Goal: Task Accomplishment & Management: Use online tool/utility

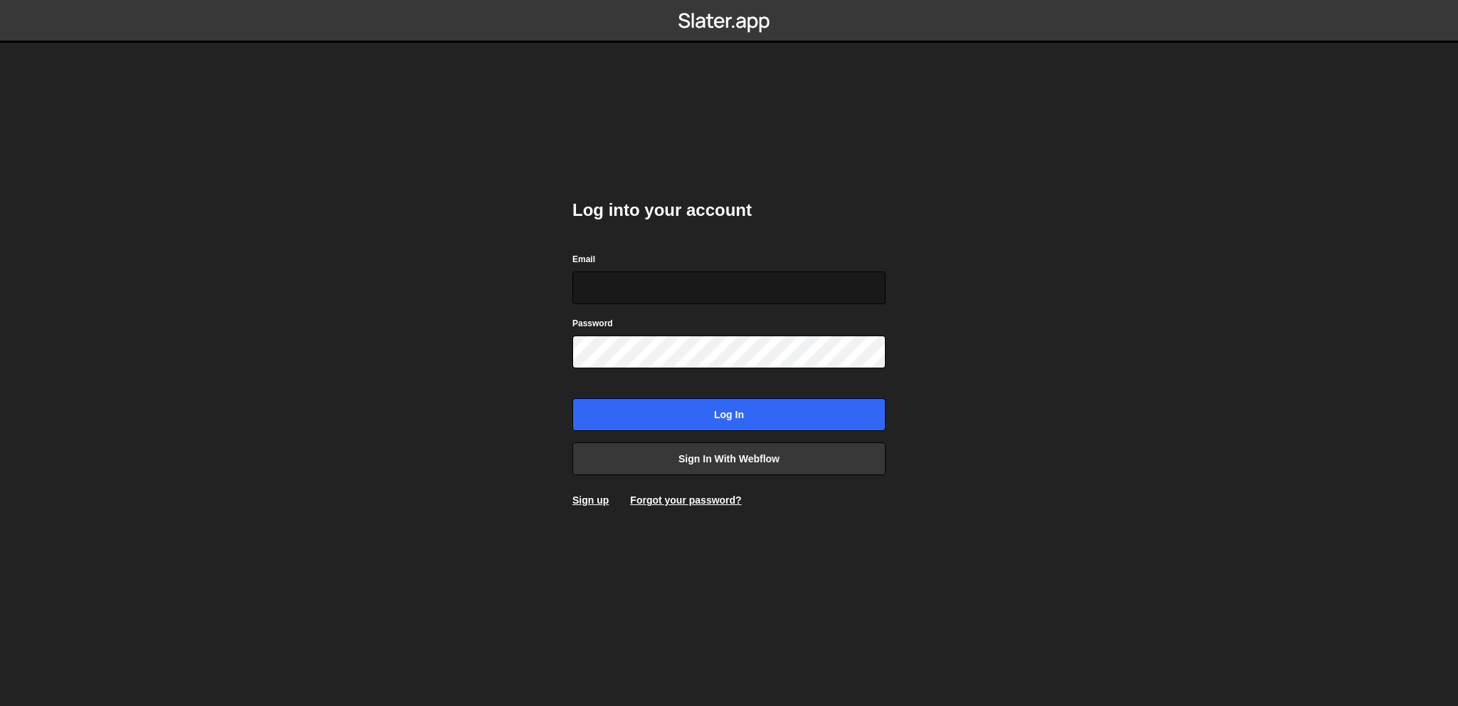
click at [629, 295] on input "Email" at bounding box center [728, 287] width 313 height 33
click at [679, 453] on link "Sign in with Webflow" at bounding box center [728, 458] width 313 height 33
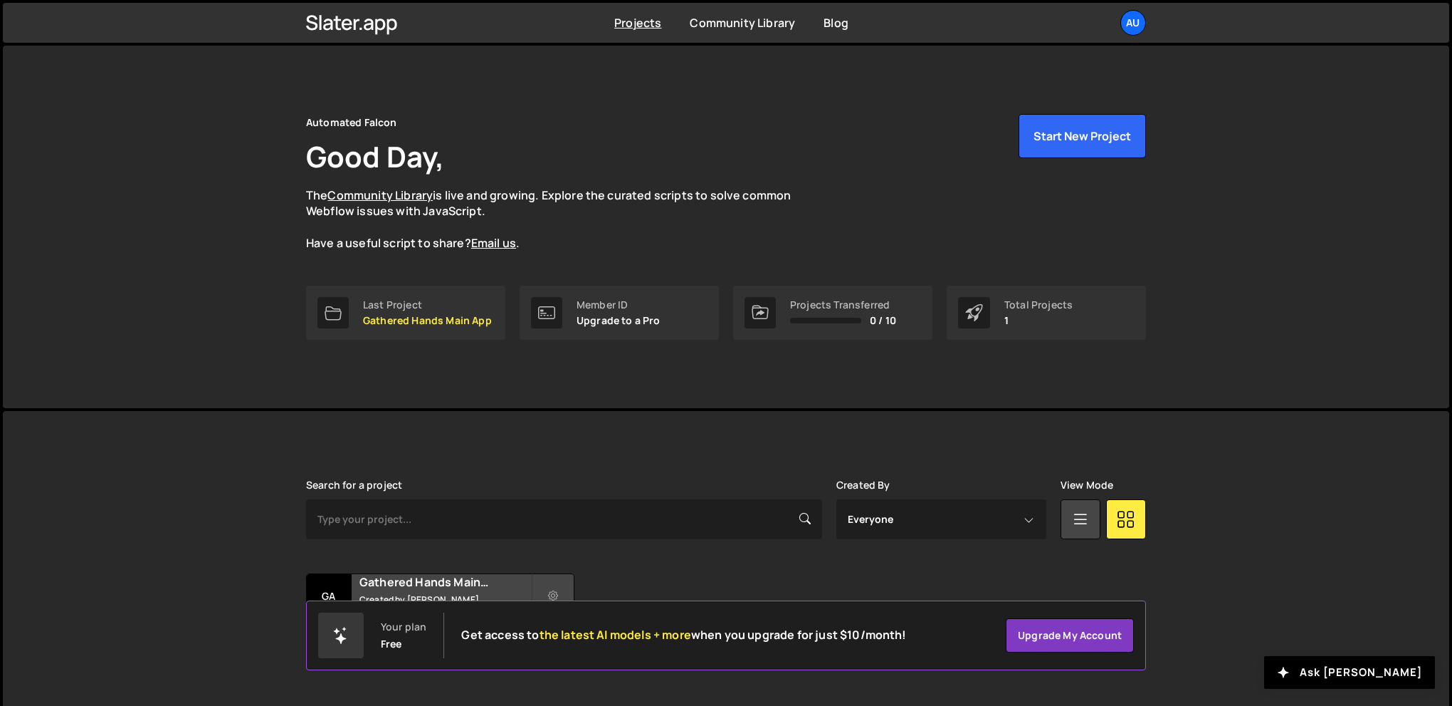
scroll to position [26, 0]
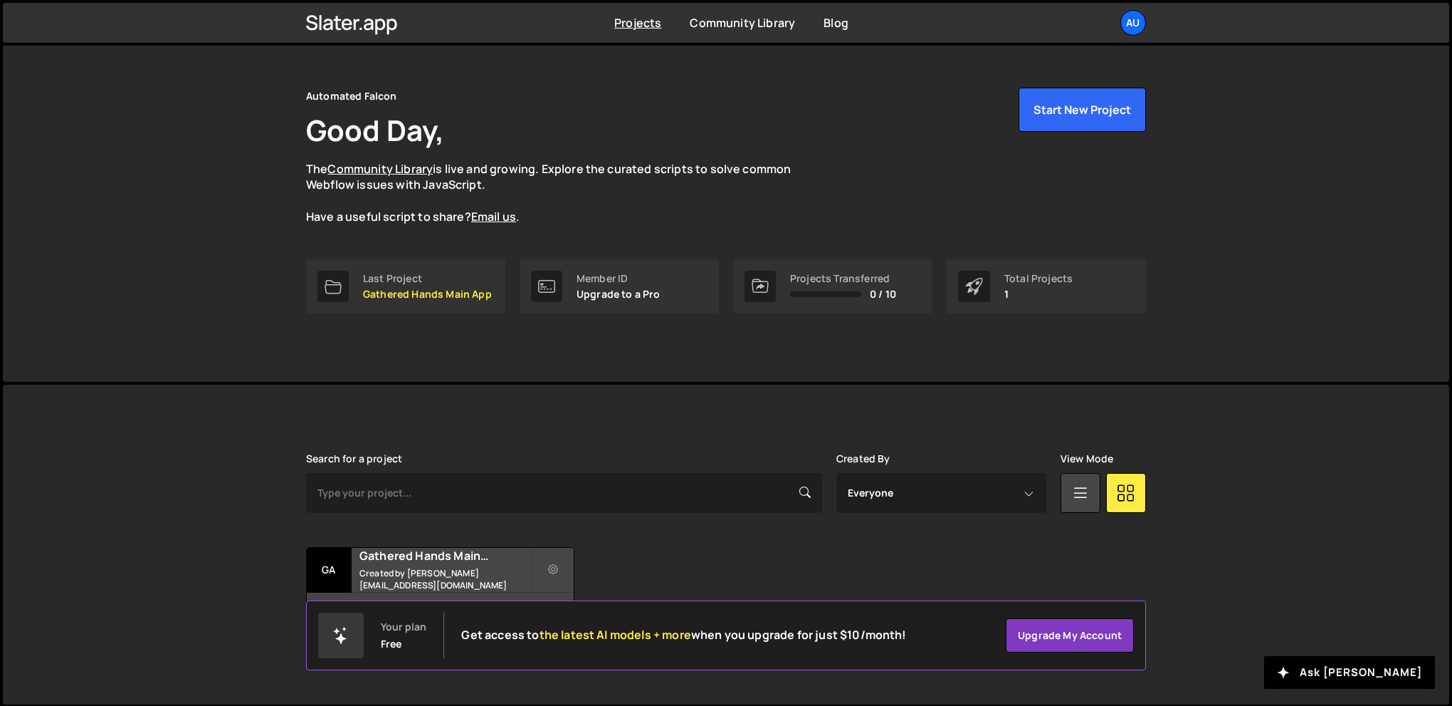
click at [459, 351] on div "Automated Falcon Good Day, The Community Library is live and growing. Explore t…" at bounding box center [726, 200] width 883 height 362
click at [427, 288] on p "Gathered Hands Main App" at bounding box center [427, 293] width 129 height 11
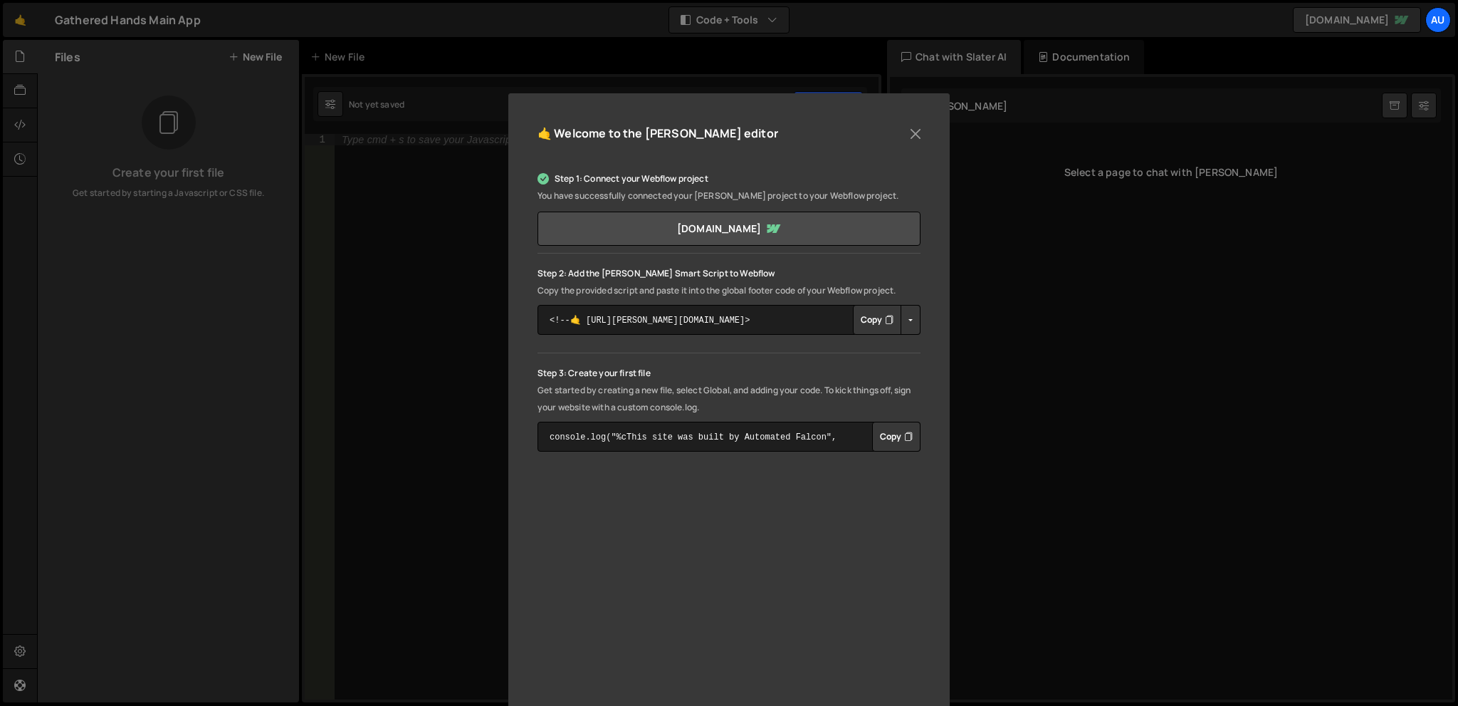
scroll to position [71, 0]
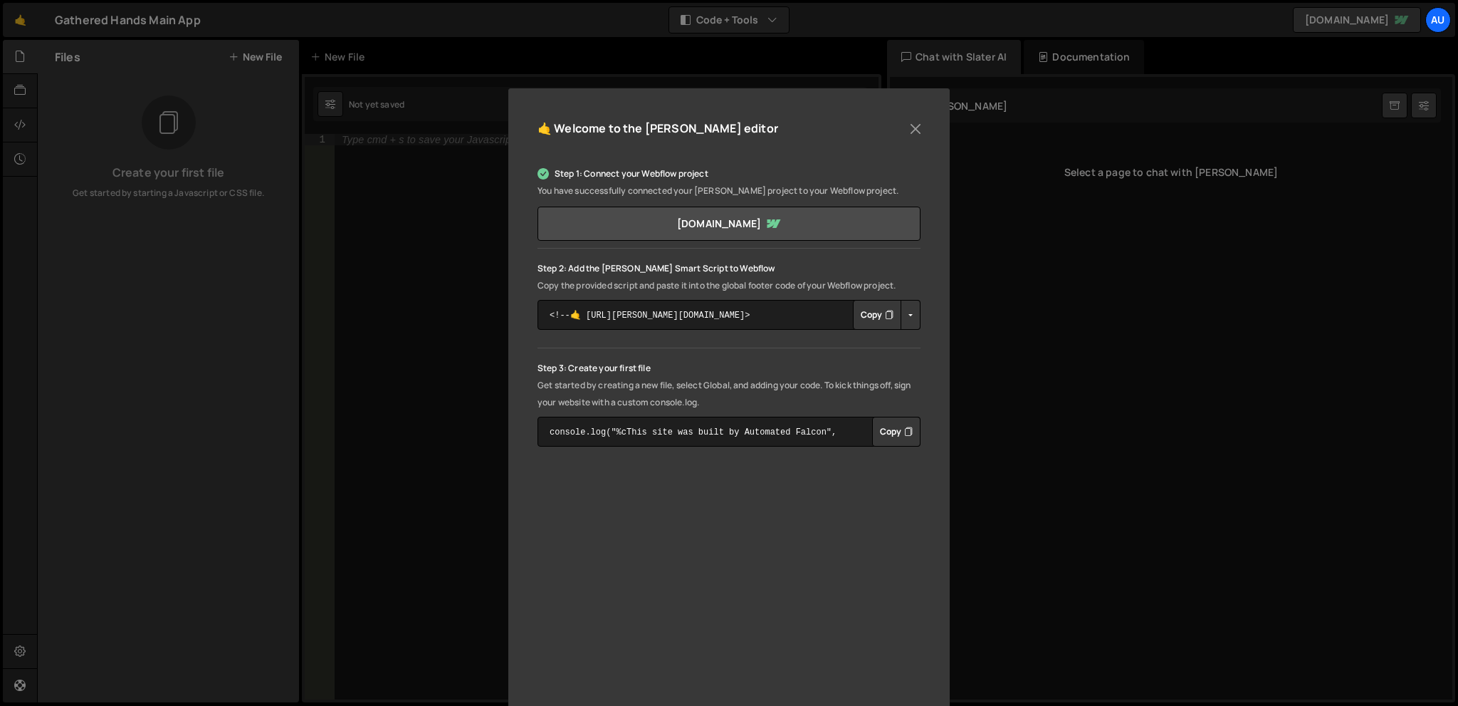
click at [754, 399] on p "Get started by creating a new file, select Global, and adding your code. To kic…" at bounding box center [729, 394] width 383 height 34
click at [906, 129] on button "Close" at bounding box center [915, 128] width 21 height 21
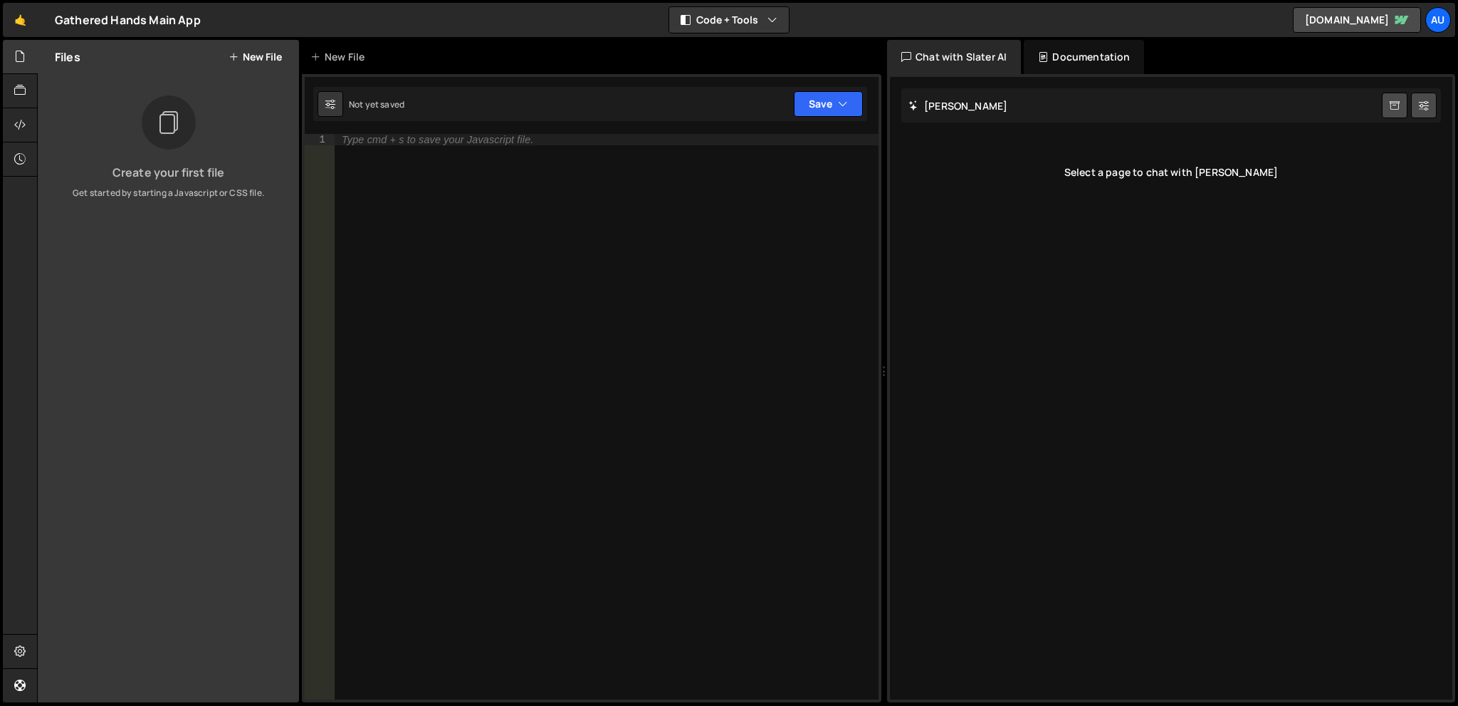
click at [248, 204] on div "Files New File Create your first file Get started by starting a Javascript or C…" at bounding box center [168, 371] width 261 height 662
click at [20, 96] on icon at bounding box center [19, 91] width 11 height 16
click at [21, 125] on icon at bounding box center [19, 125] width 11 height 16
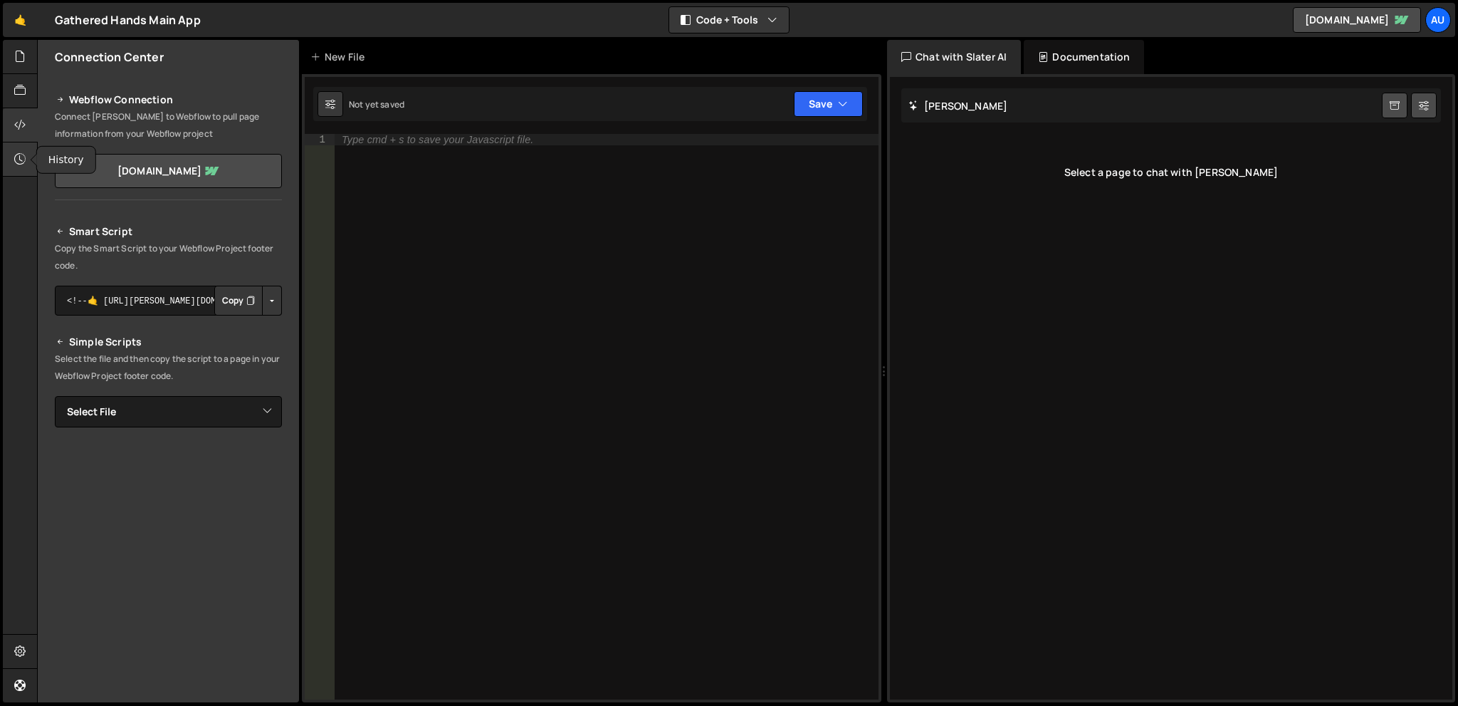
click at [18, 159] on icon at bounding box center [19, 159] width 11 height 16
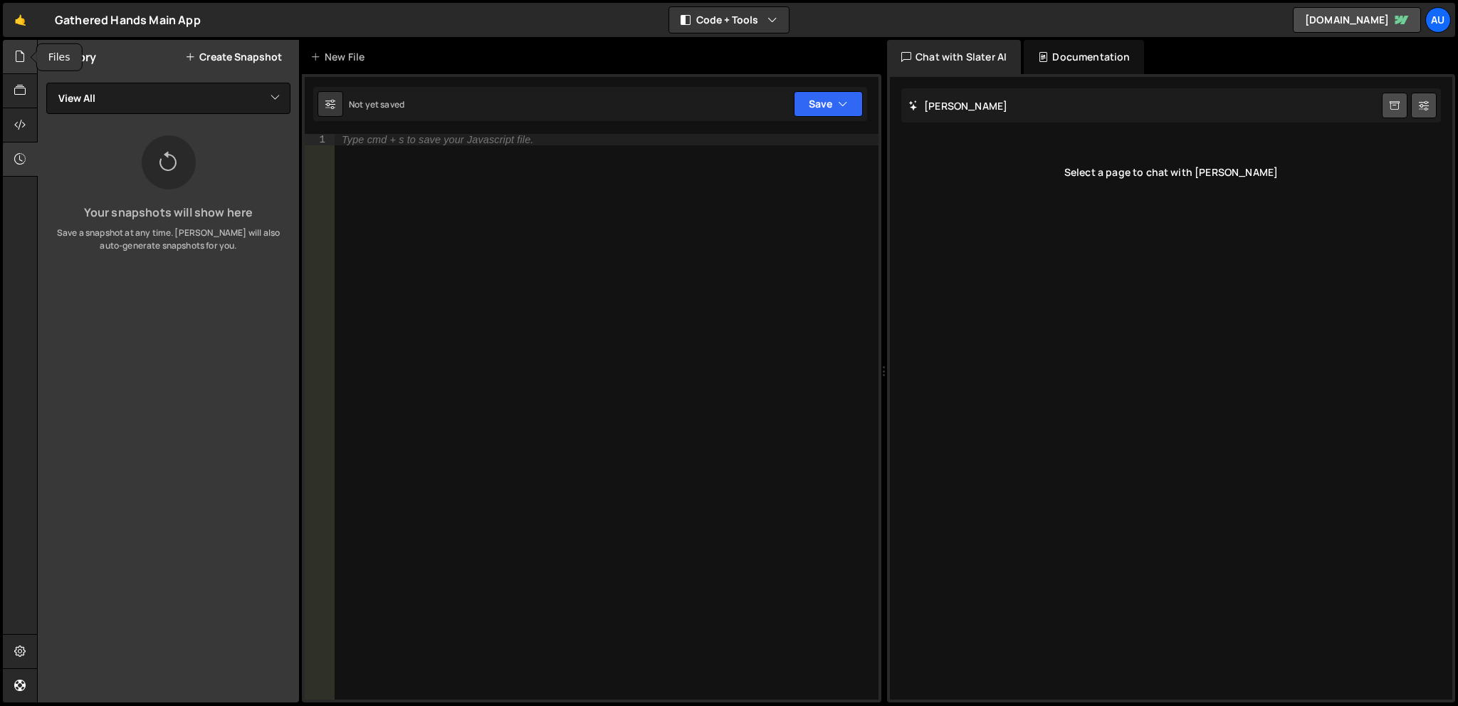
click at [23, 53] on icon at bounding box center [19, 56] width 11 height 16
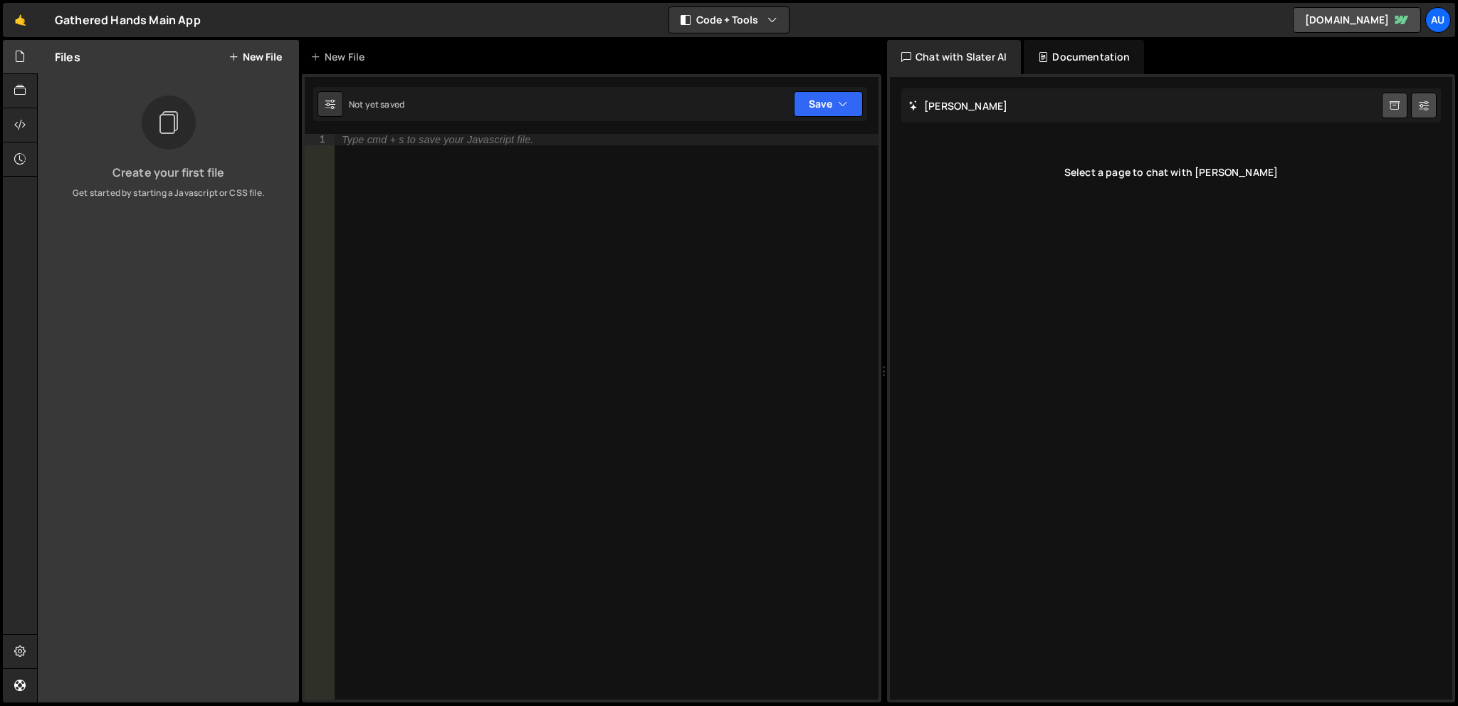
click at [162, 167] on h3 "Create your first file" at bounding box center [168, 172] width 239 height 11
click at [528, 221] on div "Type cmd + s to save your Javascript file." at bounding box center [607, 428] width 544 height 588
click at [1077, 64] on div "Documentation" at bounding box center [1084, 57] width 120 height 34
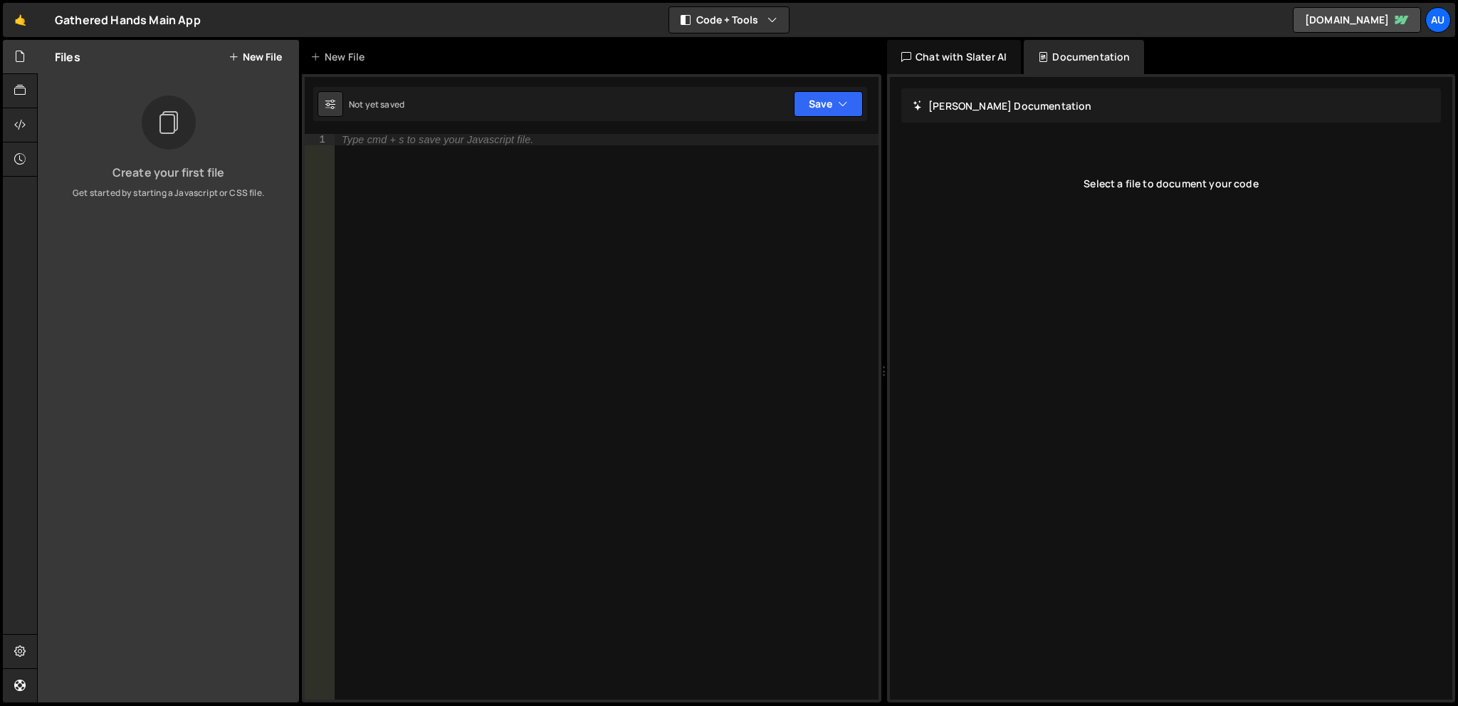
click at [971, 63] on div "Chat with Slater AI" at bounding box center [954, 57] width 134 height 34
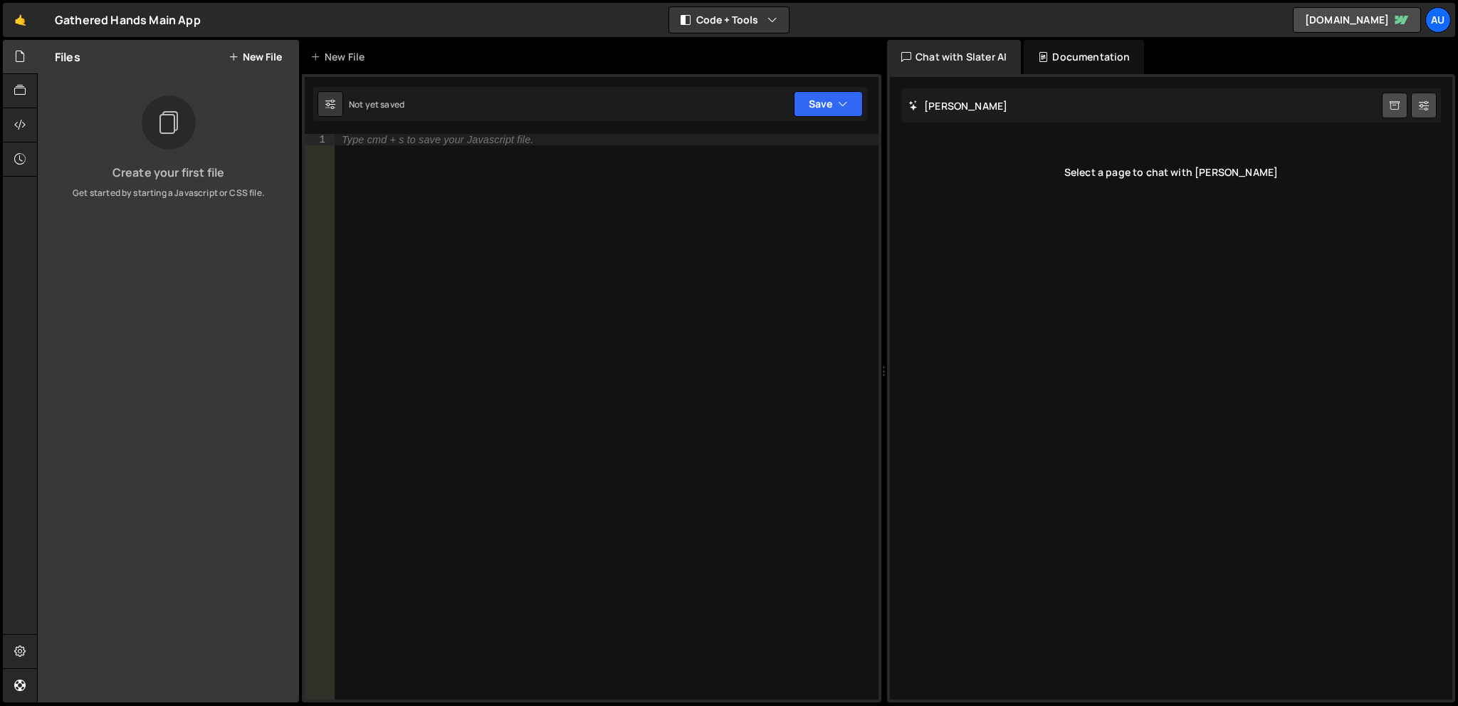
click at [1028, 204] on div "Slater AI Start new chat Select a page to chat with Slater" at bounding box center [1171, 388] width 562 height 622
click at [269, 73] on div "Files New File" at bounding box center [168, 57] width 261 height 34
click at [263, 61] on button "New File" at bounding box center [255, 56] width 53 height 11
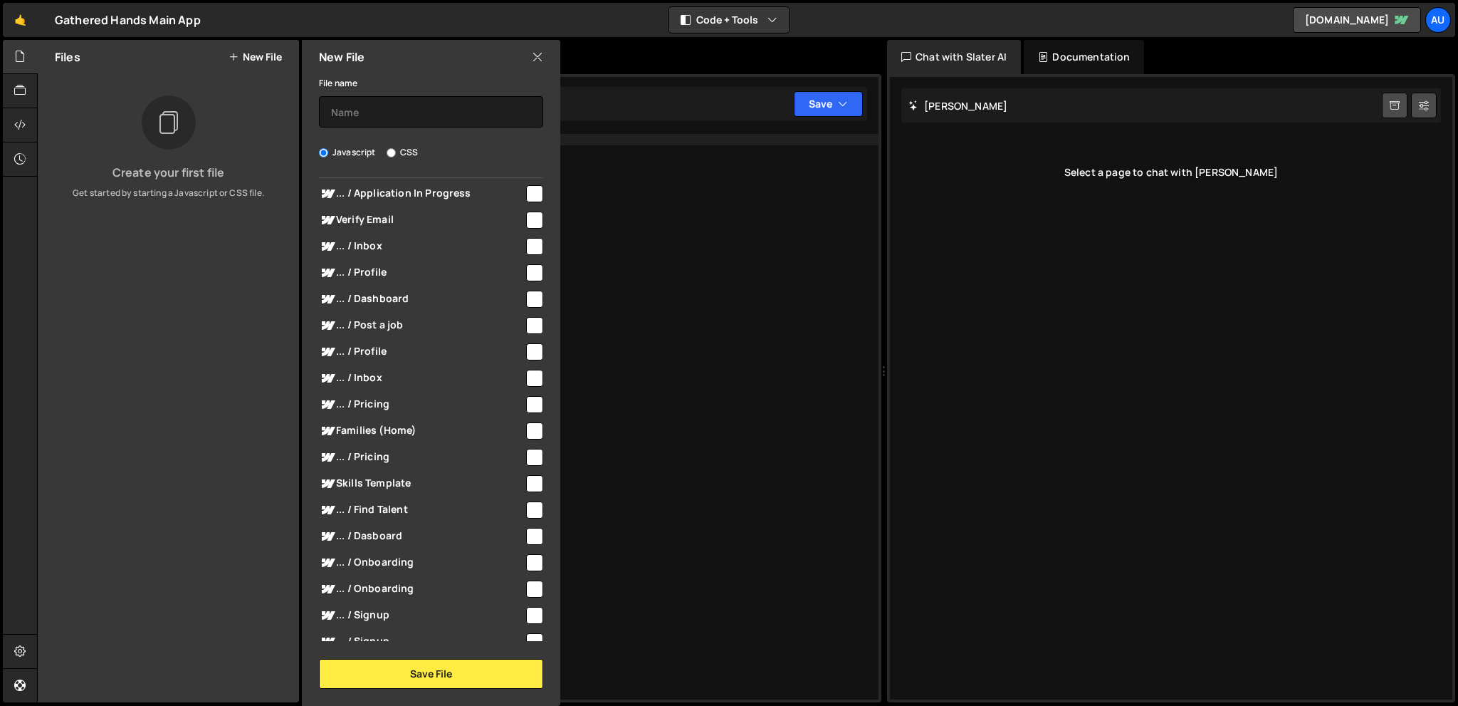
scroll to position [234, 0]
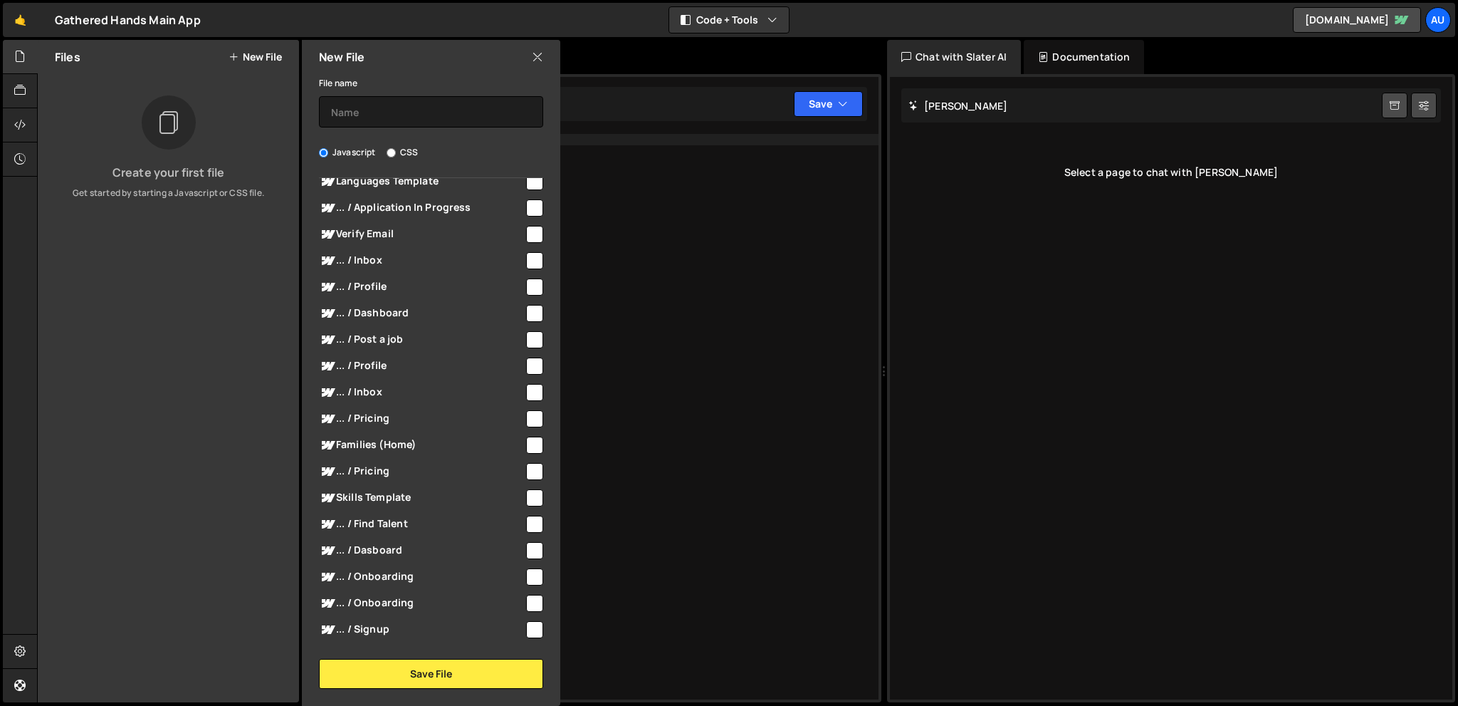
click at [530, 61] on div "New File" at bounding box center [431, 57] width 258 height 34
click at [539, 51] on icon at bounding box center [537, 57] width 11 height 16
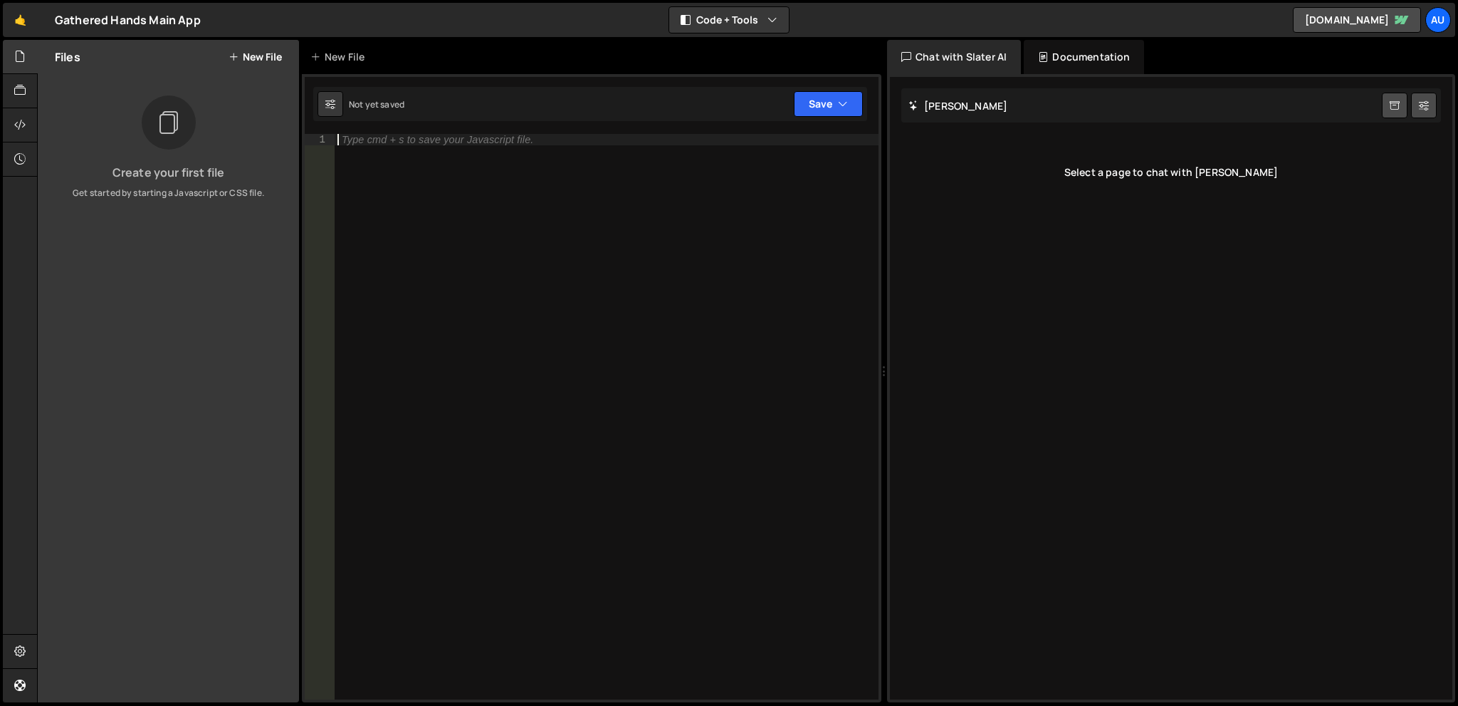
click at [426, 321] on div "Type cmd + s to save your Javascript file." at bounding box center [607, 428] width 544 height 588
click at [421, 184] on div "Type cmd + s to save your Javascript file." at bounding box center [607, 428] width 544 height 588
click at [144, 229] on div "Files New File Create your first file Get started by starting a Javascript or C…" at bounding box center [168, 371] width 261 height 662
click at [268, 52] on button "New File" at bounding box center [255, 56] width 53 height 11
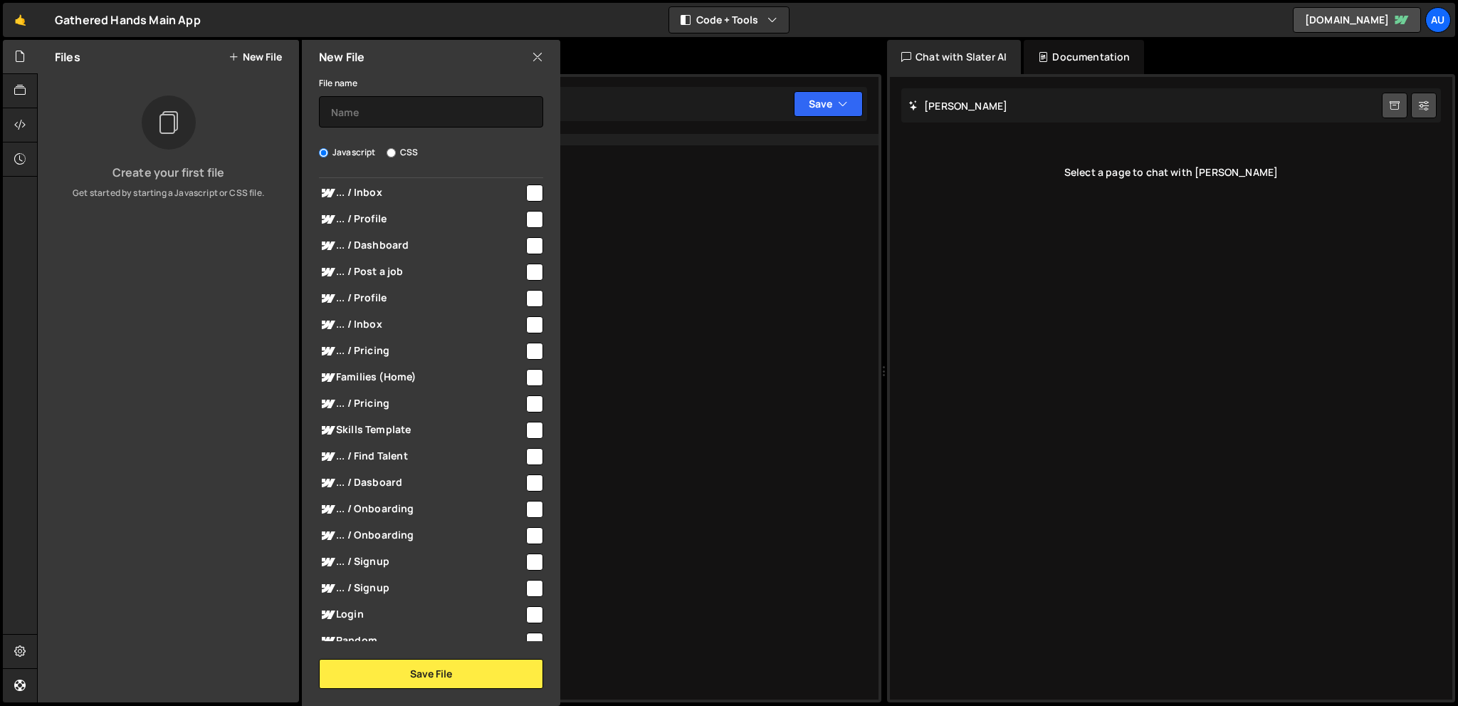
scroll to position [305, 0]
click at [421, 265] on span "... / Post a job" at bounding box center [421, 268] width 205 height 17
checkbox input "true"
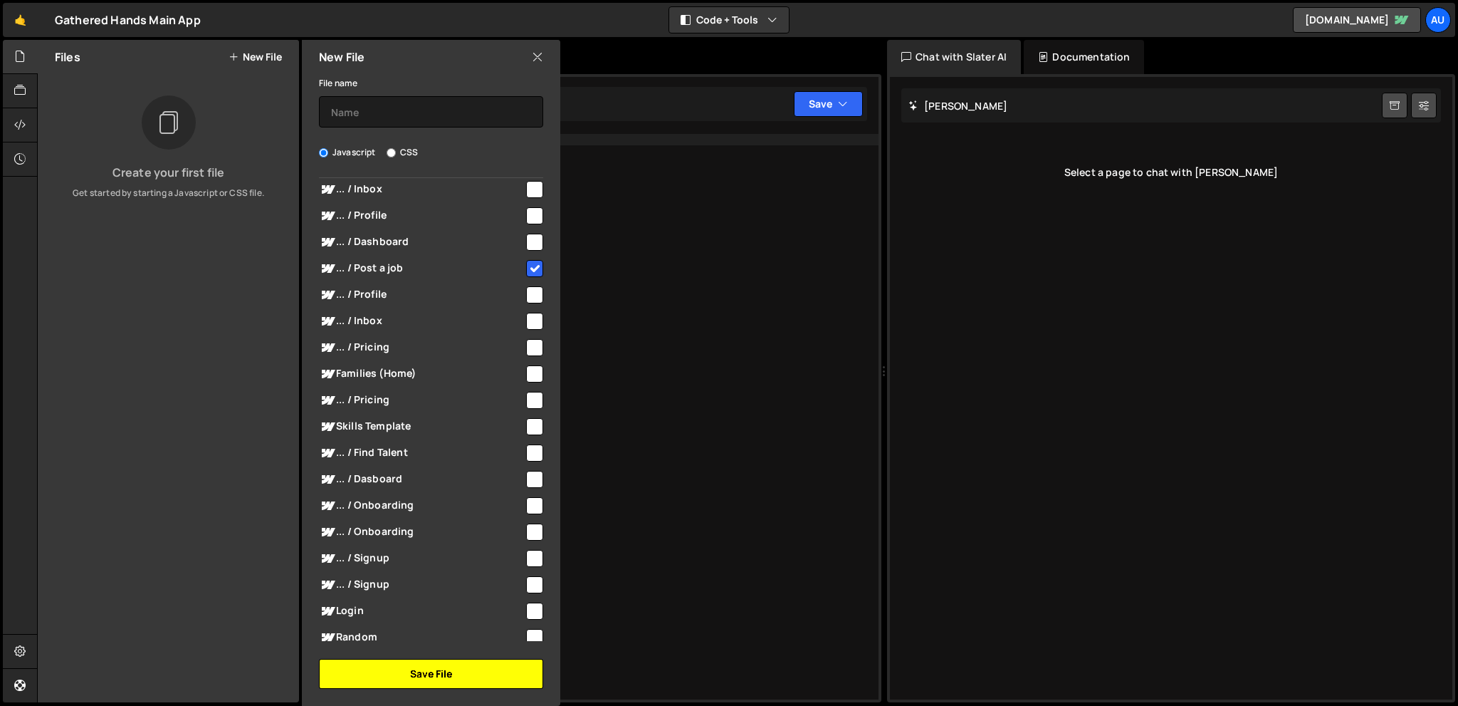
click at [421, 677] on button "Save File" at bounding box center [431, 674] width 224 height 30
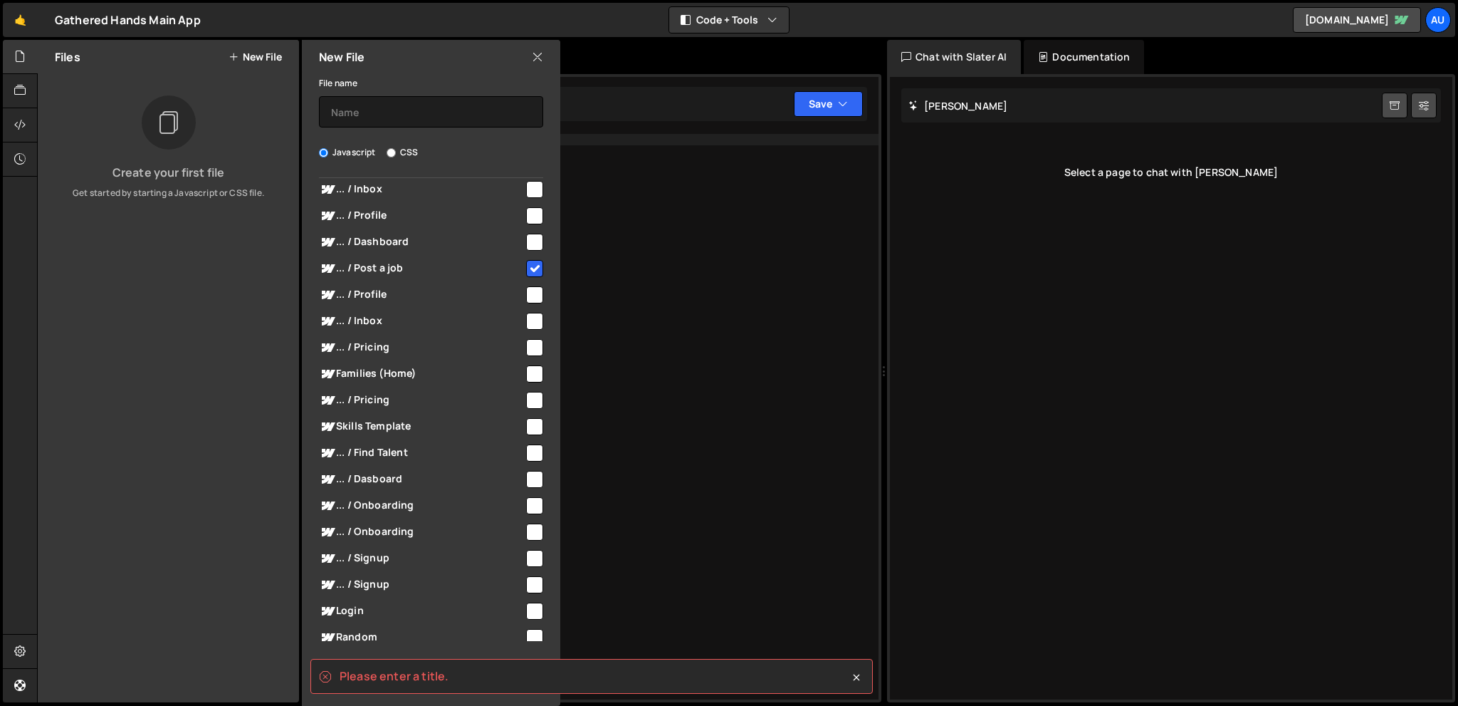
click at [800, 458] on div "Type cmd + s to save your Javascript file." at bounding box center [607, 428] width 544 height 588
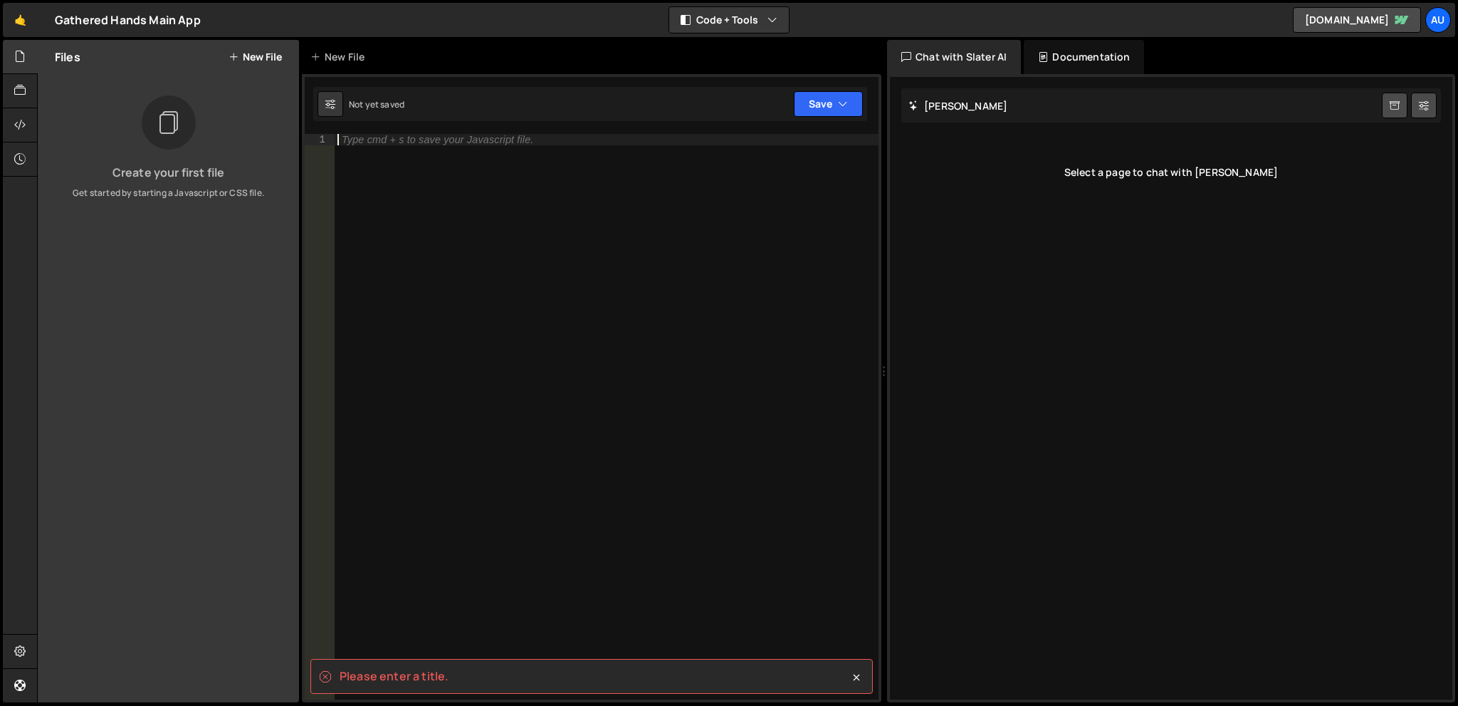
click at [396, 108] on div "Not yet saved" at bounding box center [377, 104] width 56 height 12
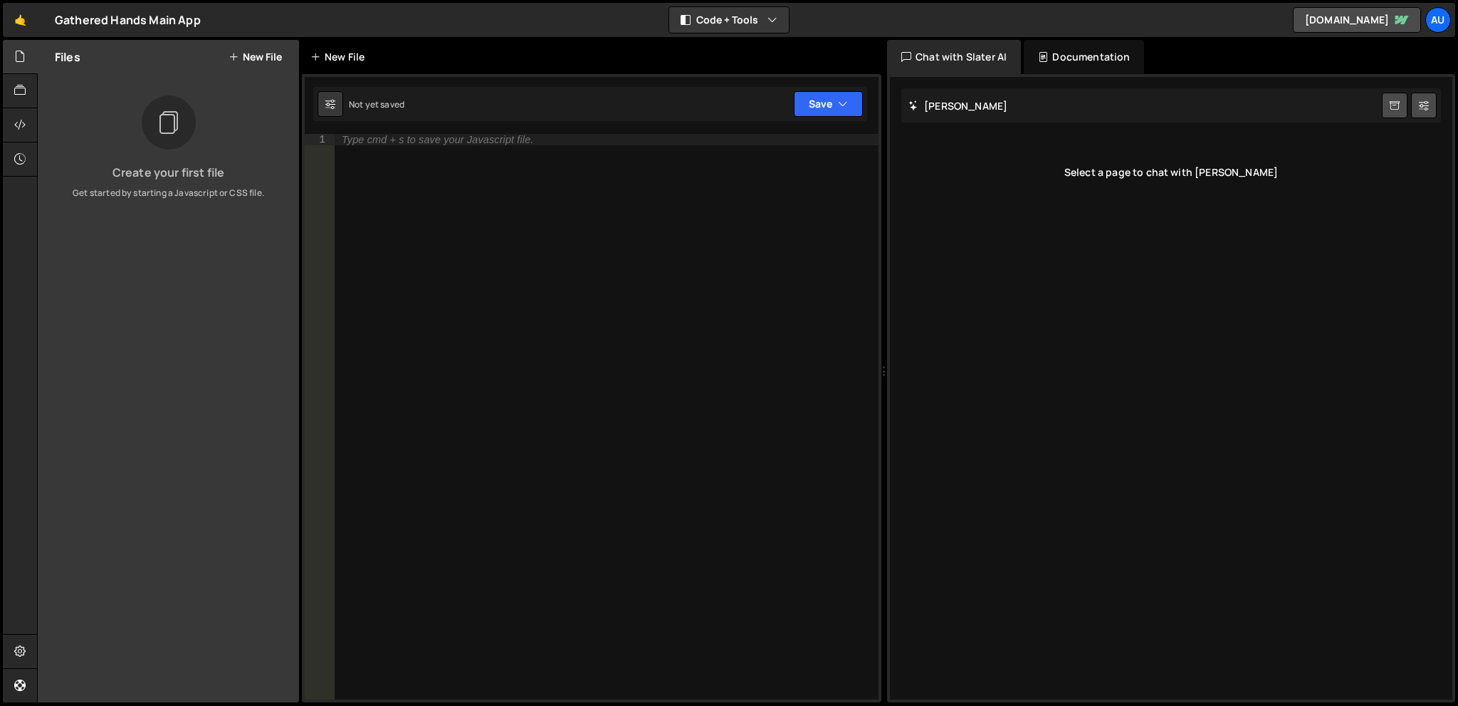
click at [375, 59] on div "New File" at bounding box center [344, 57] width 85 height 34
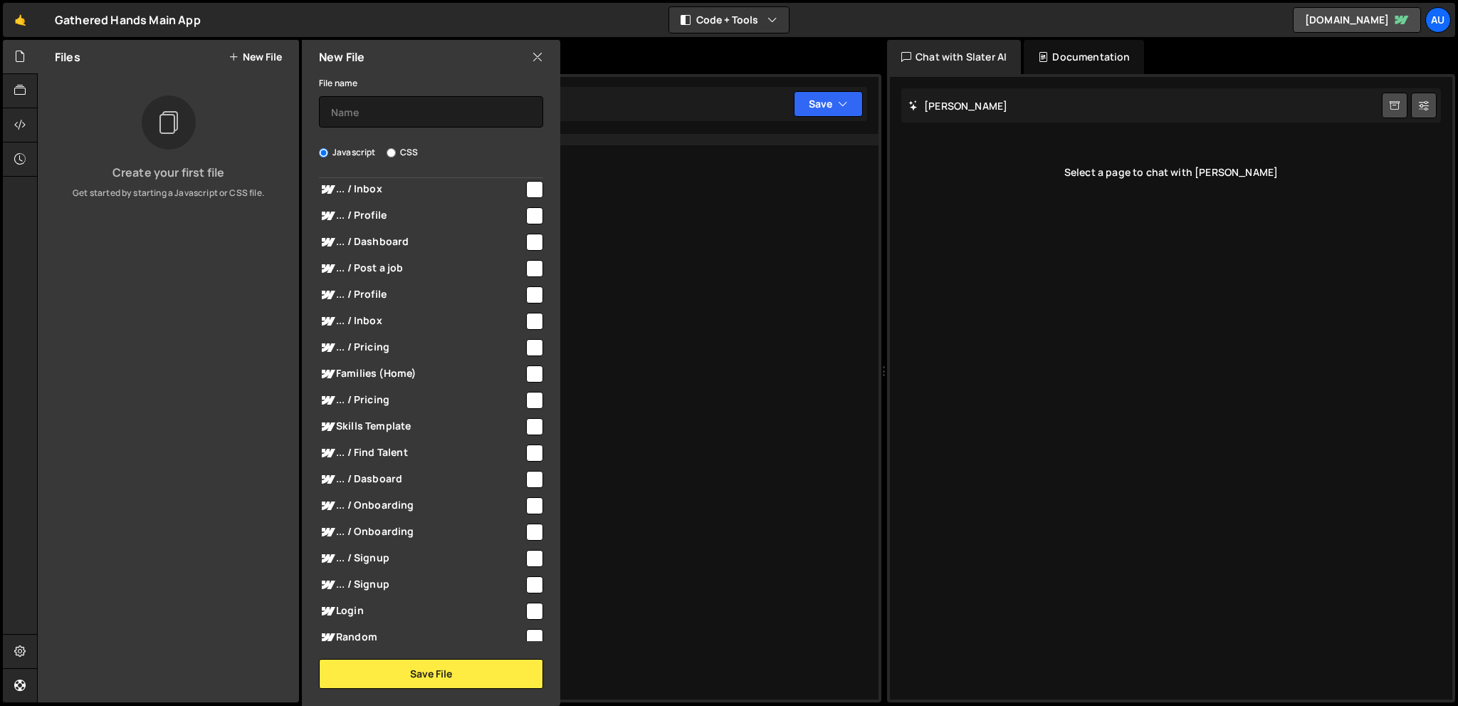
click at [530, 58] on div "New File" at bounding box center [431, 57] width 258 height 34
click at [473, 102] on input "text" at bounding box center [431, 111] width 224 height 31
click at [689, 142] on div "Type cmd + s to save your Javascript file." at bounding box center [607, 428] width 544 height 588
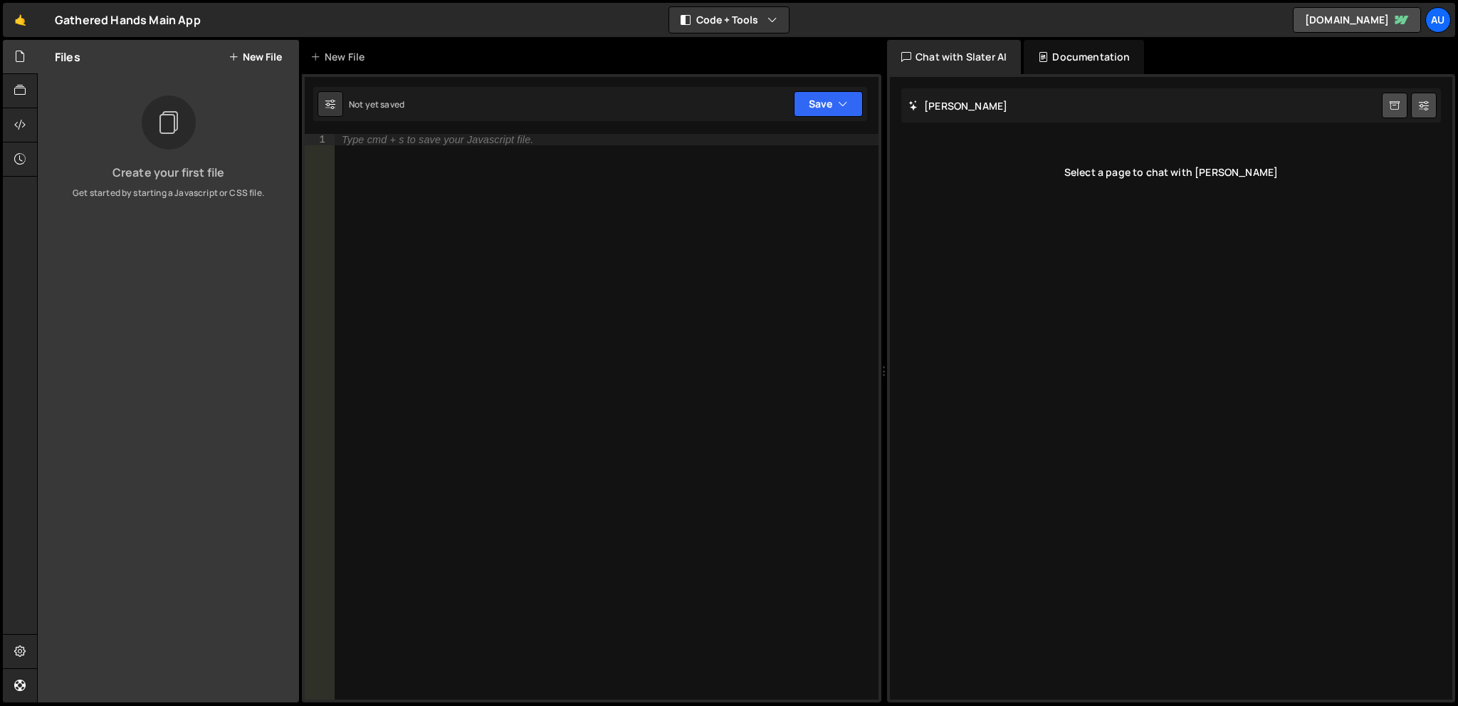
click at [424, 59] on div "New File" at bounding box center [592, 57] width 580 height 34
click at [271, 53] on button "New File" at bounding box center [255, 56] width 53 height 11
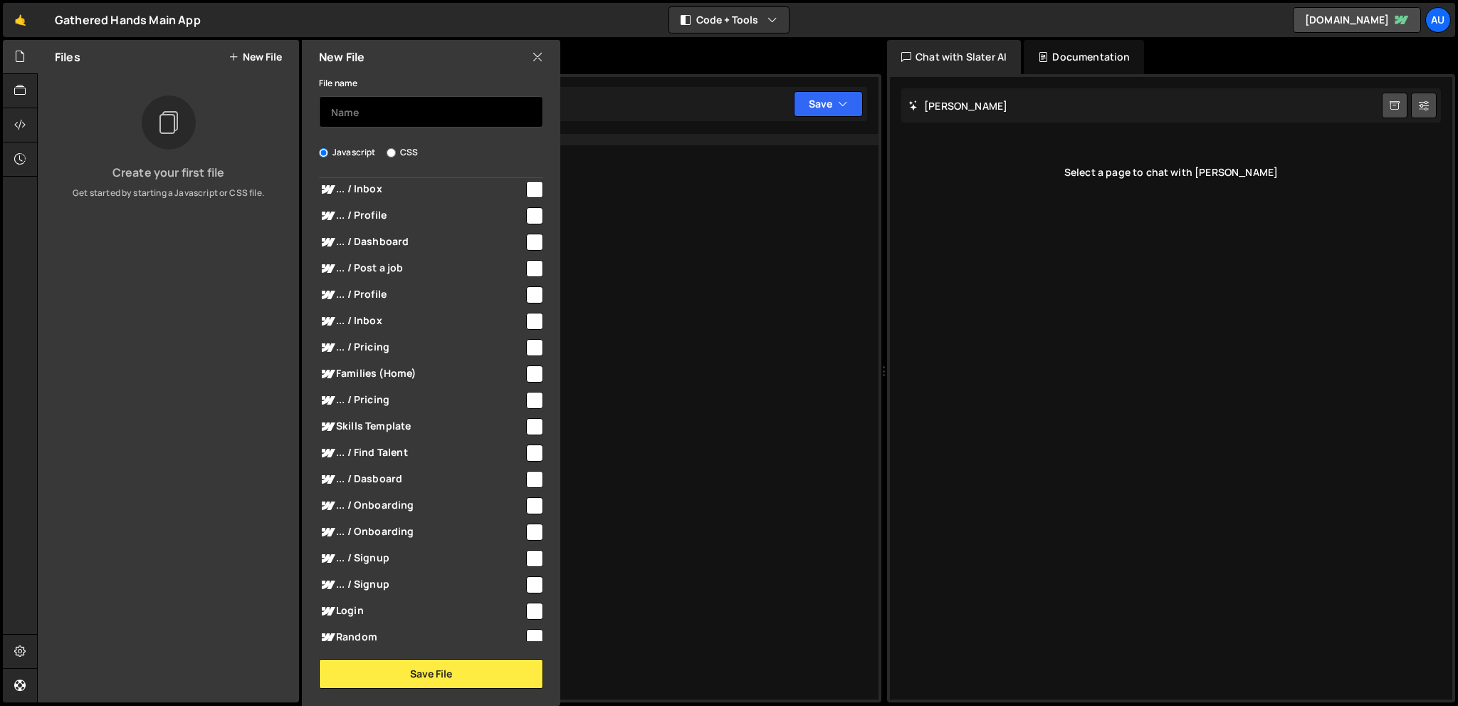
click at [380, 123] on input "text" at bounding box center [431, 111] width 224 height 31
click at [366, 115] on input "text" at bounding box center [431, 111] width 224 height 31
type input "M"
type input "AI Component Handler"
click at [413, 268] on span "... / Post a job" at bounding box center [421, 268] width 205 height 17
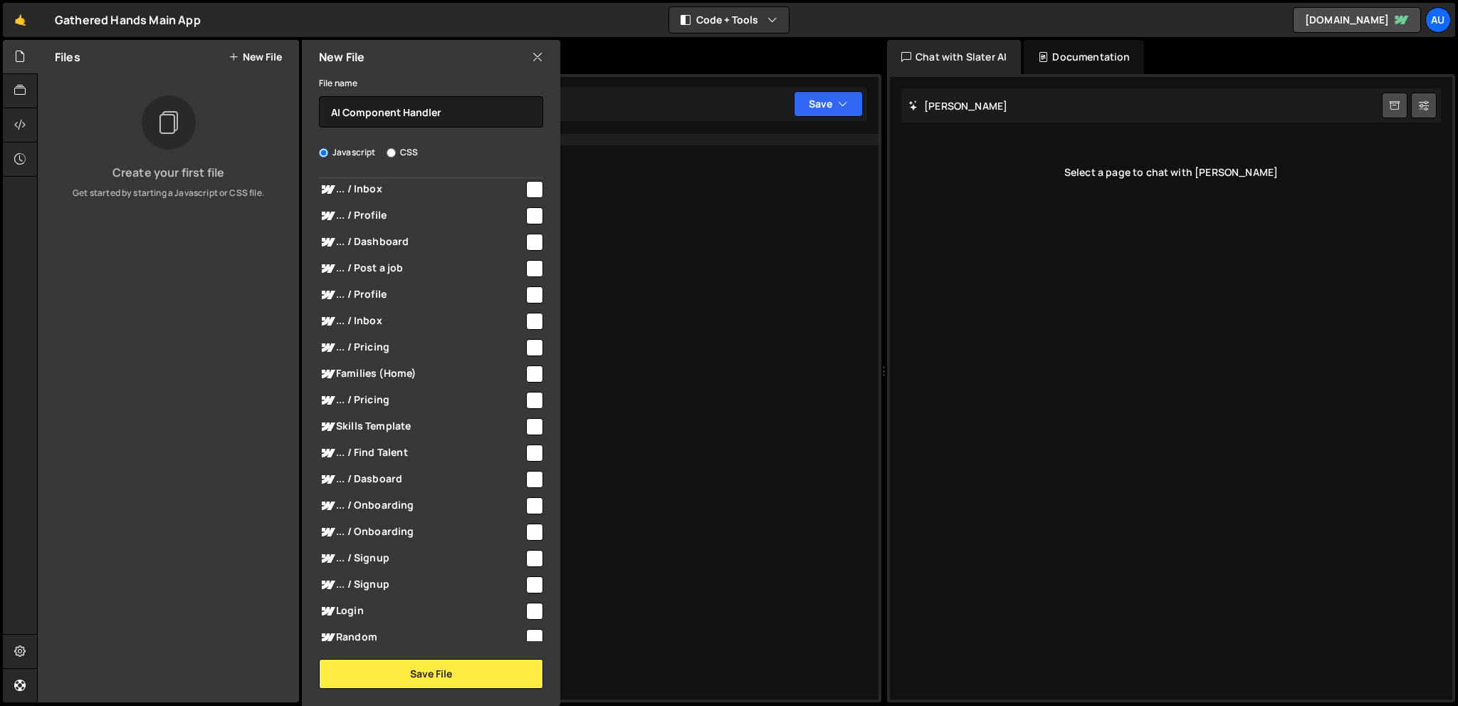
checkbox input "true"
click at [399, 664] on button "Save File" at bounding box center [431, 674] width 224 height 30
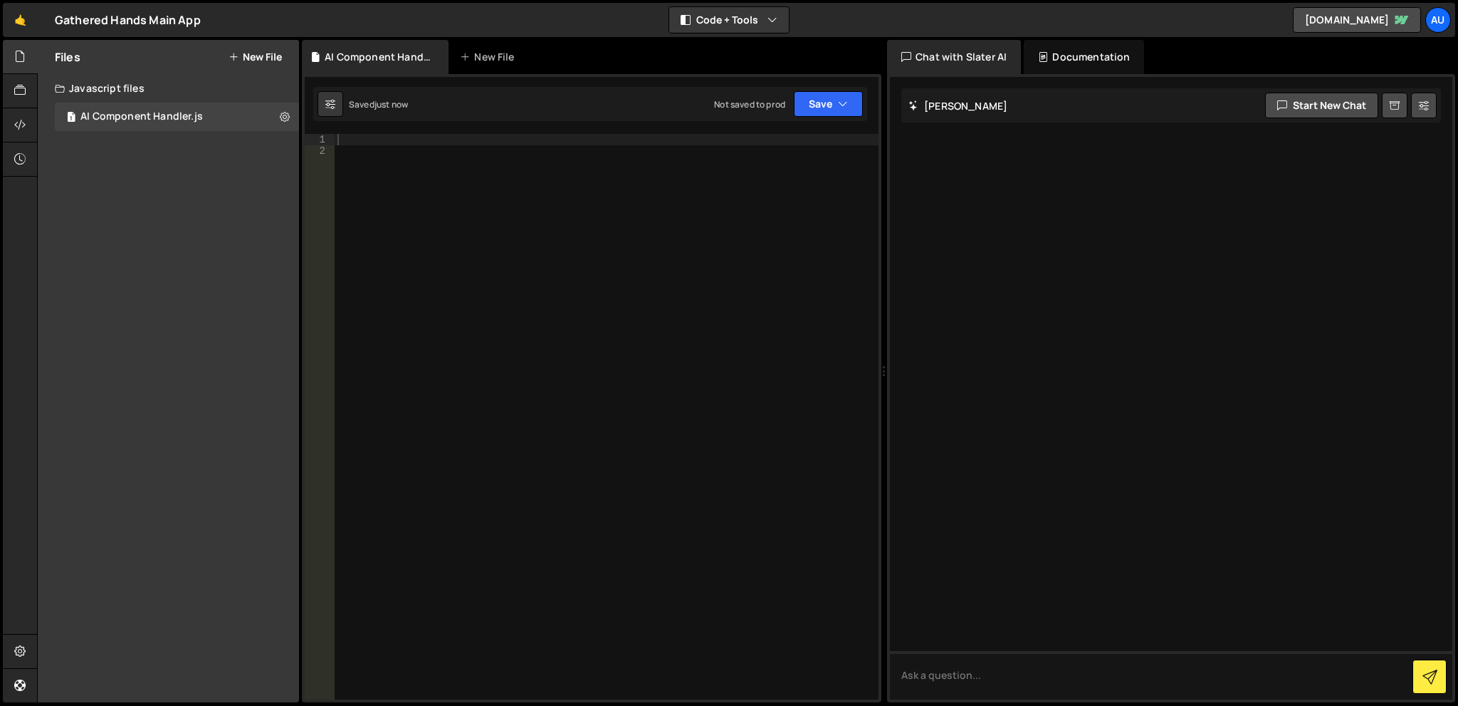
click at [192, 193] on div "Files New File Create your first file Get started by starting a Javascript or C…" at bounding box center [168, 371] width 261 height 662
click at [170, 164] on div "Files New File Create your first file Get started by starting a Javascript or C…" at bounding box center [168, 371] width 261 height 662
click at [121, 88] on div "Javascript files" at bounding box center [168, 88] width 261 height 28
click at [120, 119] on div "AI Component Handler.js" at bounding box center [141, 116] width 122 height 13
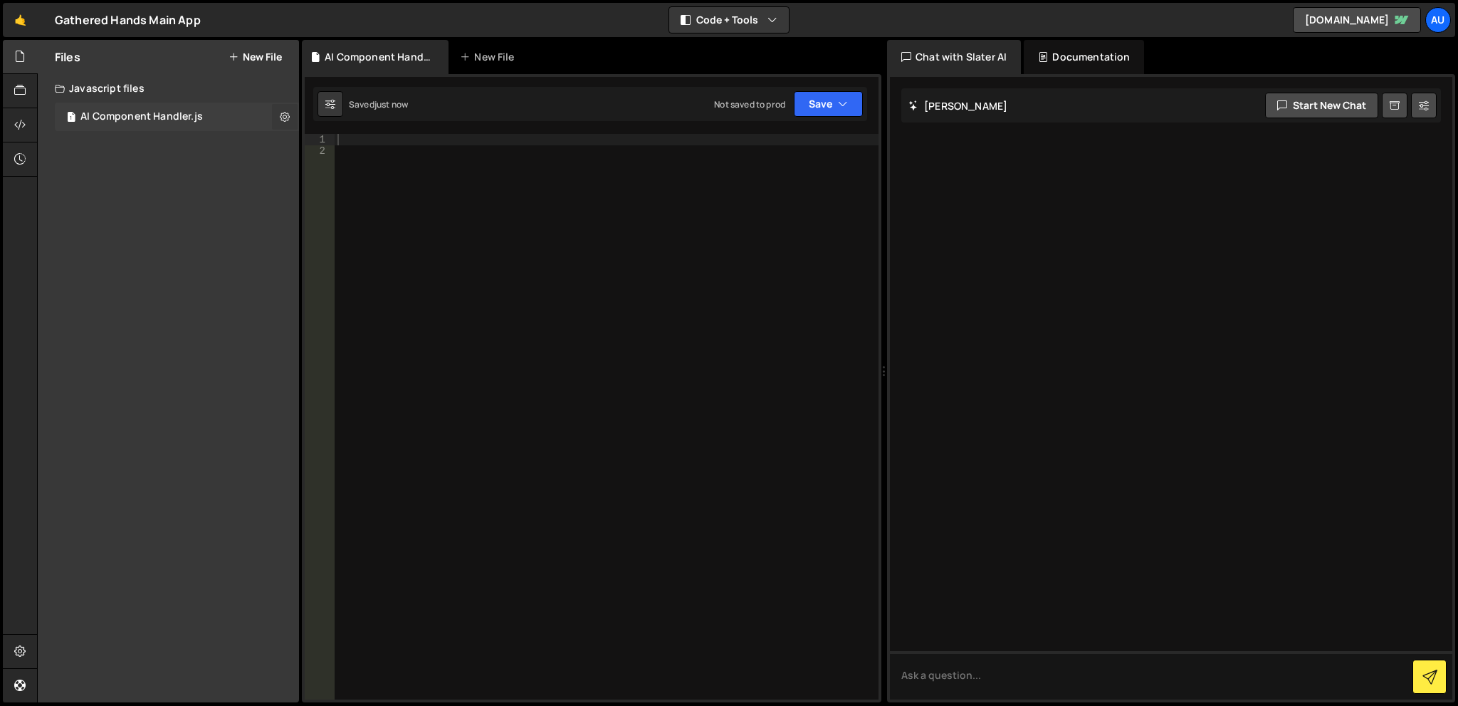
click at [281, 117] on icon at bounding box center [285, 117] width 10 height 14
type input "AI Component Handler"
radio input "true"
checkbox input "true"
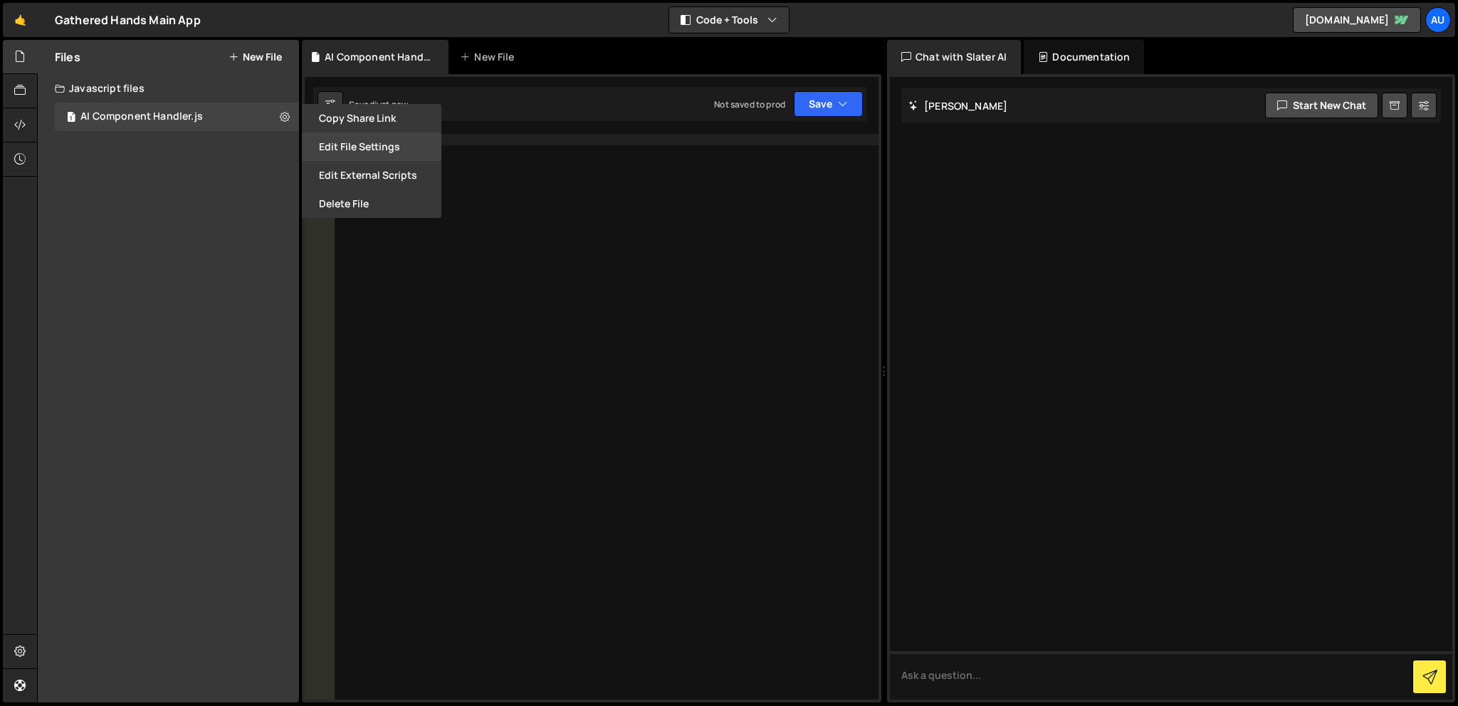
click at [367, 147] on button "Edit File Settings" at bounding box center [372, 146] width 140 height 28
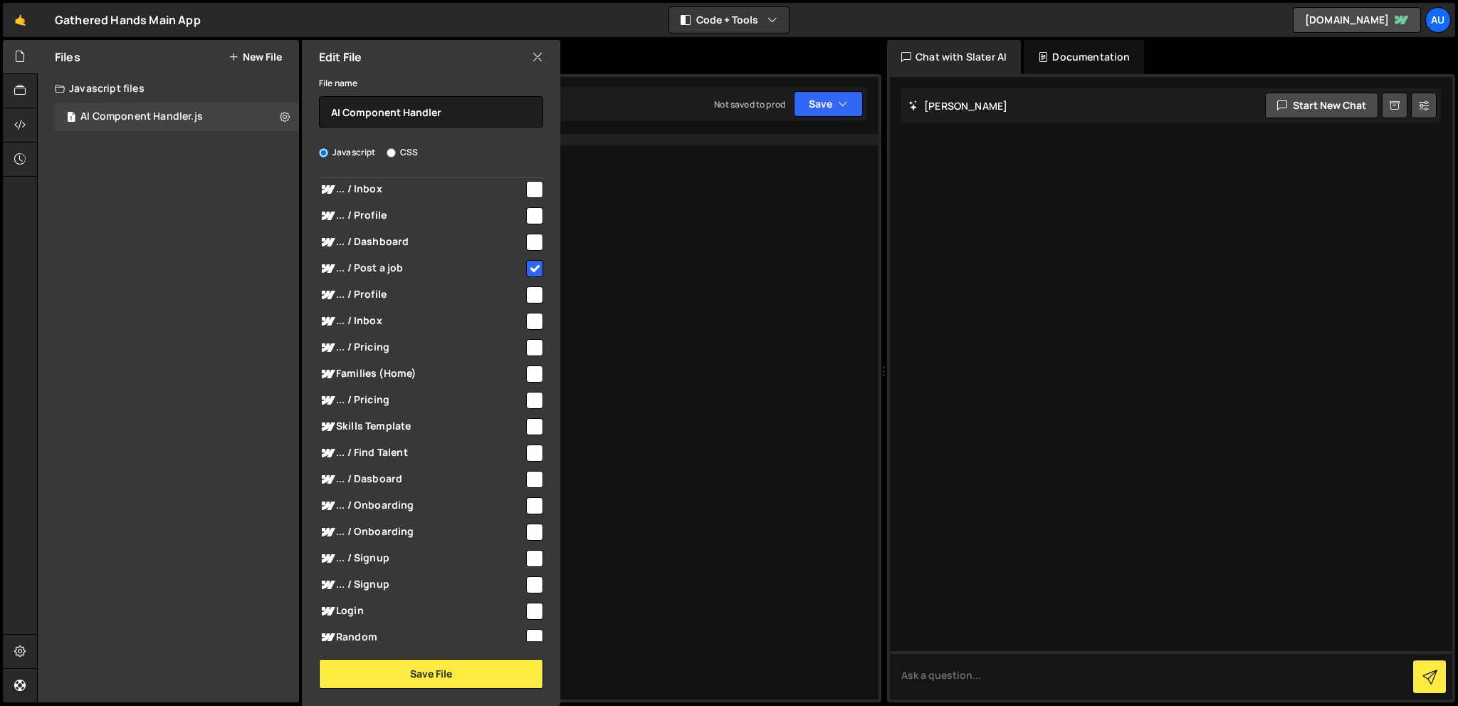
click at [546, 54] on div "Edit File" at bounding box center [431, 57] width 258 height 34
click at [538, 60] on icon at bounding box center [537, 57] width 11 height 16
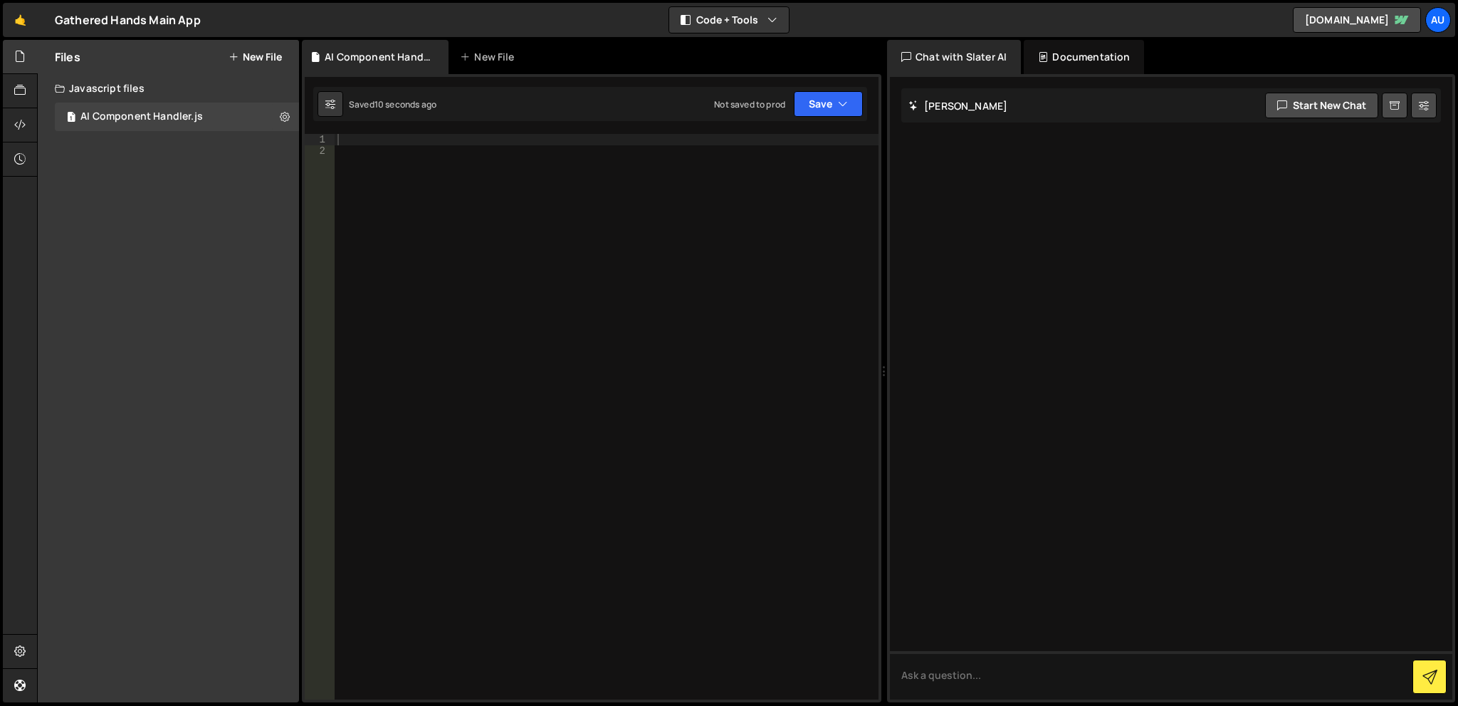
click at [417, 169] on div at bounding box center [607, 428] width 544 height 588
click at [444, 135] on div at bounding box center [607, 428] width 544 height 588
click at [572, 140] on div at bounding box center [607, 428] width 544 height 588
click at [812, 102] on button "Save" at bounding box center [828, 104] width 69 height 26
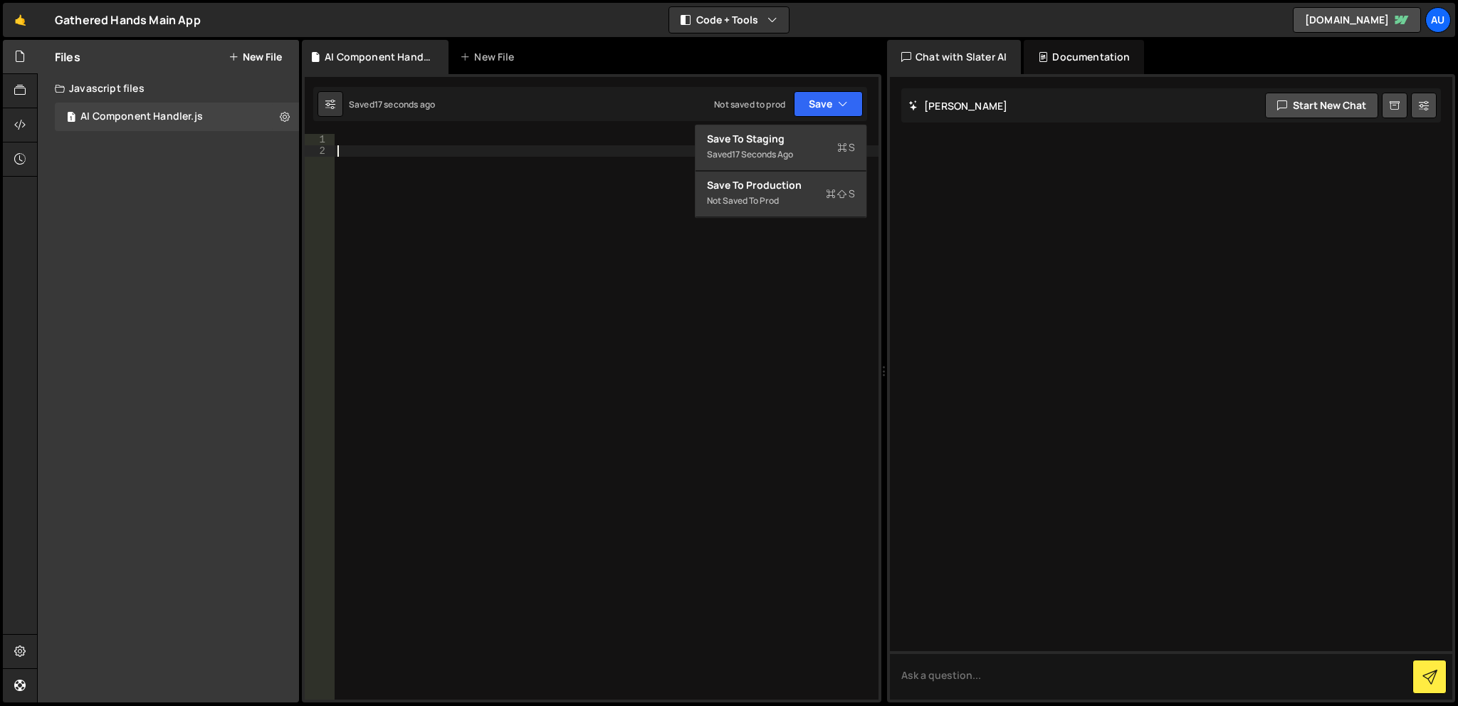
click at [617, 176] on div at bounding box center [607, 428] width 544 height 588
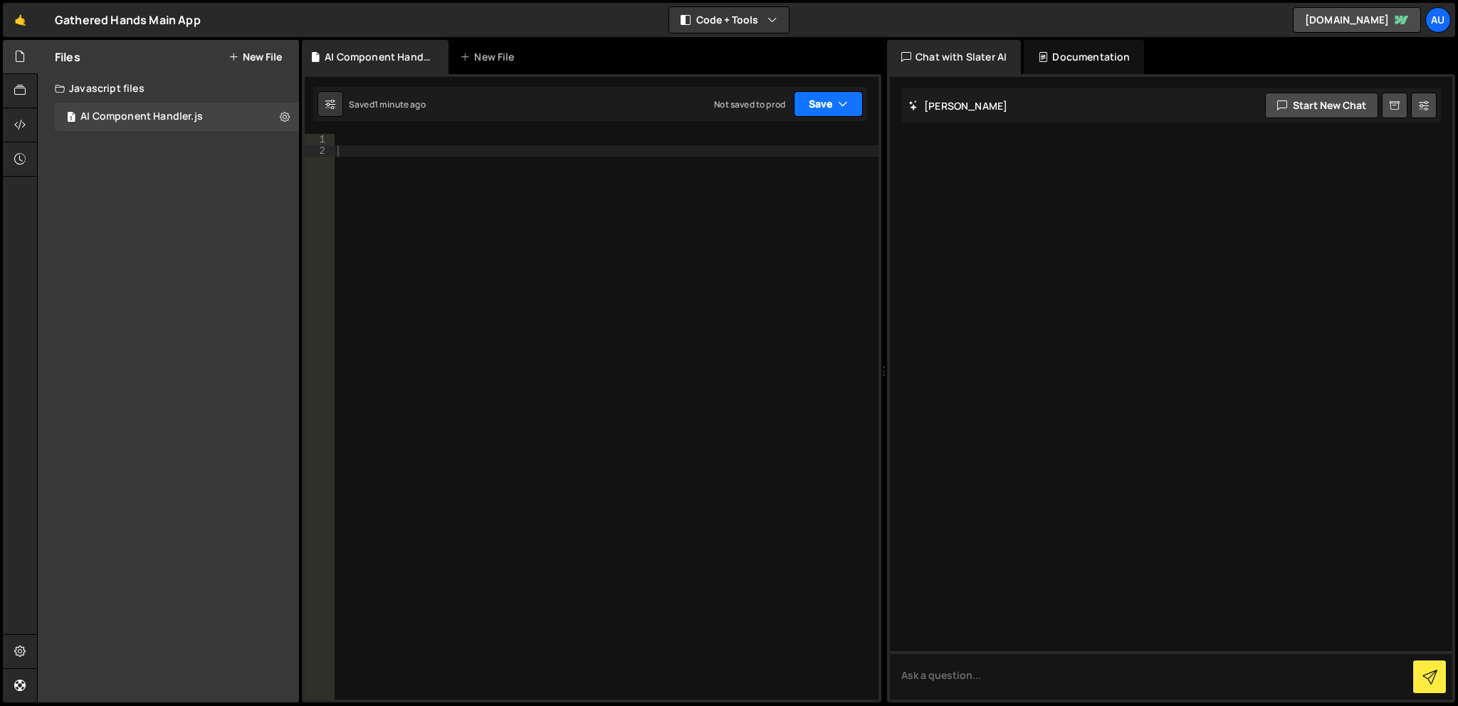
click at [820, 105] on button "Save" at bounding box center [828, 104] width 69 height 26
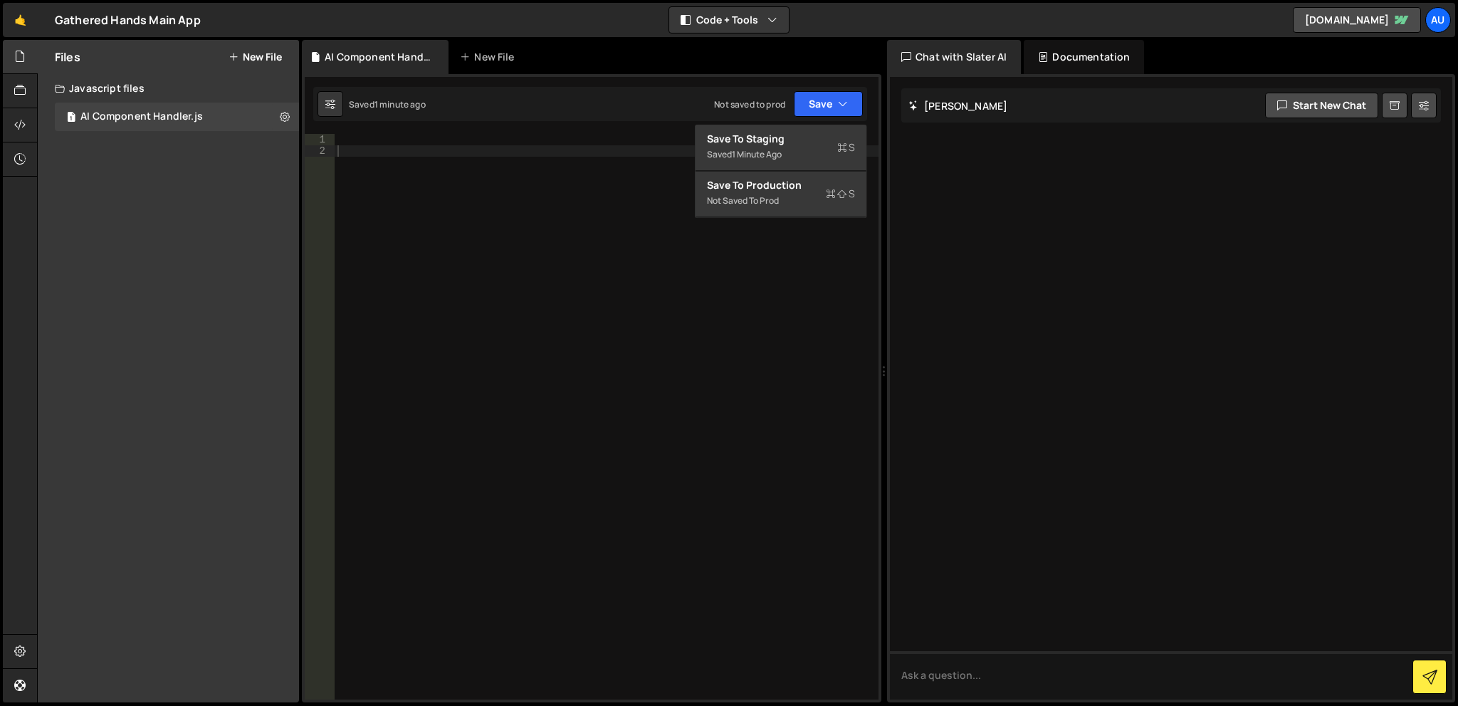
click at [781, 248] on div at bounding box center [607, 428] width 544 height 588
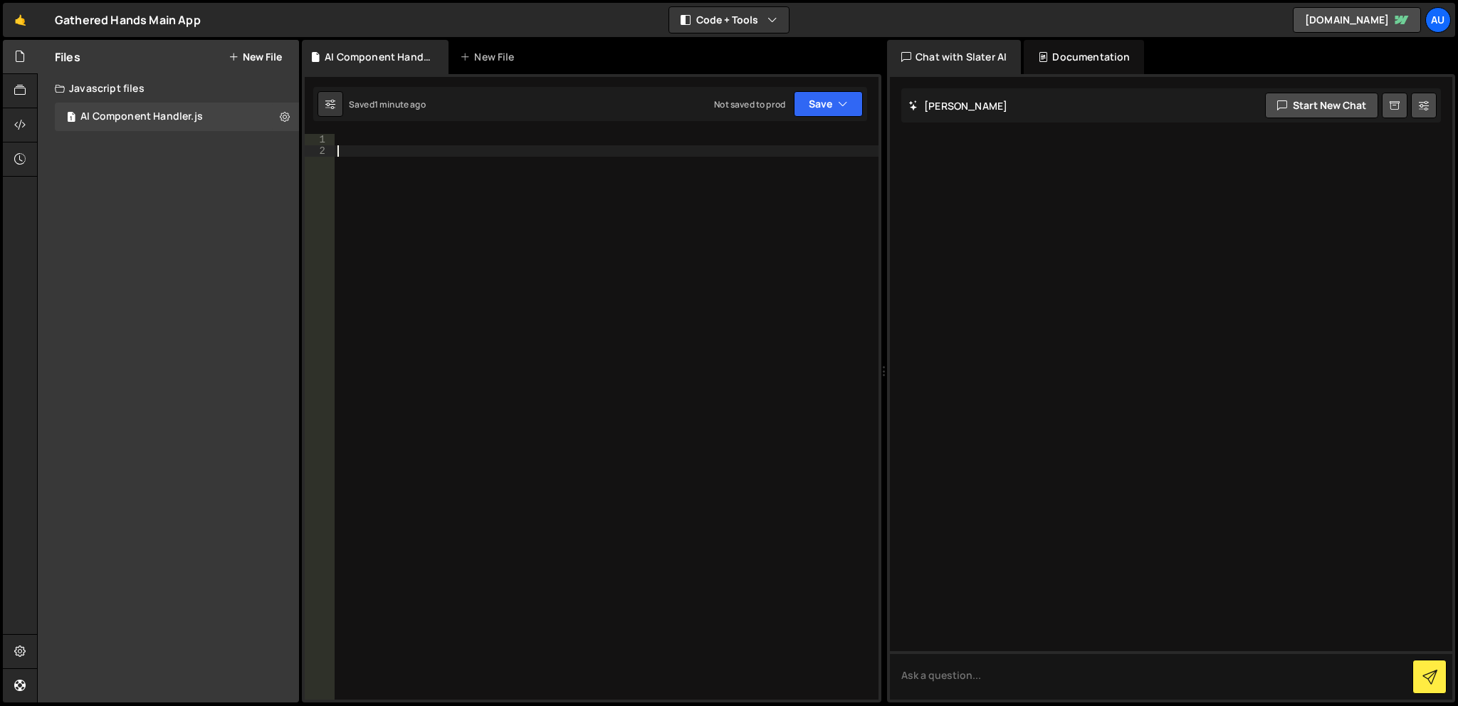
click at [394, 147] on div at bounding box center [607, 428] width 544 height 588
click at [399, 131] on div "1 Type cmd + s to save your Javascript file. הההההההההההההההההההההההההההההההההה…" at bounding box center [592, 388] width 580 height 628
click at [399, 142] on div at bounding box center [607, 428] width 544 height 588
click at [209, 243] on div "Files New File Create your first file Get started by starting a Javascript or C…" at bounding box center [168, 371] width 261 height 662
click at [145, 90] on div "Javascript files" at bounding box center [168, 88] width 261 height 28
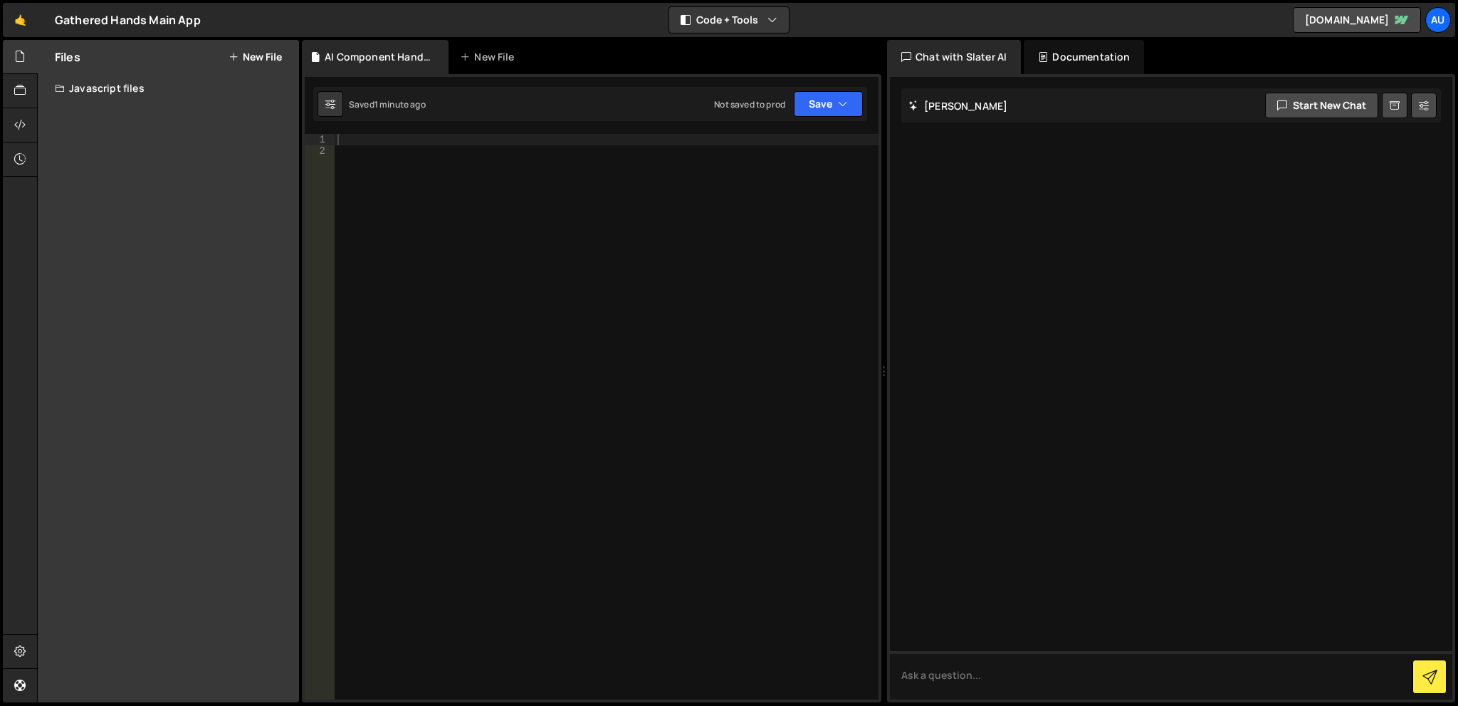
click at [128, 87] on div "Javascript files" at bounding box center [168, 88] width 261 height 28
click at [23, 90] on icon at bounding box center [19, 91] width 11 height 16
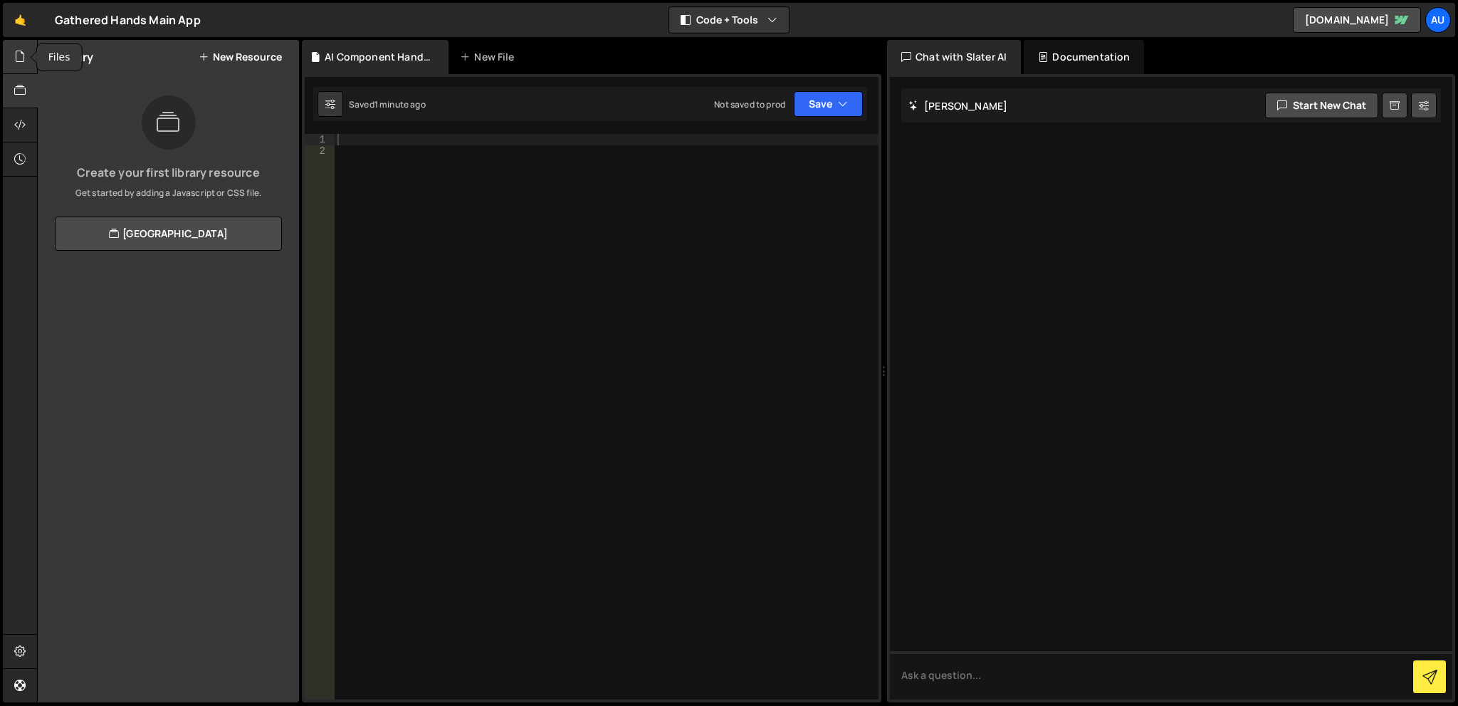
click at [26, 65] on div at bounding box center [20, 57] width 35 height 34
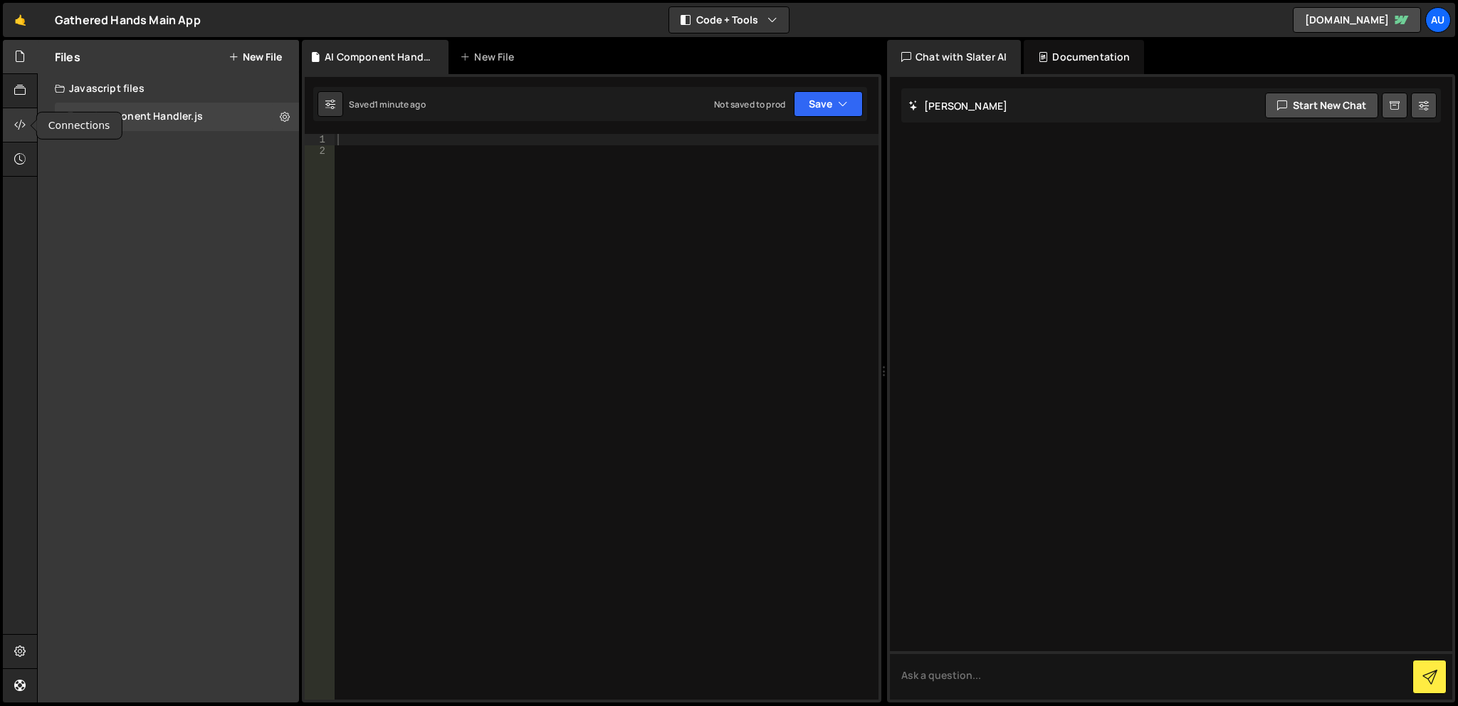
click at [16, 131] on icon at bounding box center [19, 125] width 11 height 16
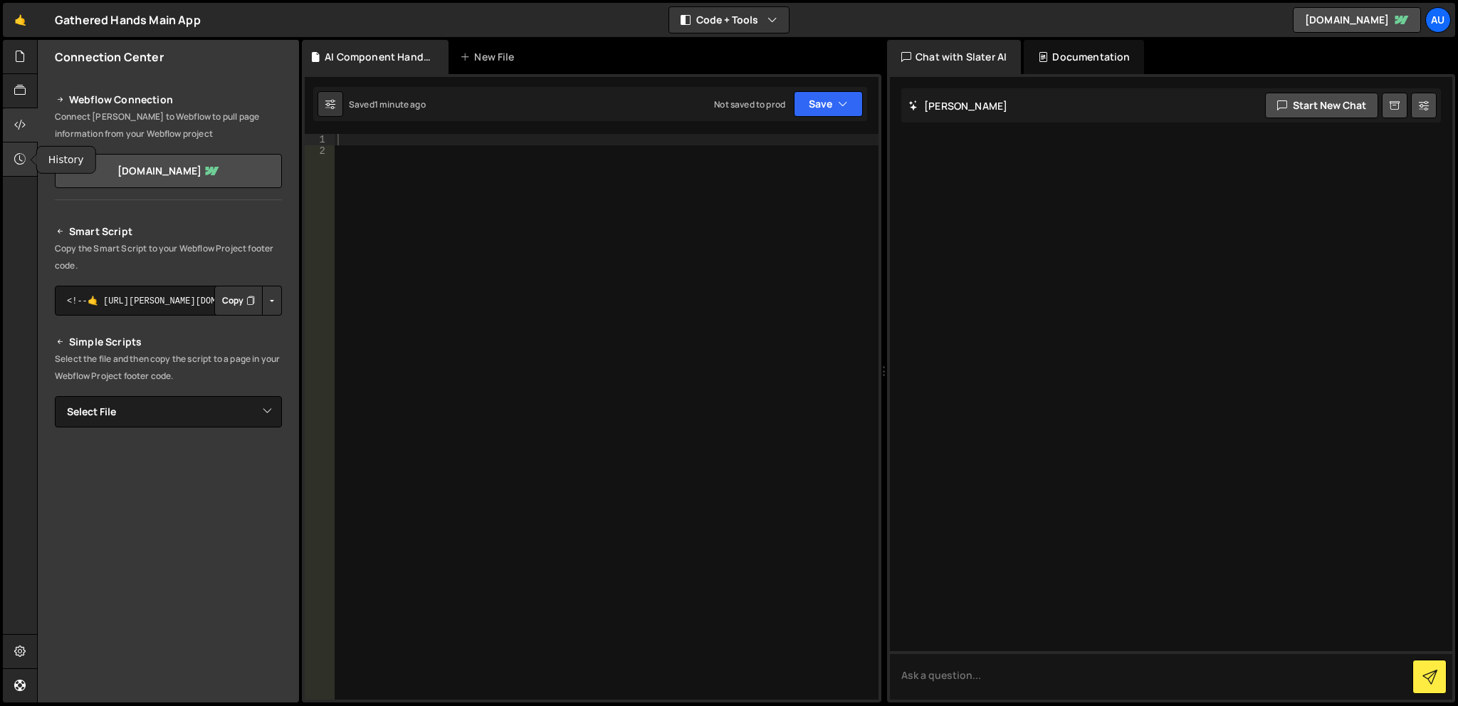
click at [24, 153] on icon at bounding box center [19, 159] width 11 height 16
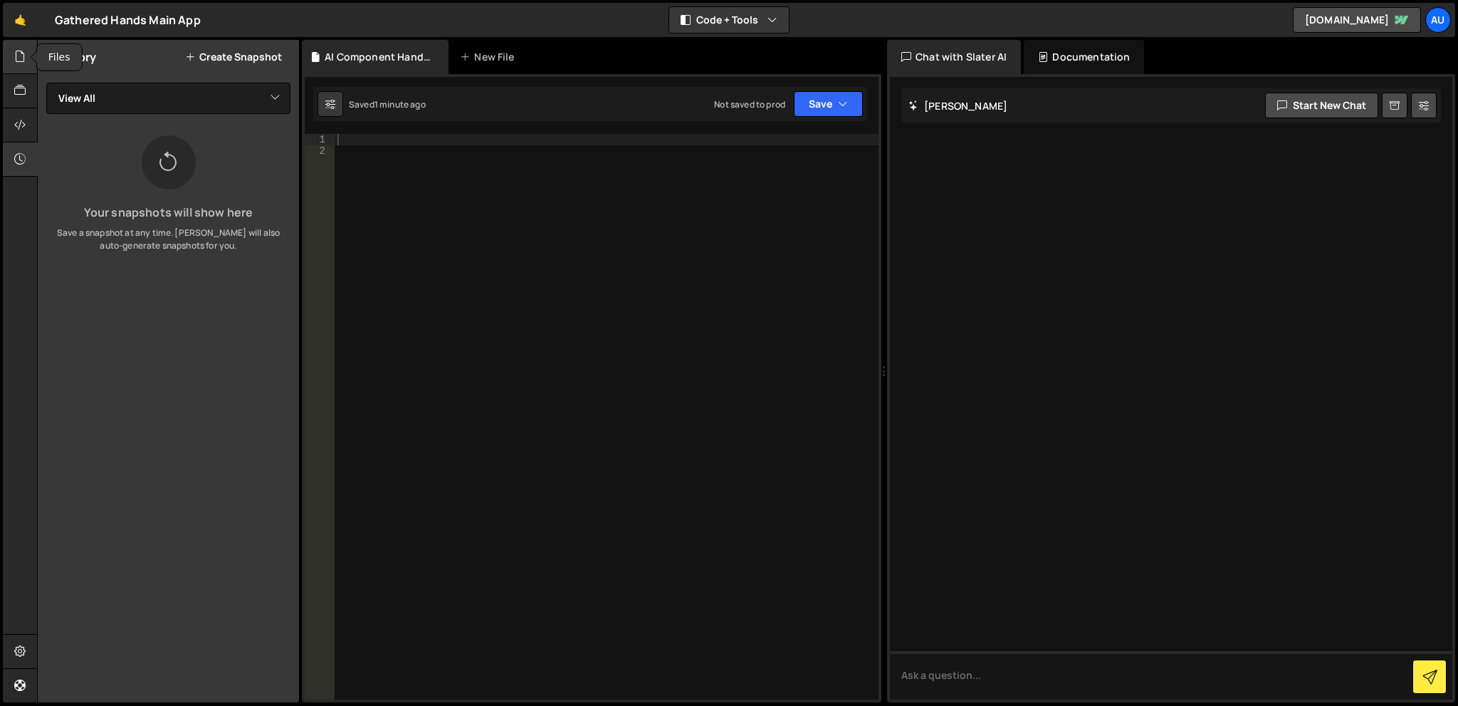
click at [26, 65] on div at bounding box center [20, 57] width 35 height 34
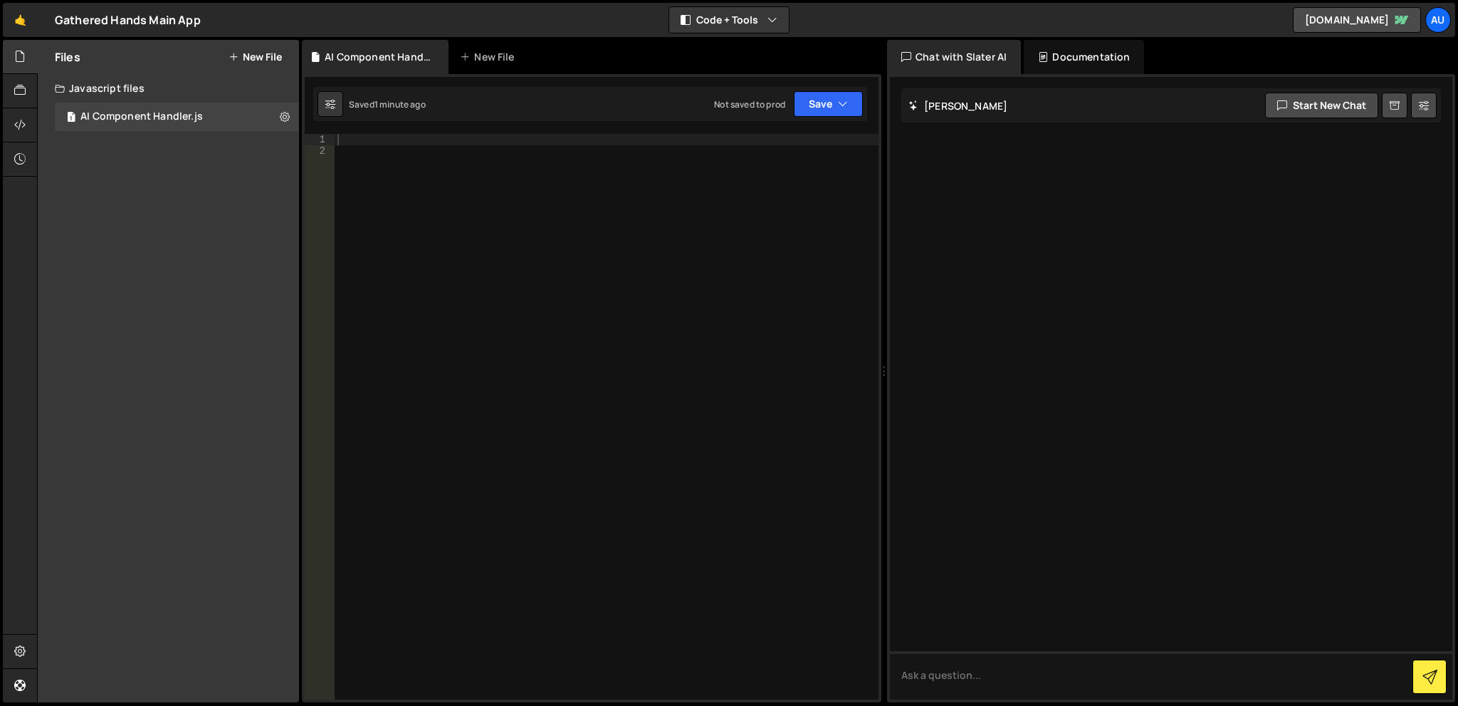
click at [159, 229] on div "Files New File Create your first file Get started by starting a Javascript or C…" at bounding box center [168, 371] width 261 height 662
click at [149, 284] on div "Files New File Create your first file Get started by starting a Javascript or C…" at bounding box center [168, 371] width 261 height 662
click at [233, 239] on div "Files New File Create your first file Get started by starting a Javascript or C…" at bounding box center [168, 371] width 261 height 662
click at [476, 54] on div "New File" at bounding box center [490, 57] width 60 height 14
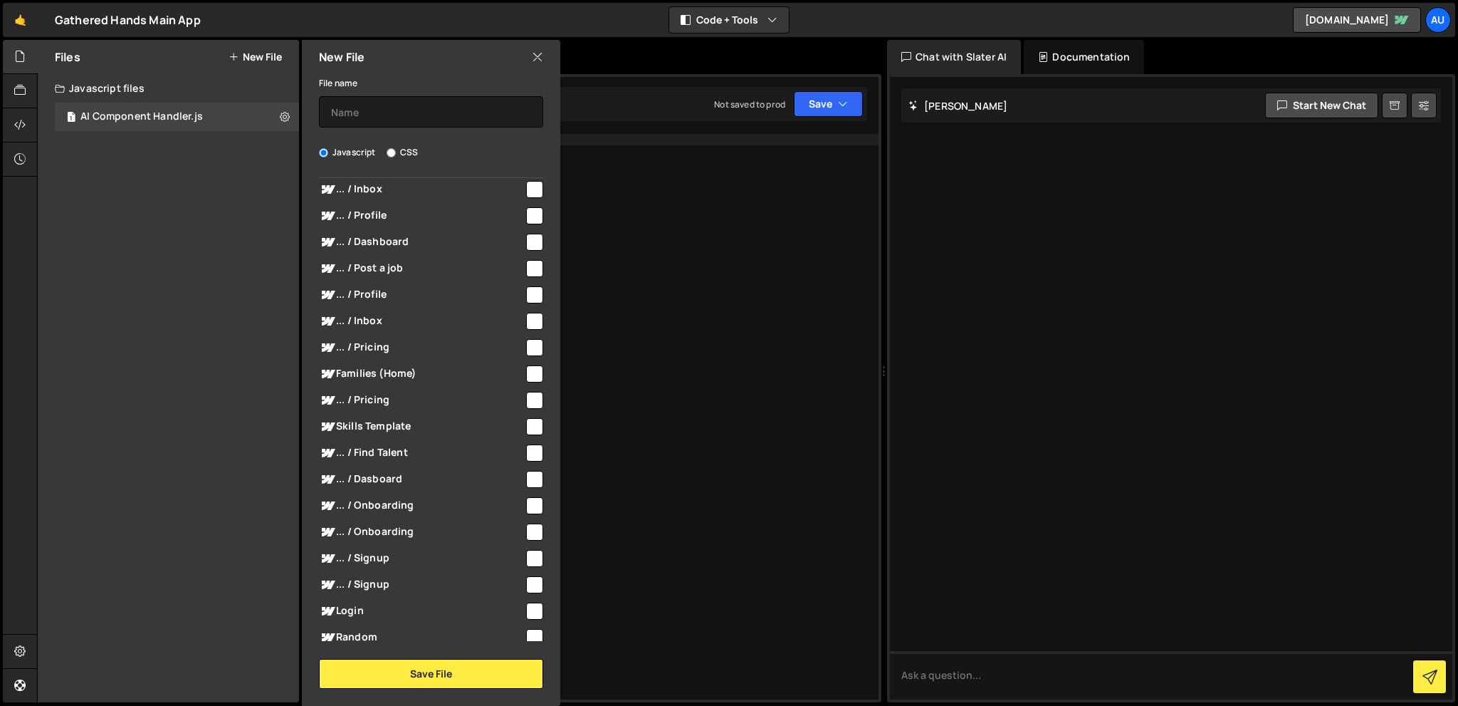
click at [533, 58] on icon at bounding box center [537, 57] width 11 height 16
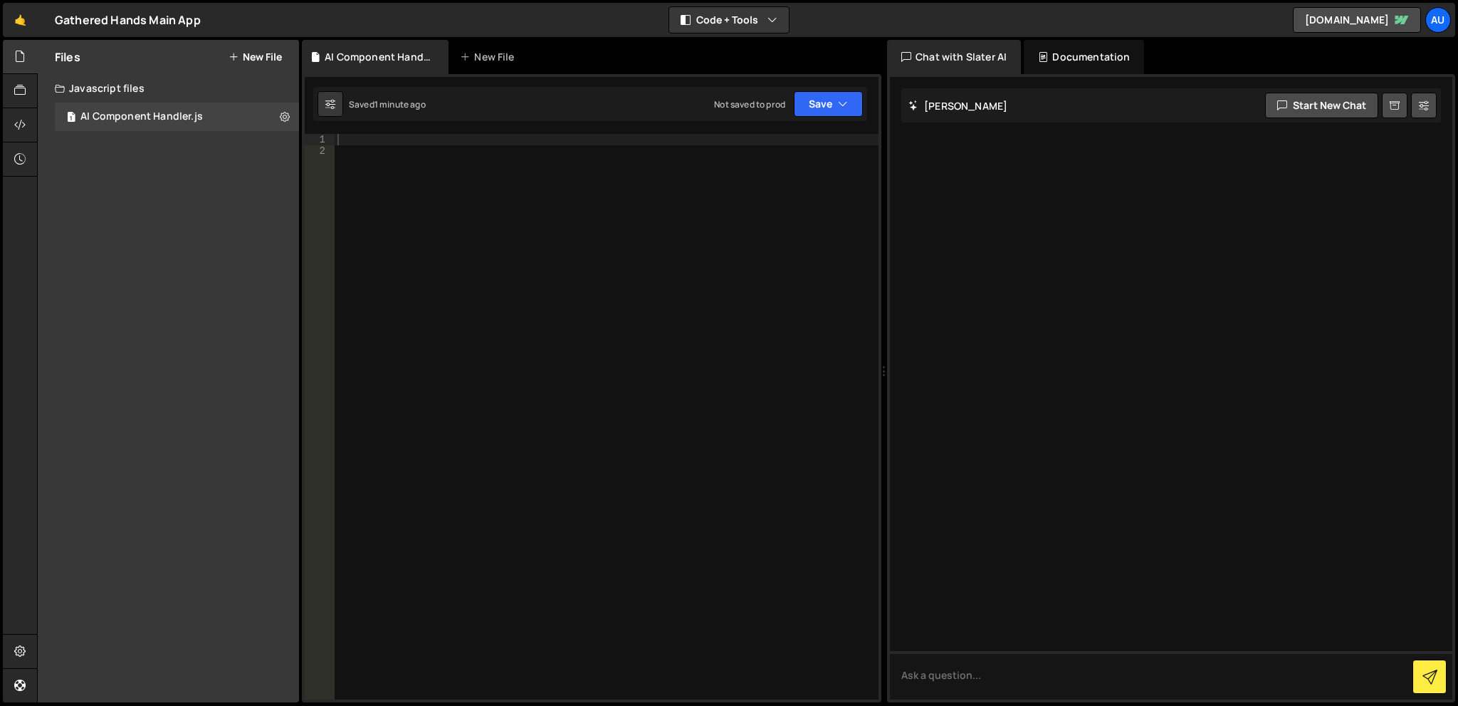
click at [540, 268] on div at bounding box center [607, 428] width 544 height 588
click at [287, 113] on icon at bounding box center [285, 117] width 10 height 14
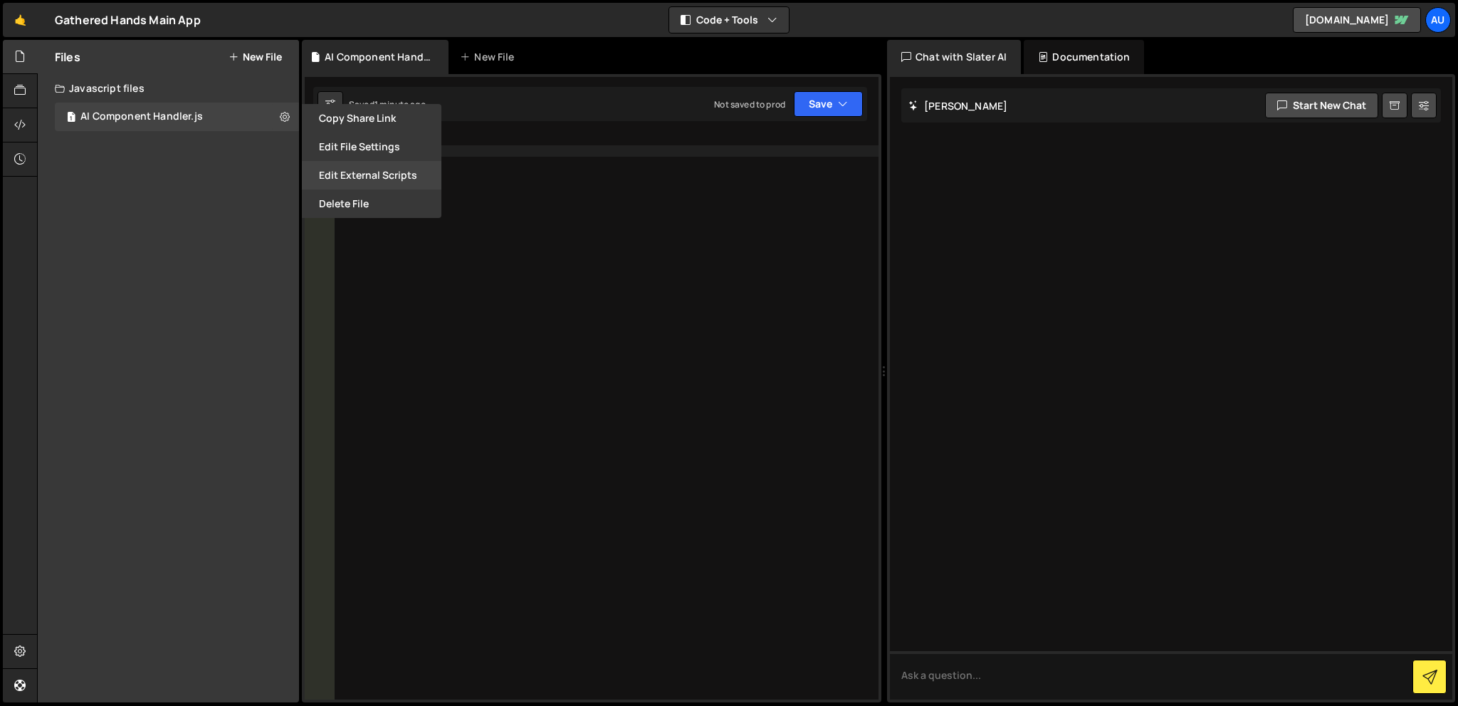
click at [392, 176] on button "Edit External Scripts" at bounding box center [372, 175] width 140 height 28
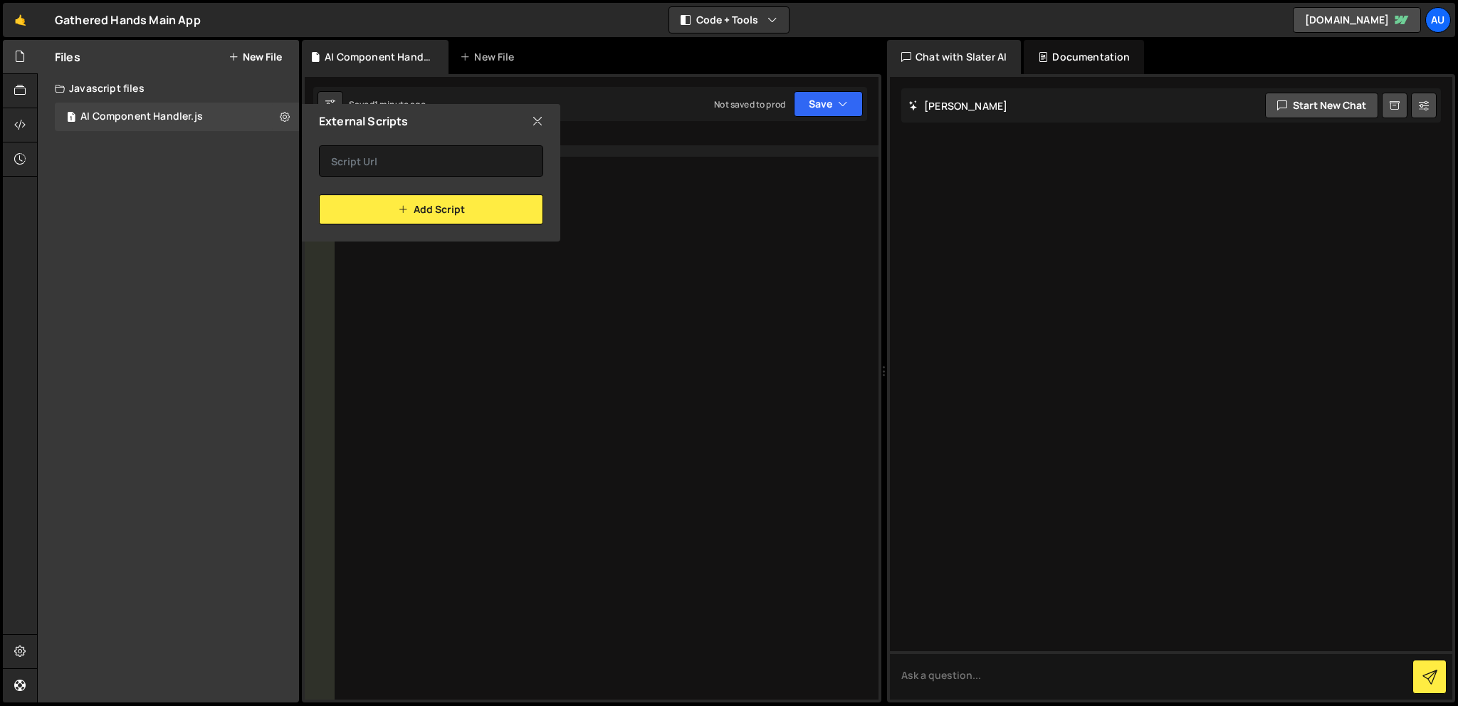
click at [536, 113] on icon at bounding box center [537, 121] width 11 height 16
checkbox input "false"
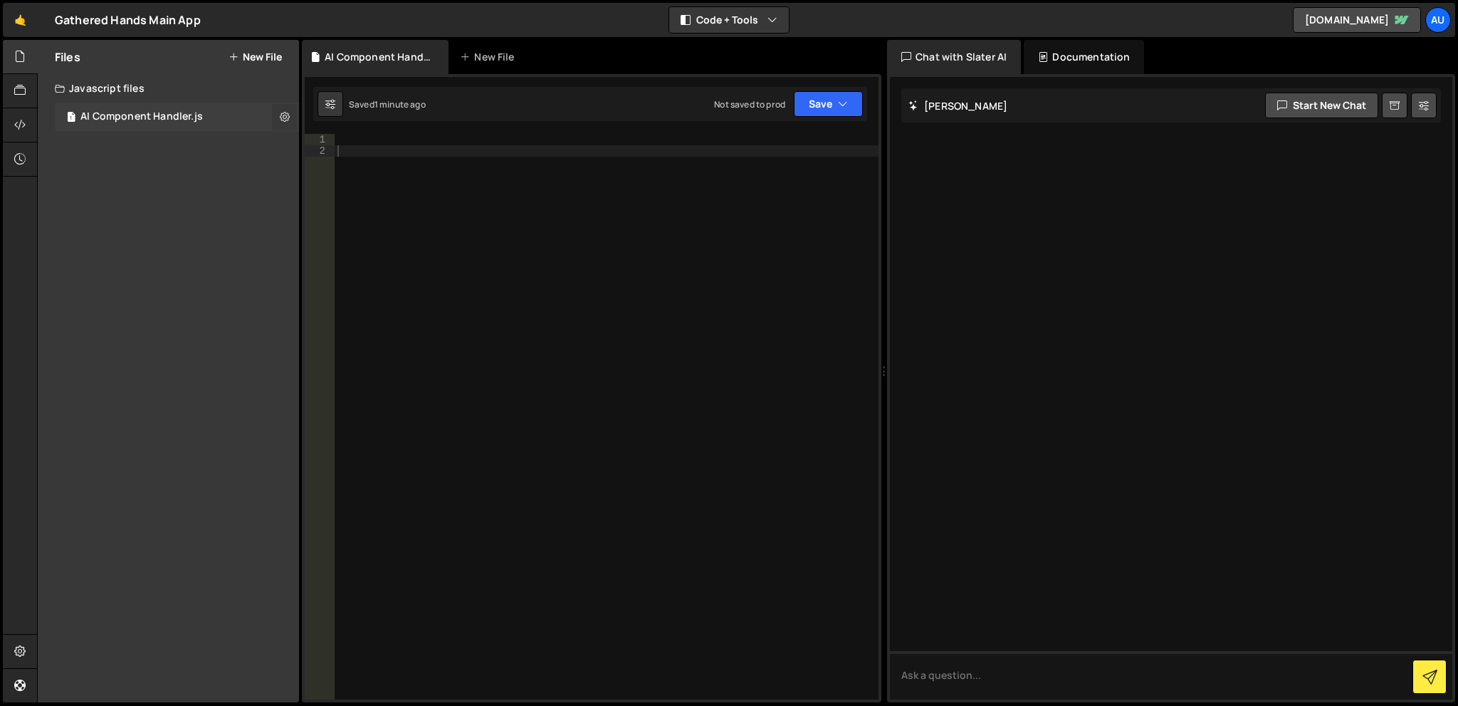
click at [282, 117] on icon at bounding box center [285, 117] width 10 height 14
type input "AI Component Handler"
radio input "true"
checkbox input "true"
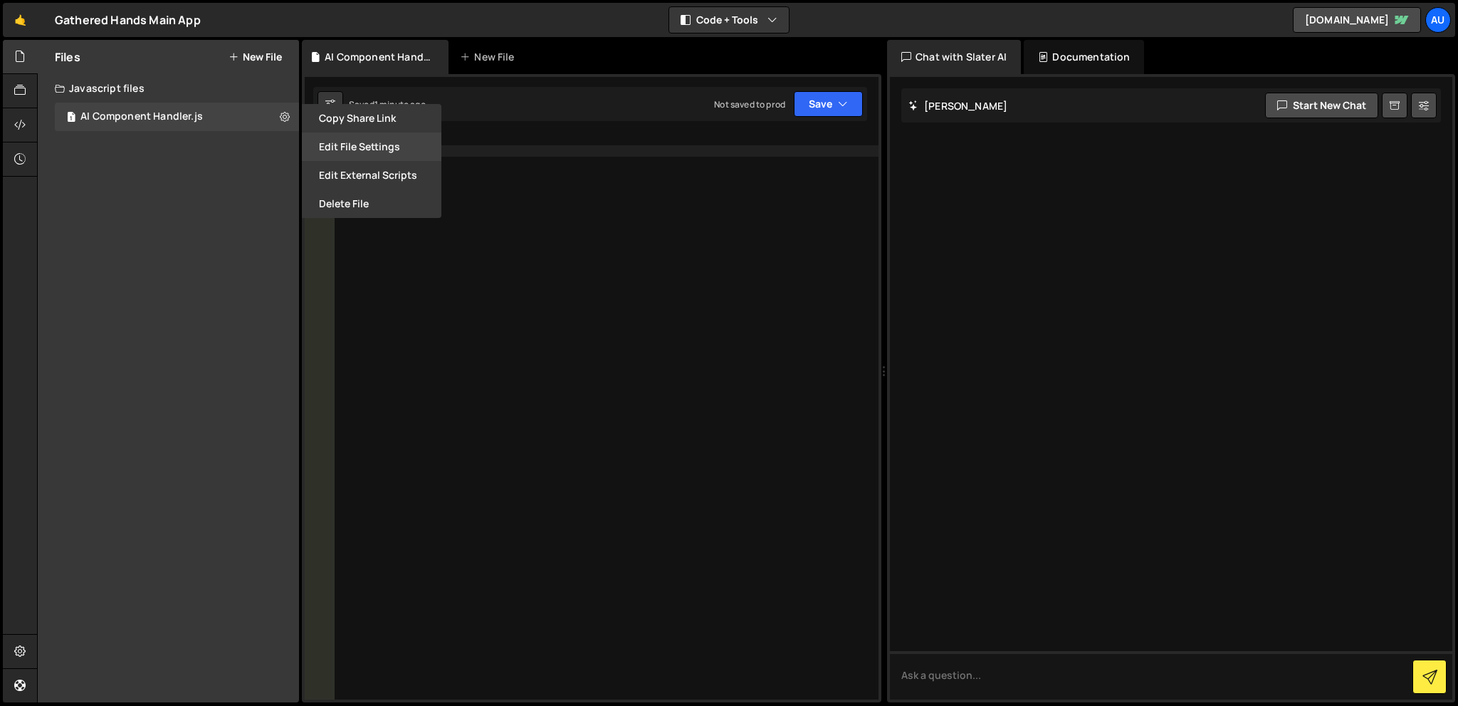
click at [371, 150] on button "Edit File Settings" at bounding box center [372, 146] width 140 height 28
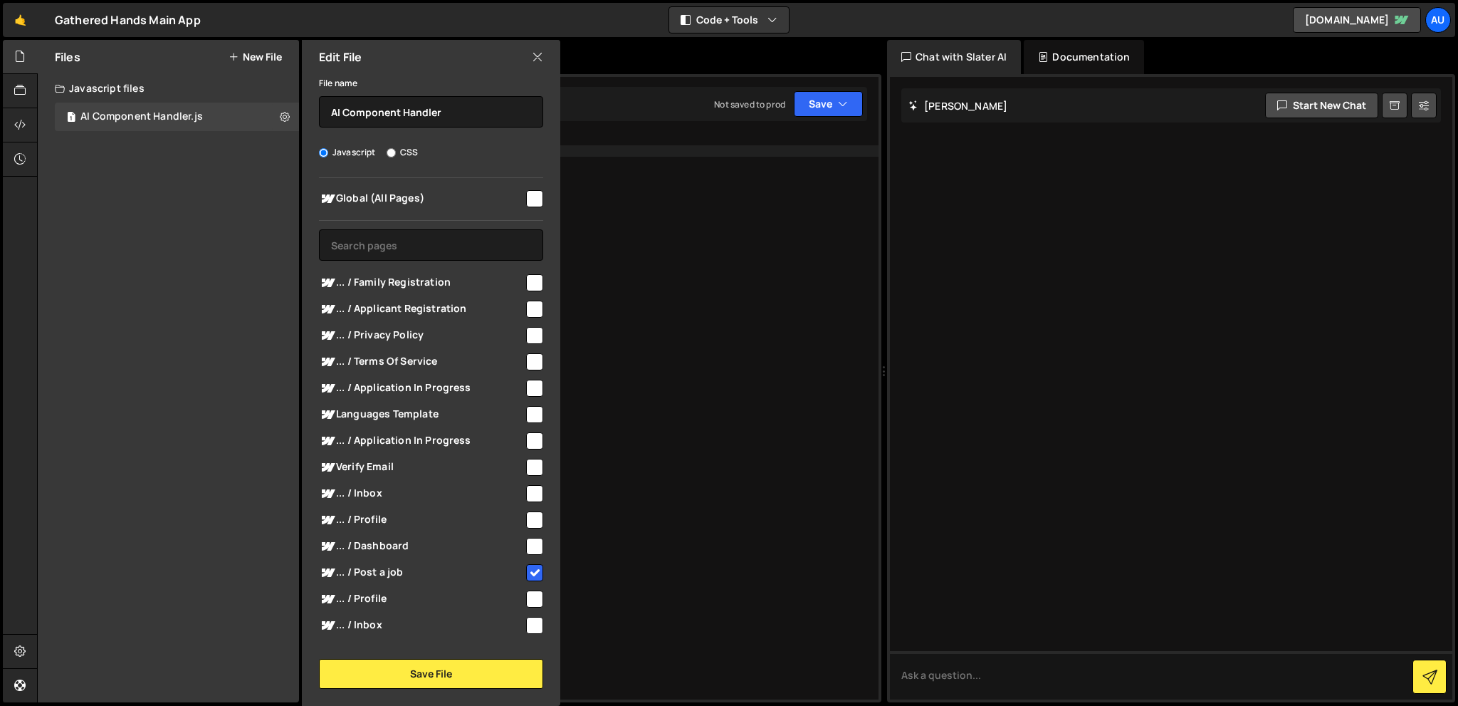
scroll to position [0, 0]
click at [535, 54] on icon at bounding box center [537, 57] width 11 height 16
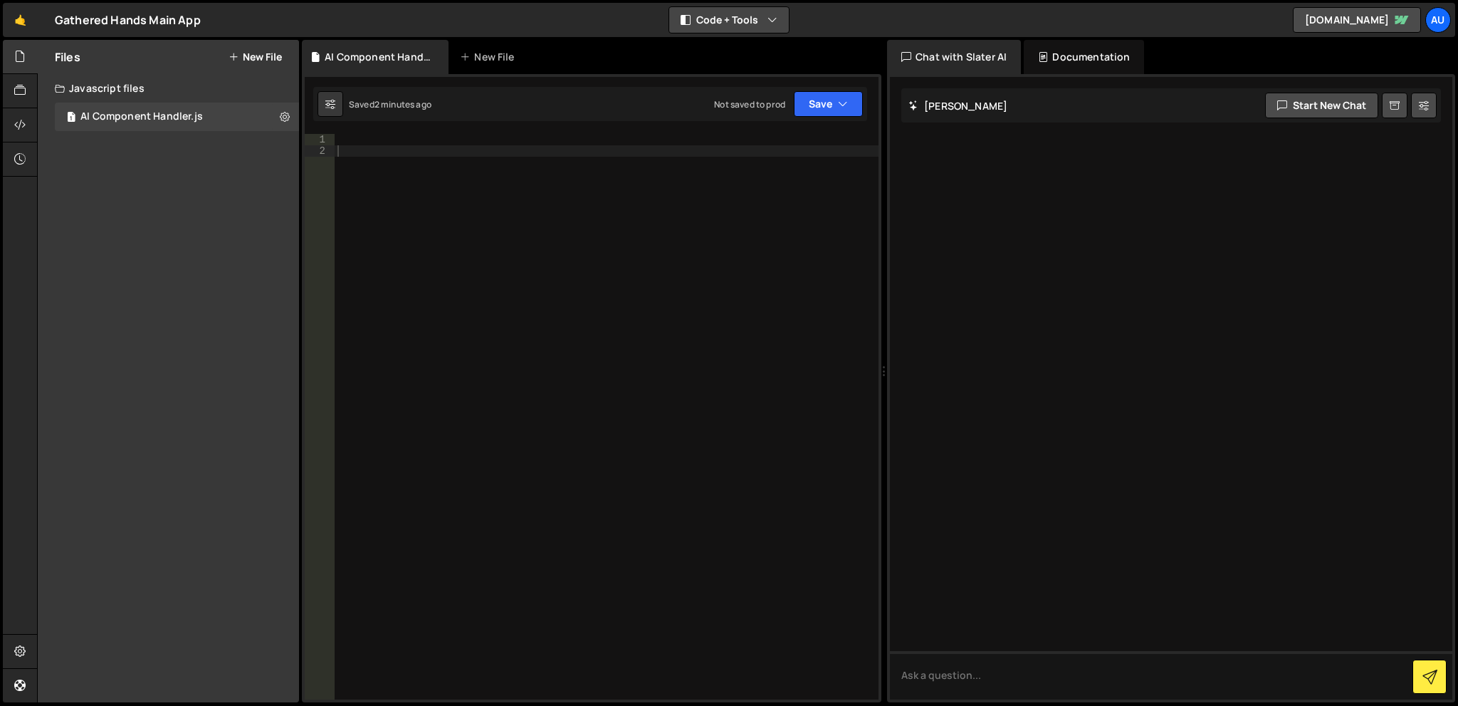
click at [755, 19] on button "Code + Tools" at bounding box center [729, 20] width 120 height 26
click at [740, 59] on button "Code Only" at bounding box center [730, 51] width 120 height 26
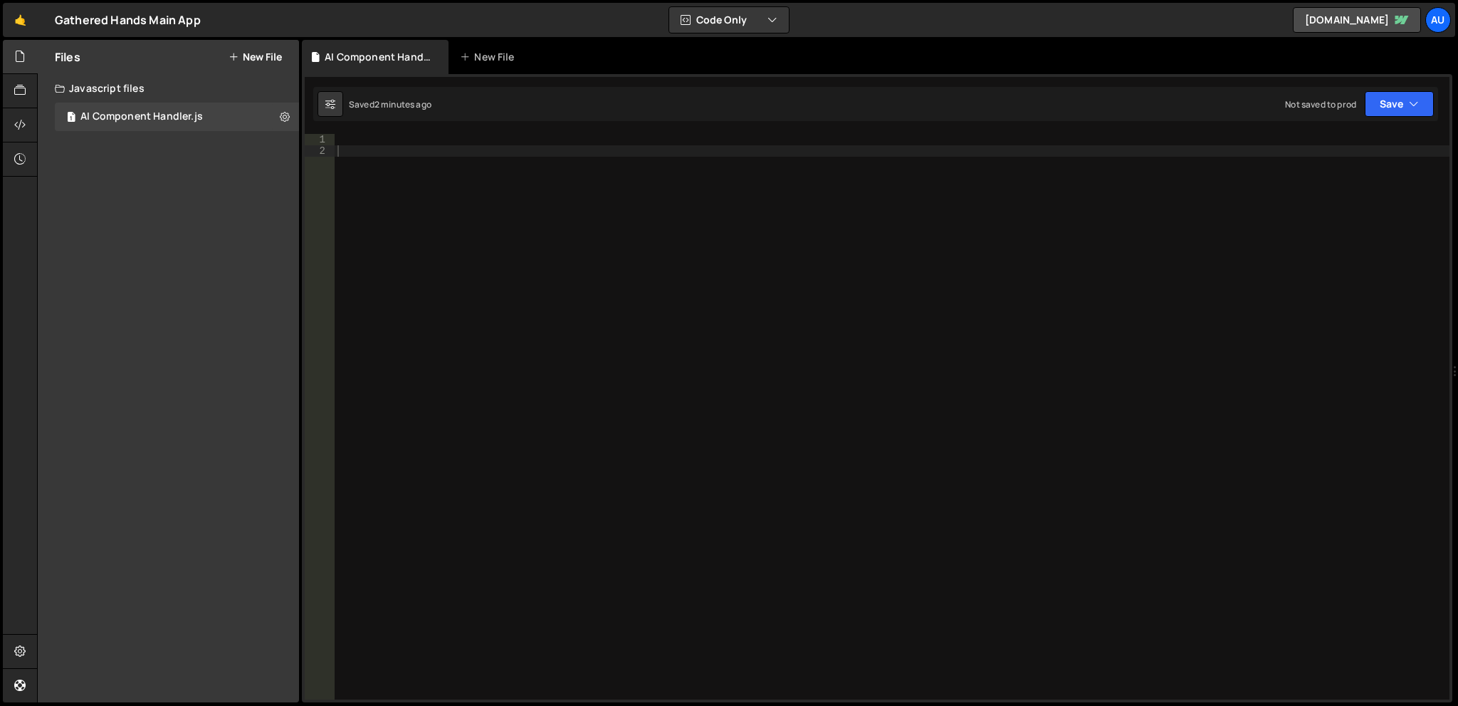
click at [693, 364] on div at bounding box center [892, 428] width 1115 height 588
click at [538, 206] on div at bounding box center [892, 428] width 1115 height 588
click at [461, 145] on div at bounding box center [892, 428] width 1115 height 588
click at [706, 250] on div at bounding box center [892, 428] width 1115 height 588
click at [708, 186] on div at bounding box center [892, 428] width 1115 height 588
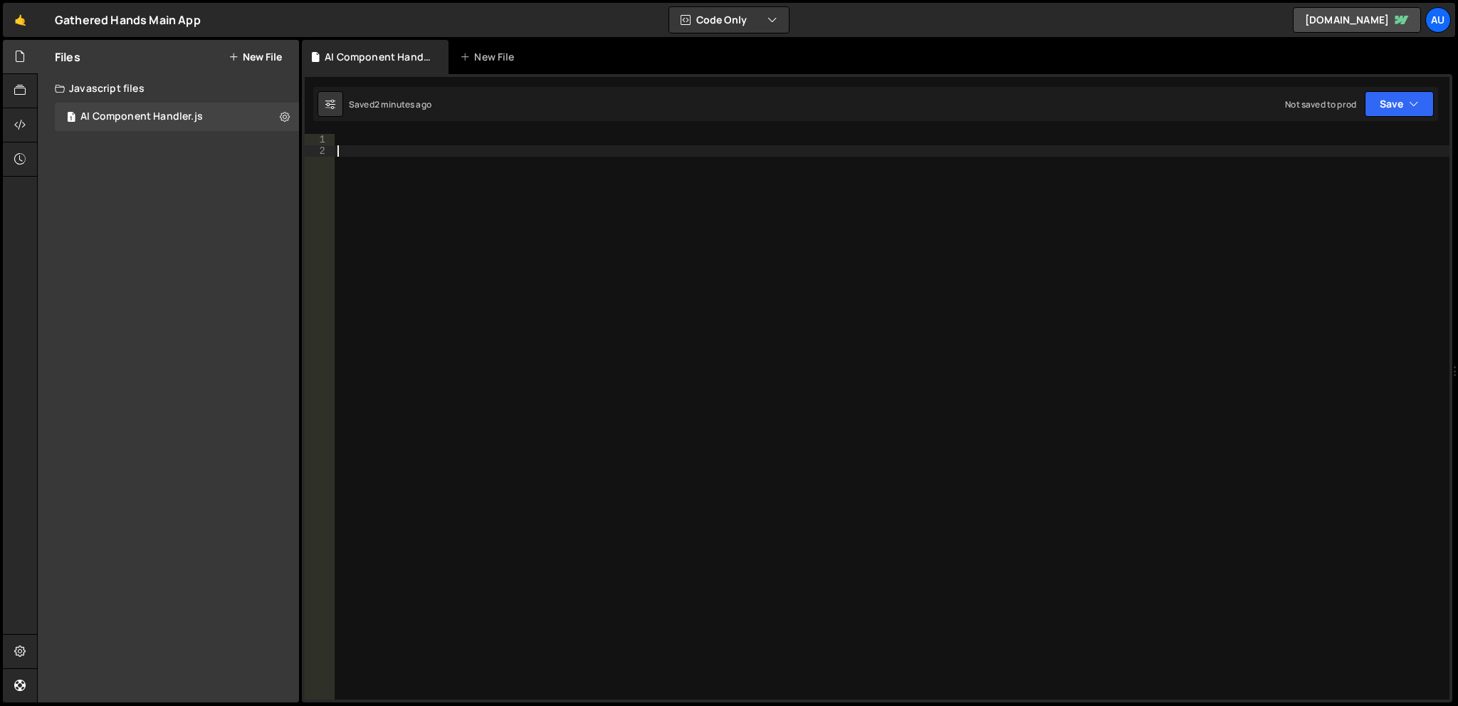
click at [708, 152] on div at bounding box center [892, 428] width 1115 height 588
click at [715, 126] on div "1 Type cmd + s to save your Javascript file. הההההההההההההההההההההההההההההההההה…" at bounding box center [877, 388] width 1151 height 628
click at [715, 131] on div "1 Type cmd + s to save your Javascript file. הההההההההההההההההההההההההההההההההה…" at bounding box center [877, 388] width 1151 height 628
click at [714, 140] on div at bounding box center [892, 428] width 1115 height 588
paste textarea "return {"
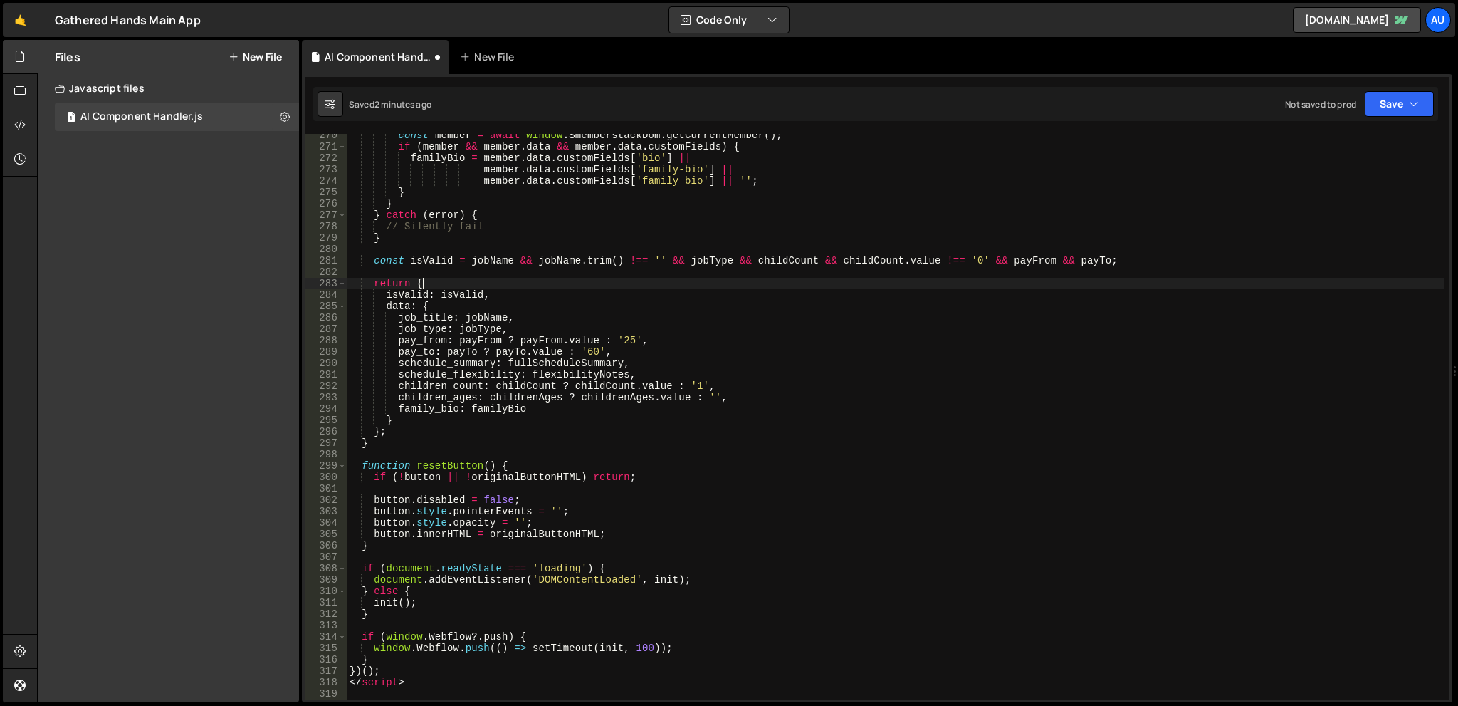
click at [760, 280] on div "const member = await window . $memberstackDom . getCurrentMember ( ) ; if ( mem…" at bounding box center [895, 424] width 1097 height 588
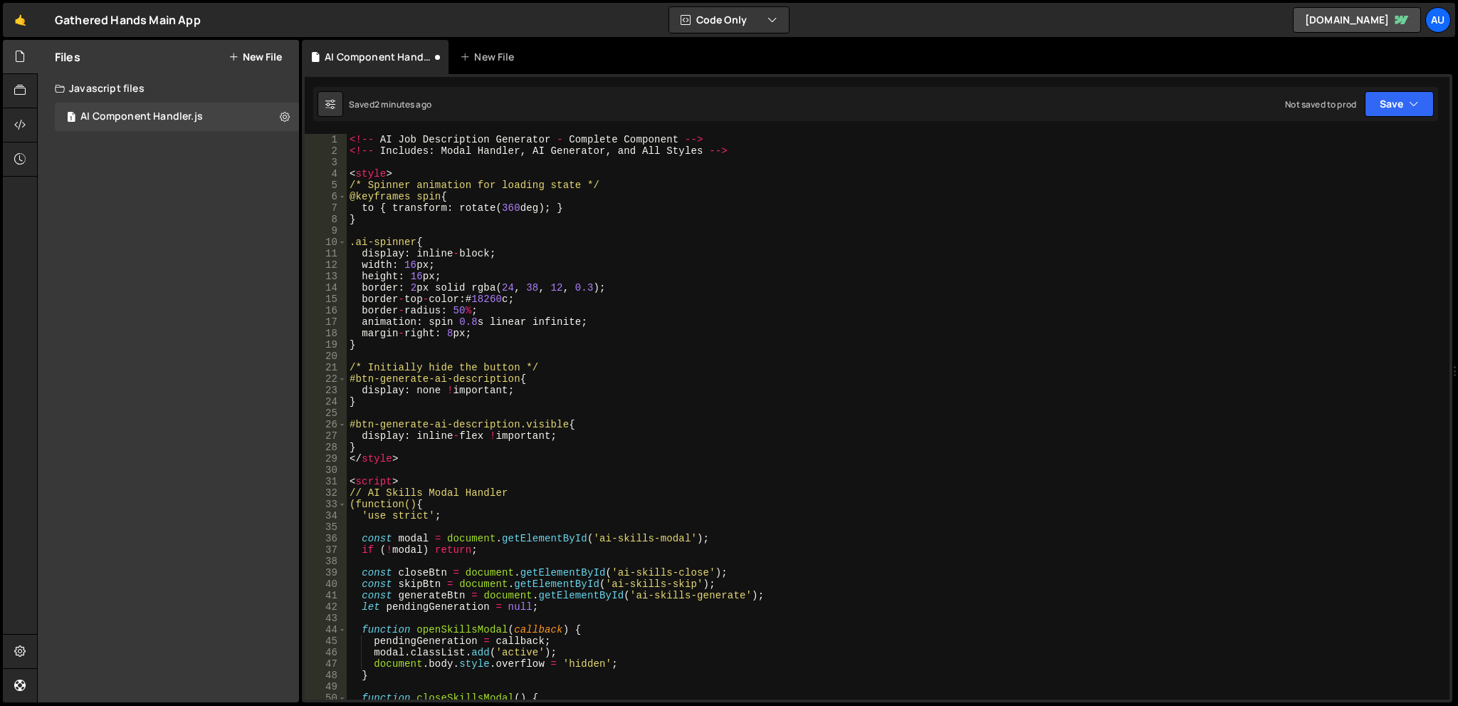
click at [755, 174] on div "<!-- AI Job Description Generator - Complete Component --> <!-- Includes : Moda…" at bounding box center [895, 428] width 1097 height 588
type textarea "<style>"
click at [513, 234] on div "<!-- AI Job Description Generator - Complete Component --> <!-- Includes : Moda…" at bounding box center [895, 428] width 1097 height 588
click at [580, 199] on div "<!-- AI Job Description Generator - Complete Component --> <!-- Includes : Moda…" at bounding box center [895, 428] width 1097 height 588
click at [471, 177] on div "<!-- AI Job Description Generator - Complete Component --> <!-- Includes : Moda…" at bounding box center [895, 428] width 1097 height 588
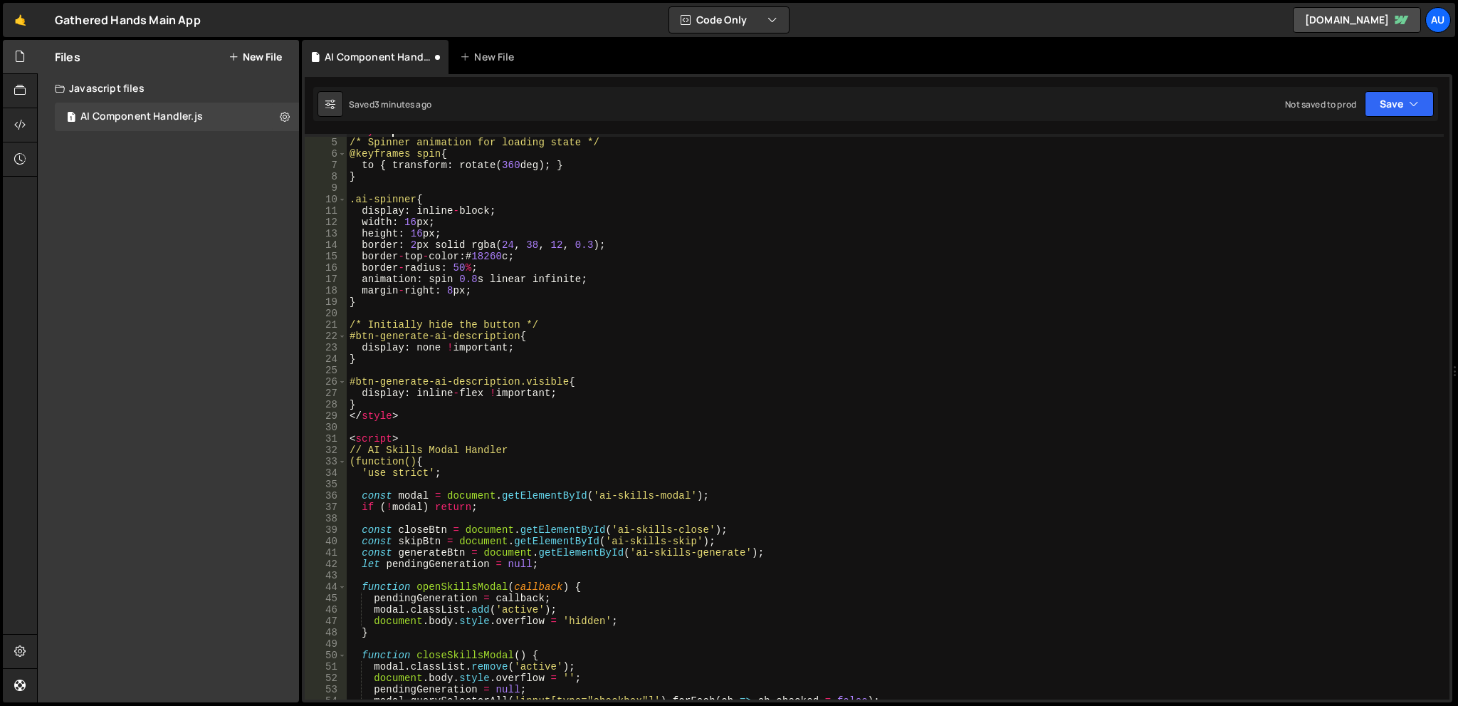
scroll to position [171, 0]
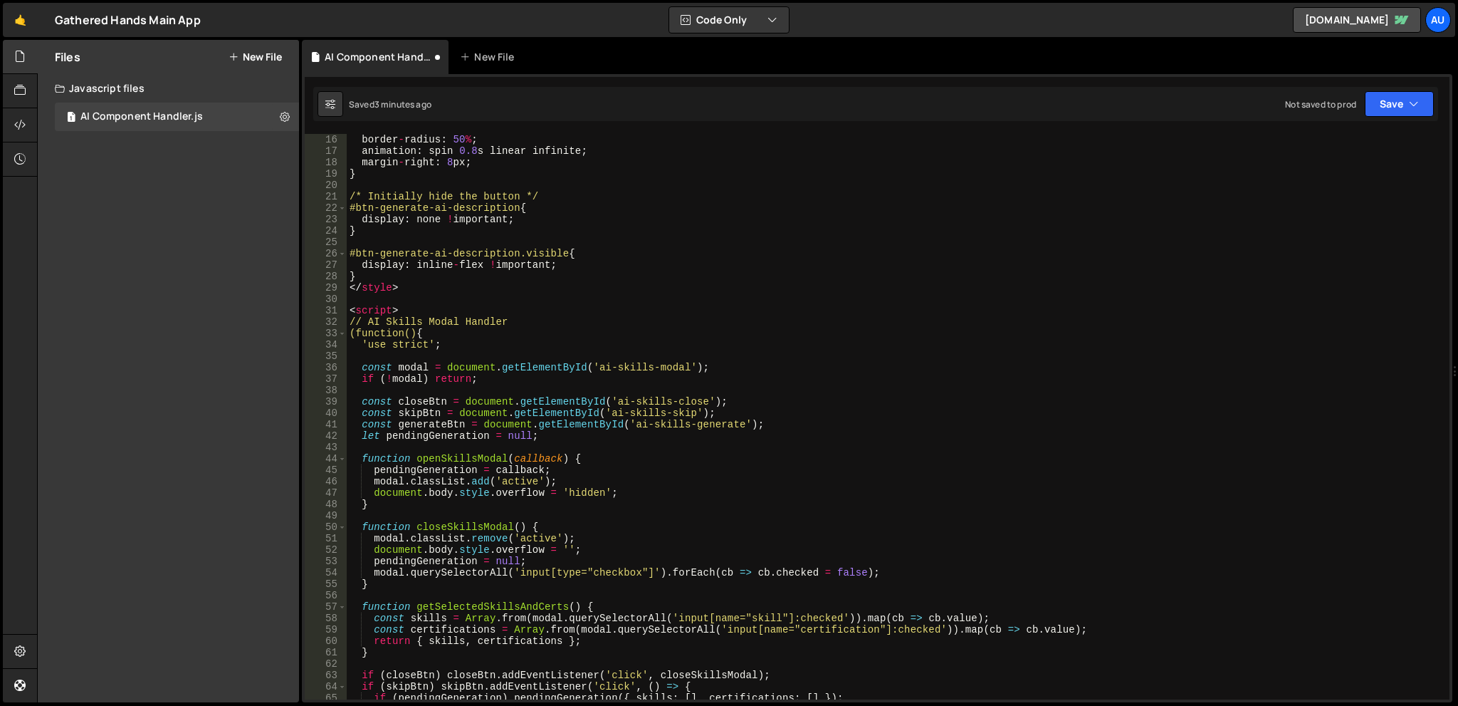
click at [461, 310] on div "border - radius : 50 % ; animation : spin 0.8 s linear infinite ; margin - righ…" at bounding box center [895, 428] width 1097 height 588
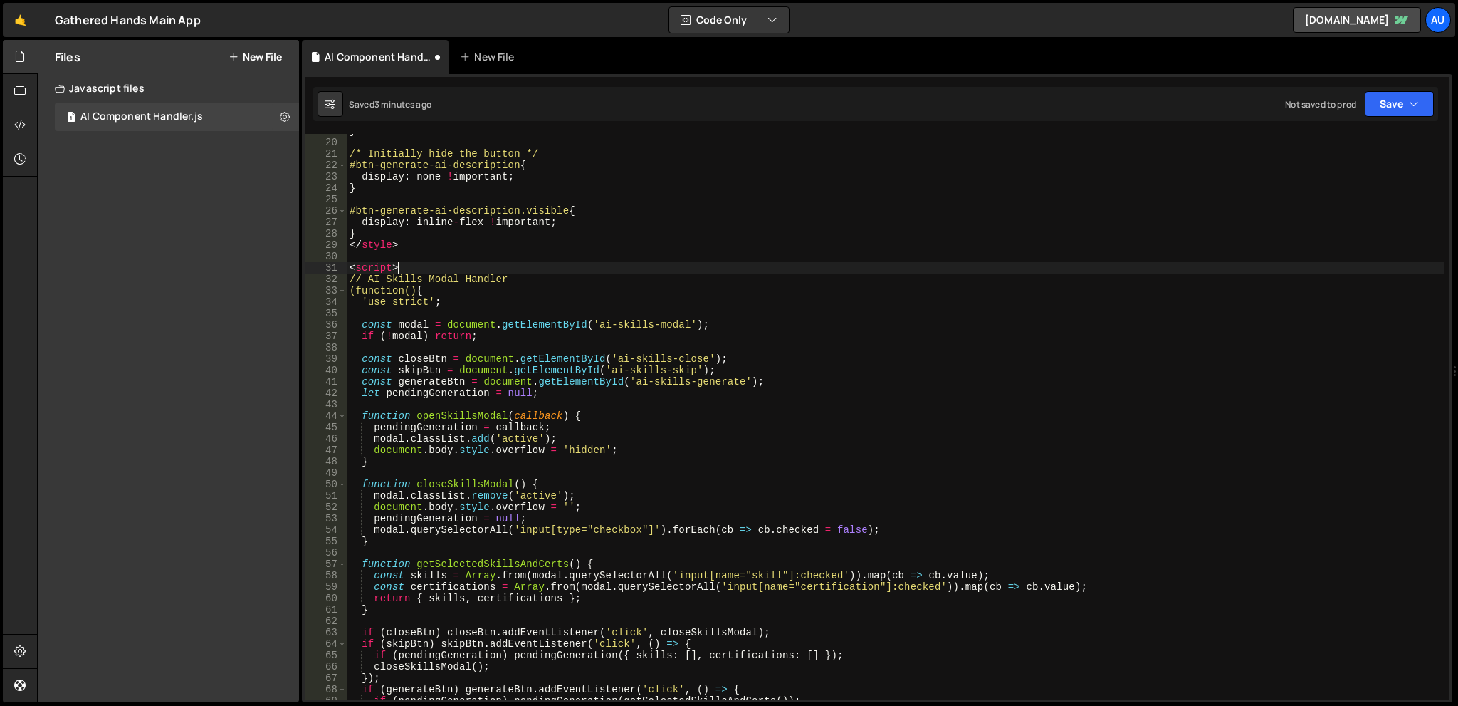
scroll to position [0, 0]
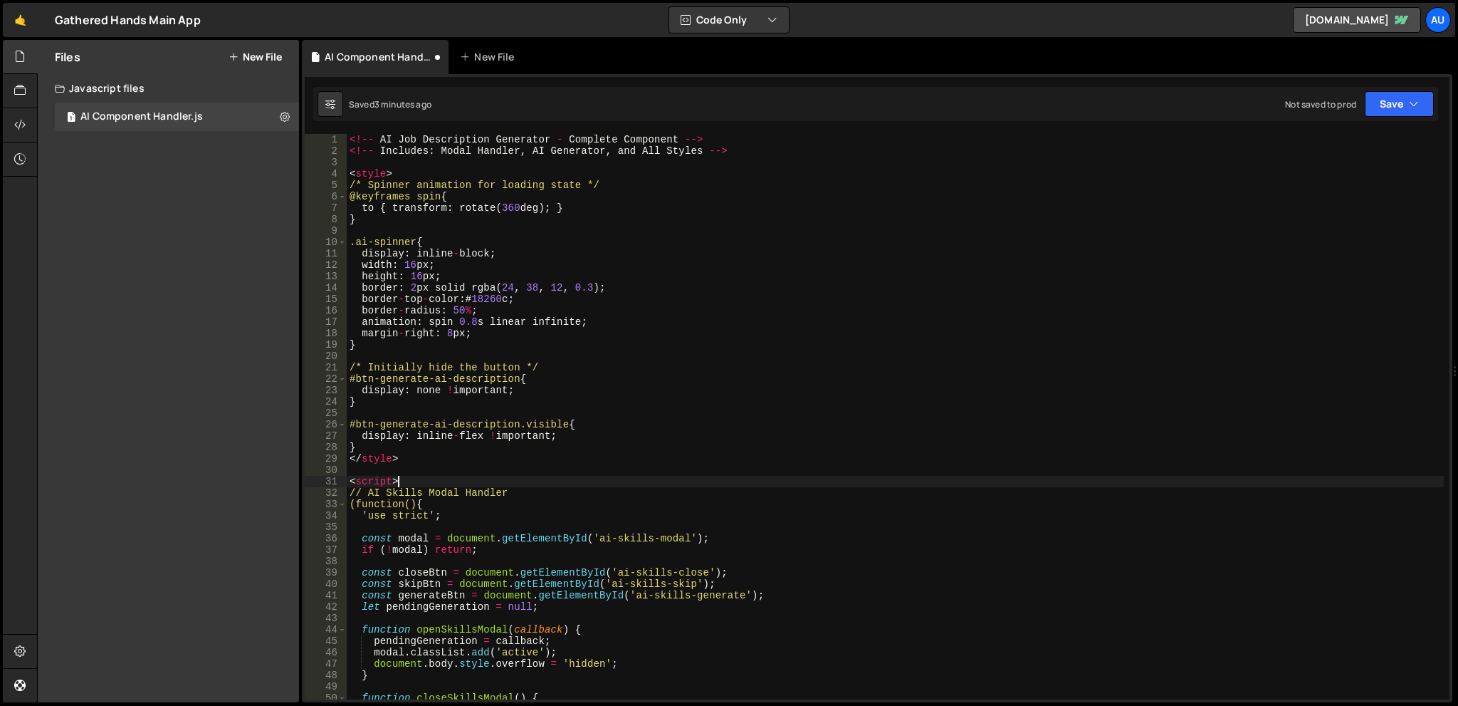
click at [566, 176] on div "<!-- AI Job Description Generator - Complete Component --> <!-- Includes : Moda…" at bounding box center [895, 428] width 1097 height 588
click at [581, 376] on div "<!-- AI Job Description Generator - Complete Component --> <!-- Includes : Moda…" at bounding box center [895, 428] width 1097 height 588
type textarea "#btn-generate-ai-description {"
click at [214, 211] on div "Files New File Create your first file Get started by starting a Javascript or C…" at bounding box center [168, 371] width 261 height 662
click at [873, 227] on div "<!-- AI Job Description Generator - Complete Component --> <!-- Includes : Moda…" at bounding box center [895, 428] width 1097 height 588
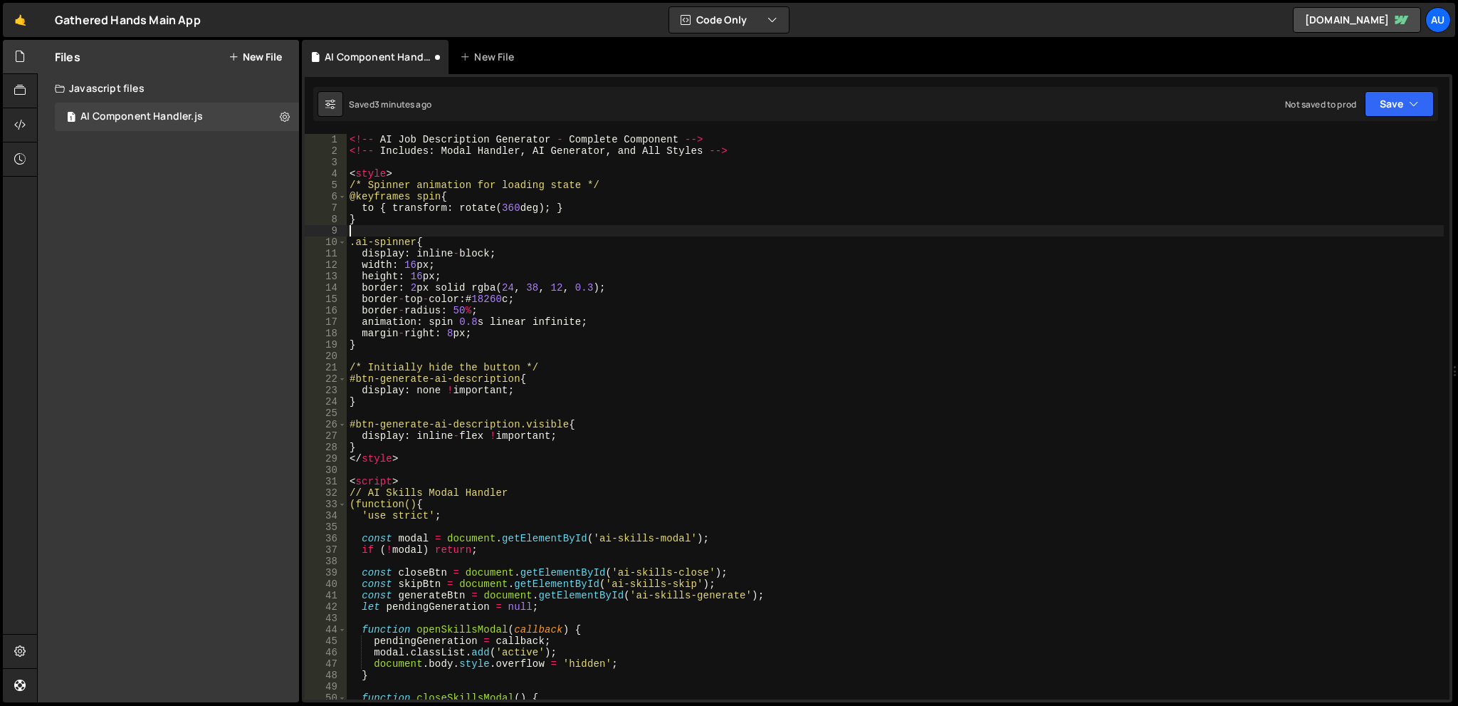
scroll to position [43, 0]
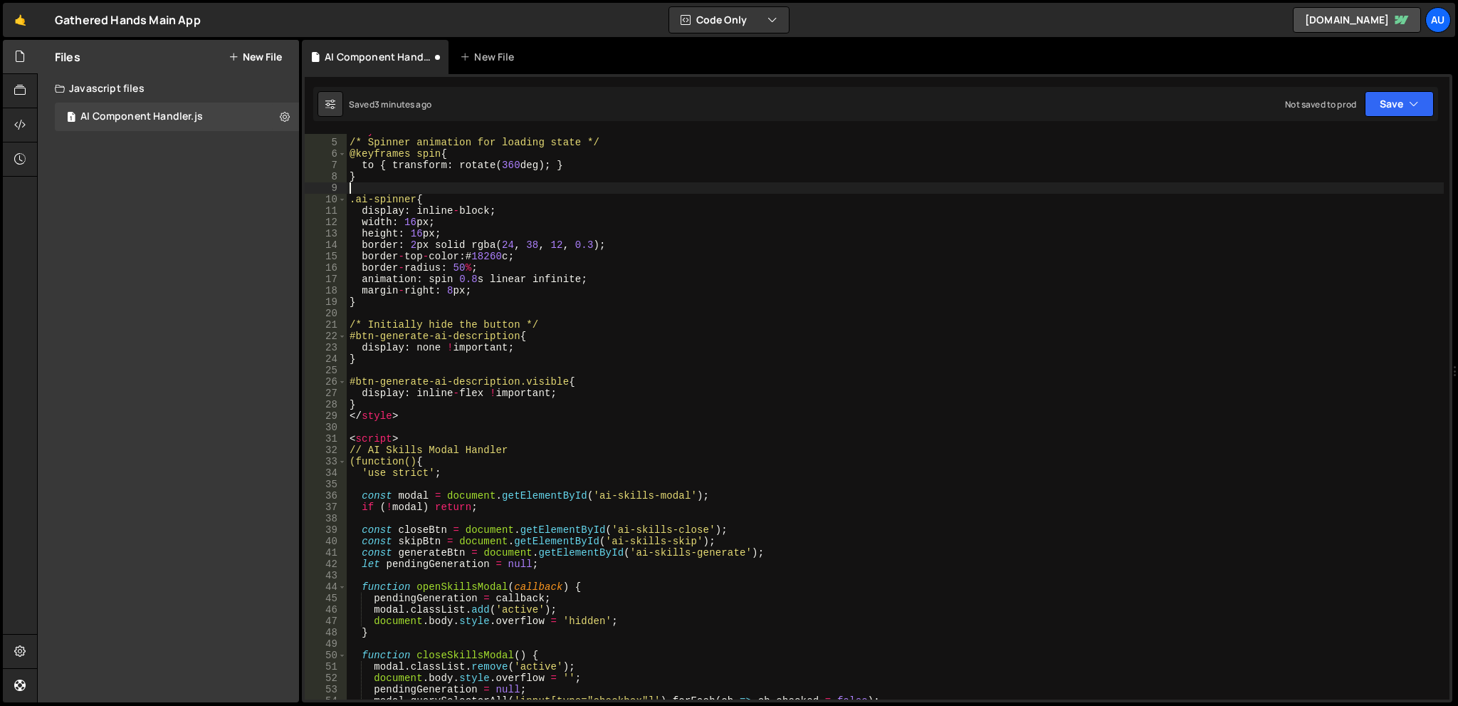
click at [447, 438] on div "< style > /* Spinner animation for loading state */ @keyframes spin { to { tran…" at bounding box center [895, 419] width 1097 height 588
type textarea "<script>"
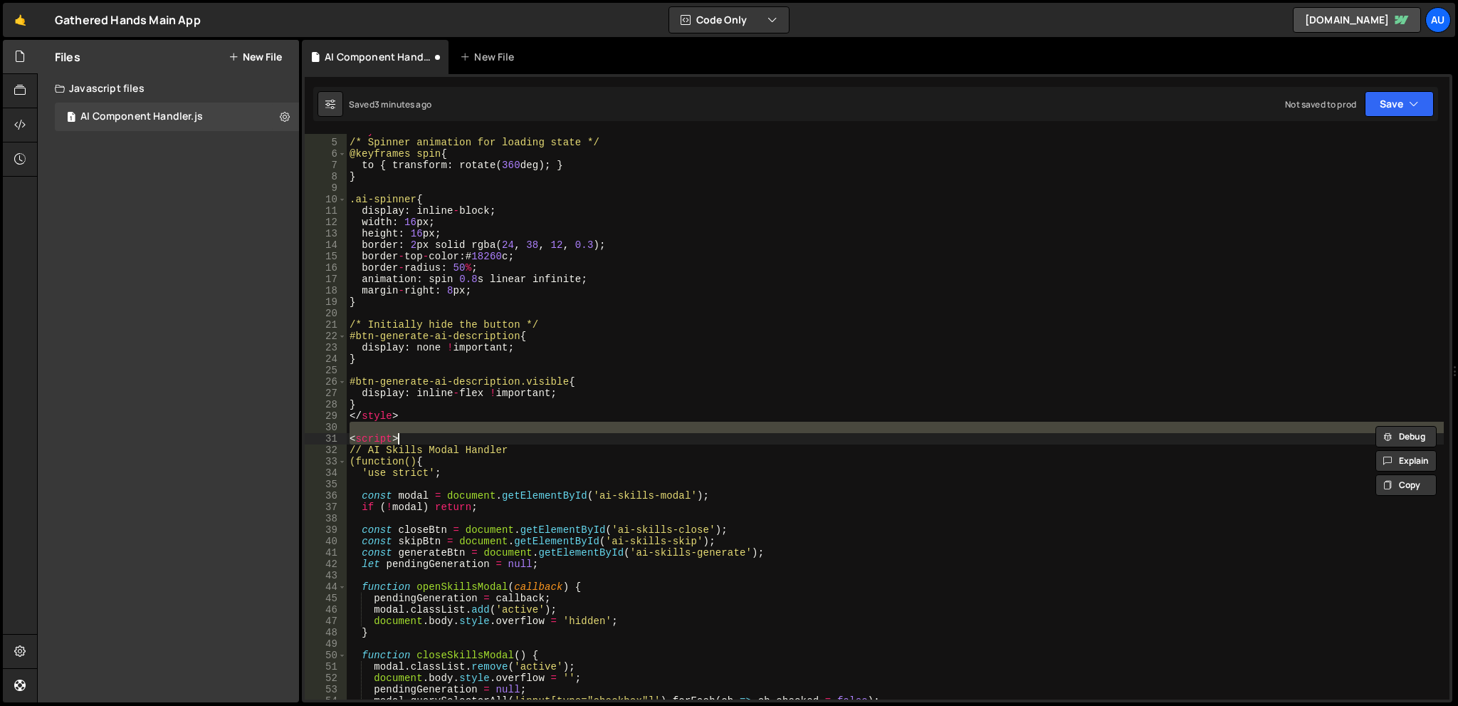
click at [574, 350] on div "< style > /* Spinner animation for loading state */ @keyframes spin { to { tran…" at bounding box center [895, 419] width 1097 height 588
type textarea "display: none !important;"
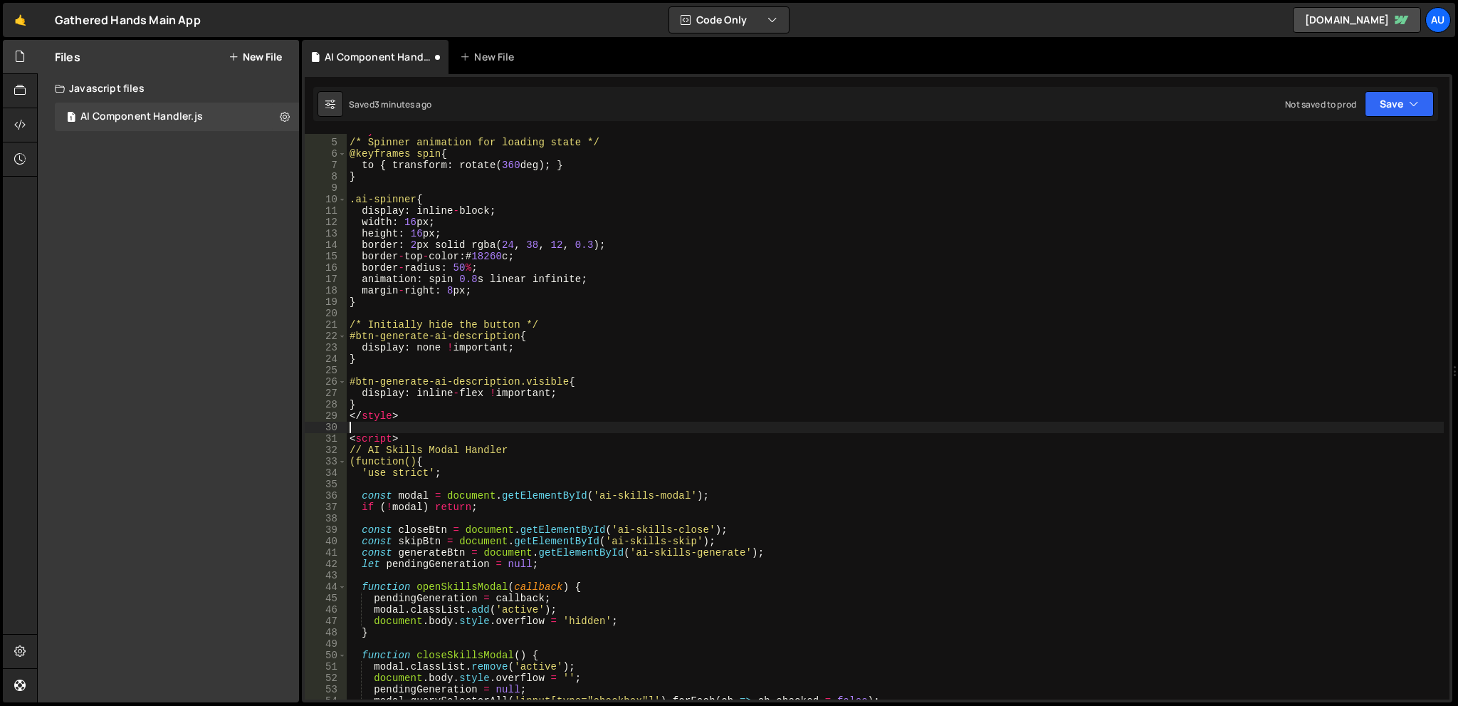
click at [518, 424] on div "< style > /* Spinner animation for loading state */ @keyframes spin { to { tran…" at bounding box center [895, 419] width 1097 height 588
click at [1395, 100] on button "Save" at bounding box center [1399, 104] width 69 height 26
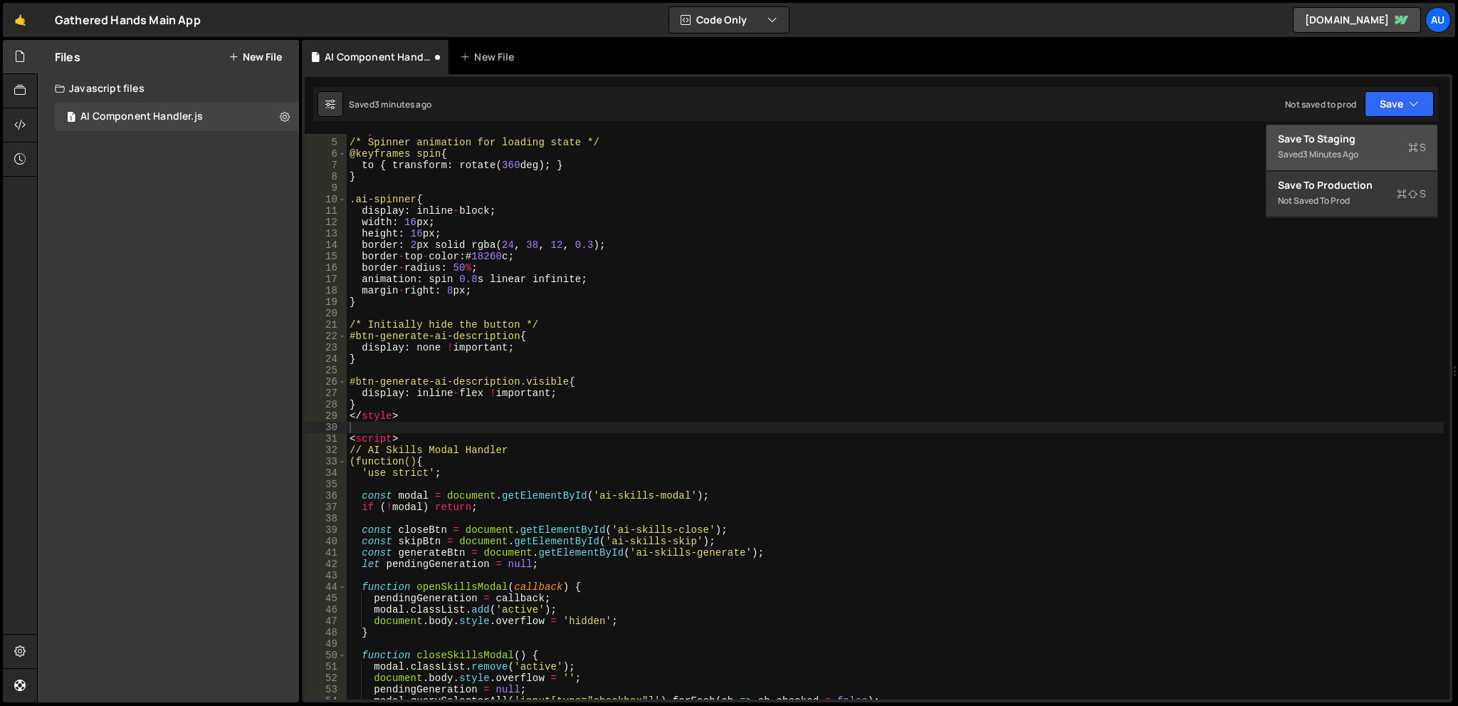
click at [1364, 144] on div "Save to Staging S" at bounding box center [1352, 139] width 148 height 14
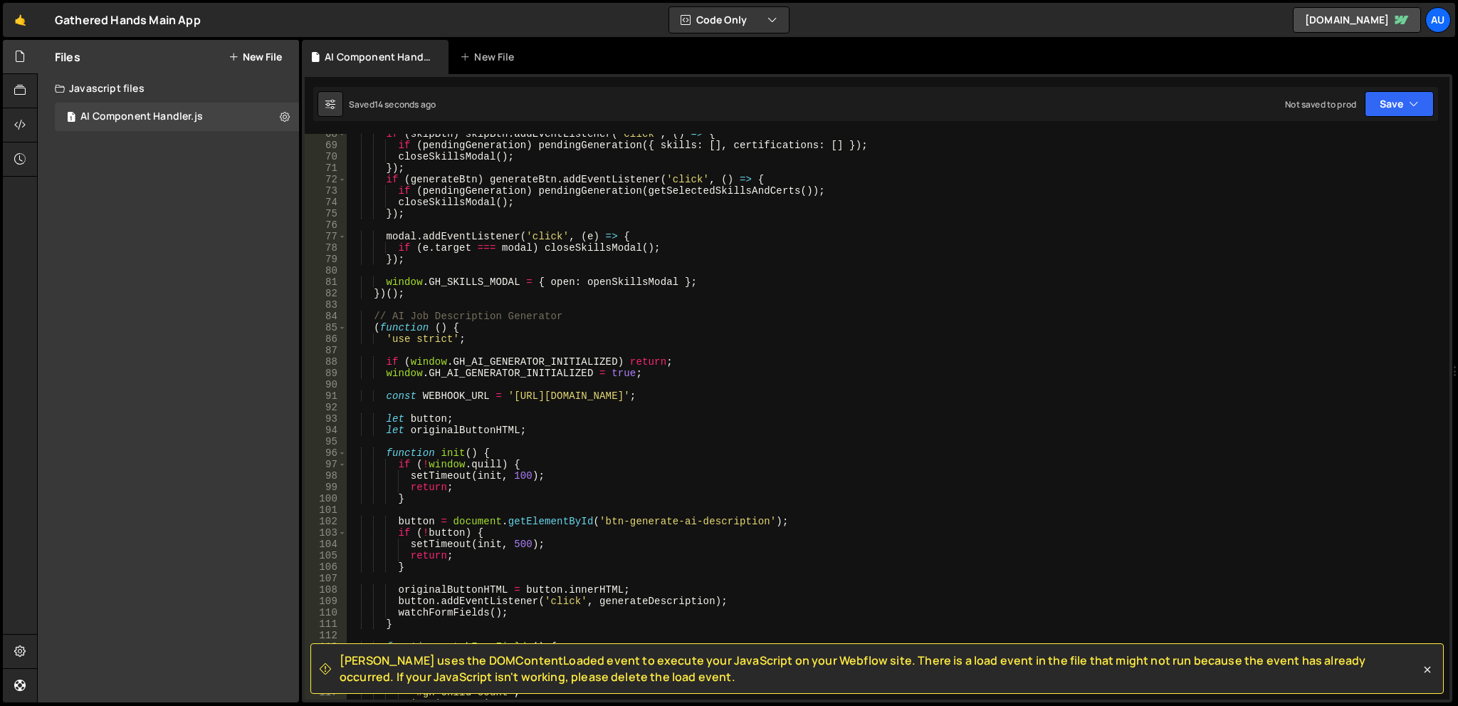
scroll to position [812, 0]
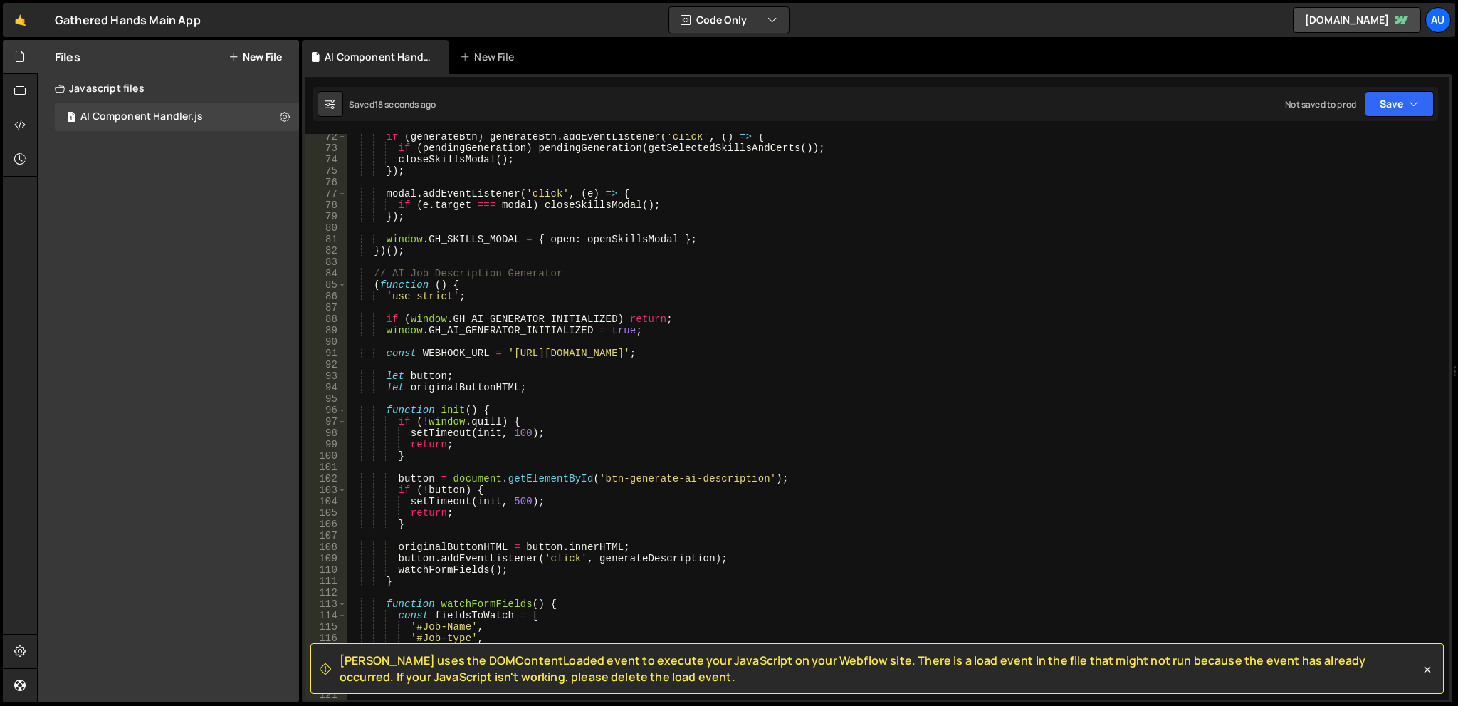
drag, startPoint x: 649, startPoint y: 677, endPoint x: 358, endPoint y: 654, distance: 292.1
click at [336, 648] on div "Slater uses the DOMContentLoaded event to execute your JavaScript on your Webfl…" at bounding box center [876, 668] width 1133 height 51
copy span "Slater uses the DOMContentLoaded event to execute your JavaScript on your Webfl…"
drag, startPoint x: 134, startPoint y: 192, endPoint x: 219, endPoint y: 147, distance: 95.5
click at [134, 192] on div "Files New File Create your first file Get started by starting a Javascript or C…" at bounding box center [168, 371] width 261 height 662
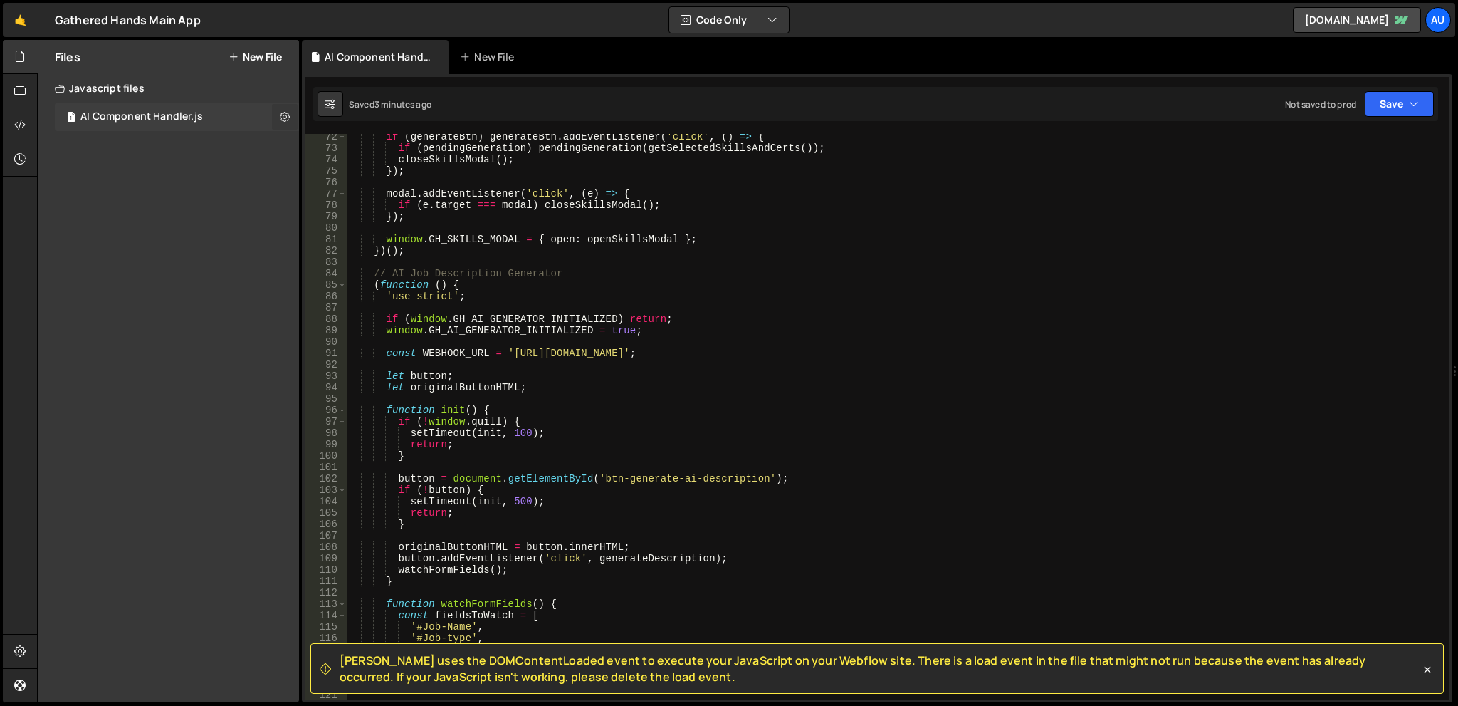
click at [289, 113] on icon at bounding box center [285, 117] width 10 height 14
type input "AI Component Handler"
radio input "true"
checkbox input "true"
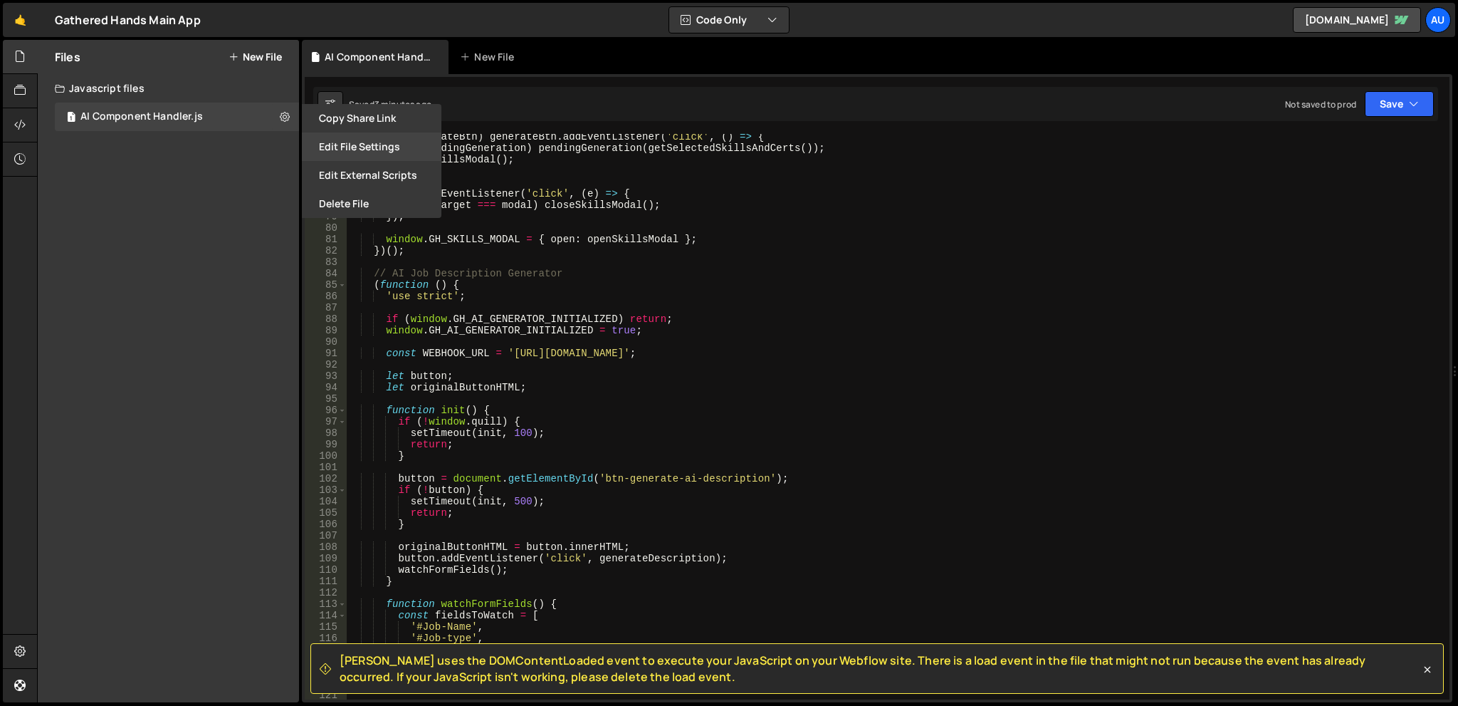
click at [368, 145] on button "Edit File Settings" at bounding box center [372, 146] width 140 height 28
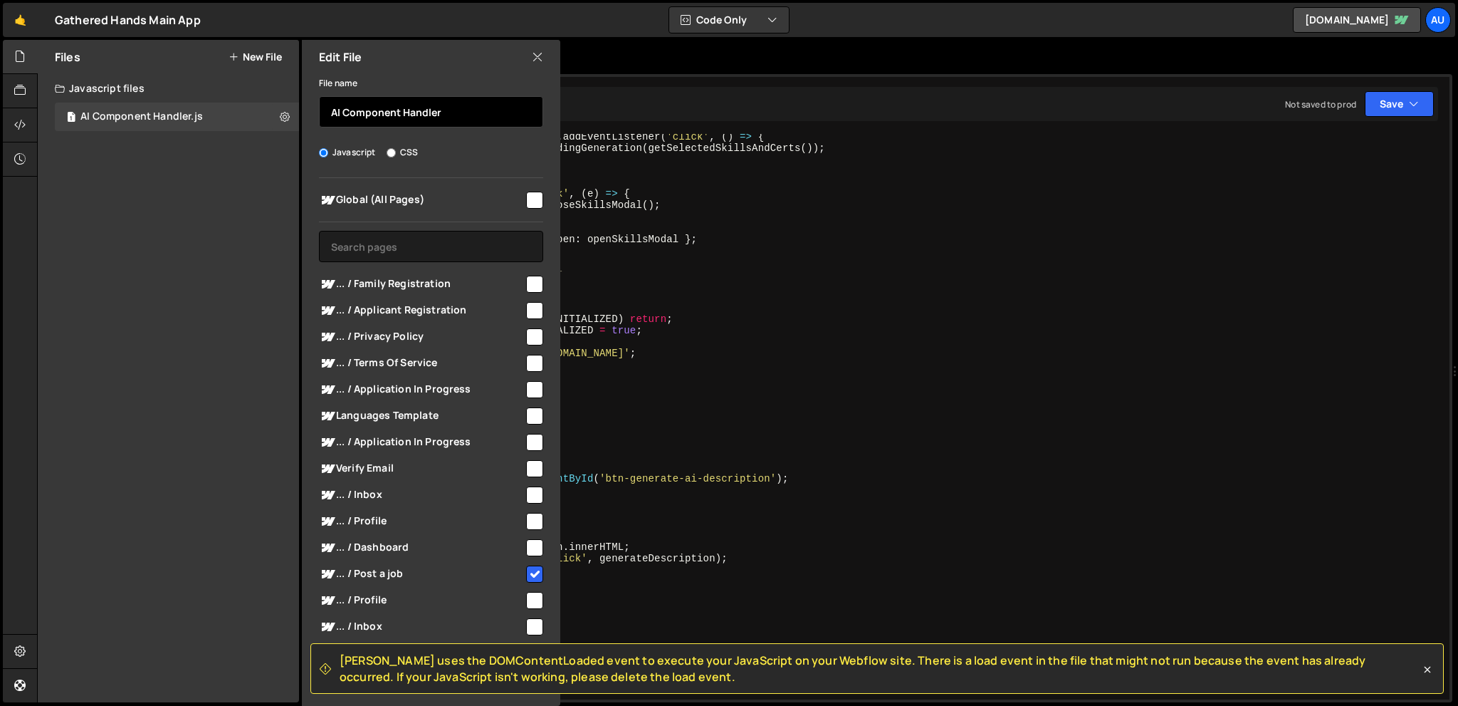
click at [461, 105] on input "AI Component Handler" at bounding box center [431, 111] width 224 height 31
click at [330, 101] on input "AI Component Handler" at bounding box center [431, 111] width 224 height 31
click at [518, 113] on input "Post A Job: AI Component Handler" at bounding box center [431, 111] width 224 height 31
click at [406, 108] on input "Post A Job: AI Component Handler" at bounding box center [431, 111] width 224 height 31
click at [516, 103] on input "Post A Job: AI Component Handler" at bounding box center [431, 111] width 224 height 31
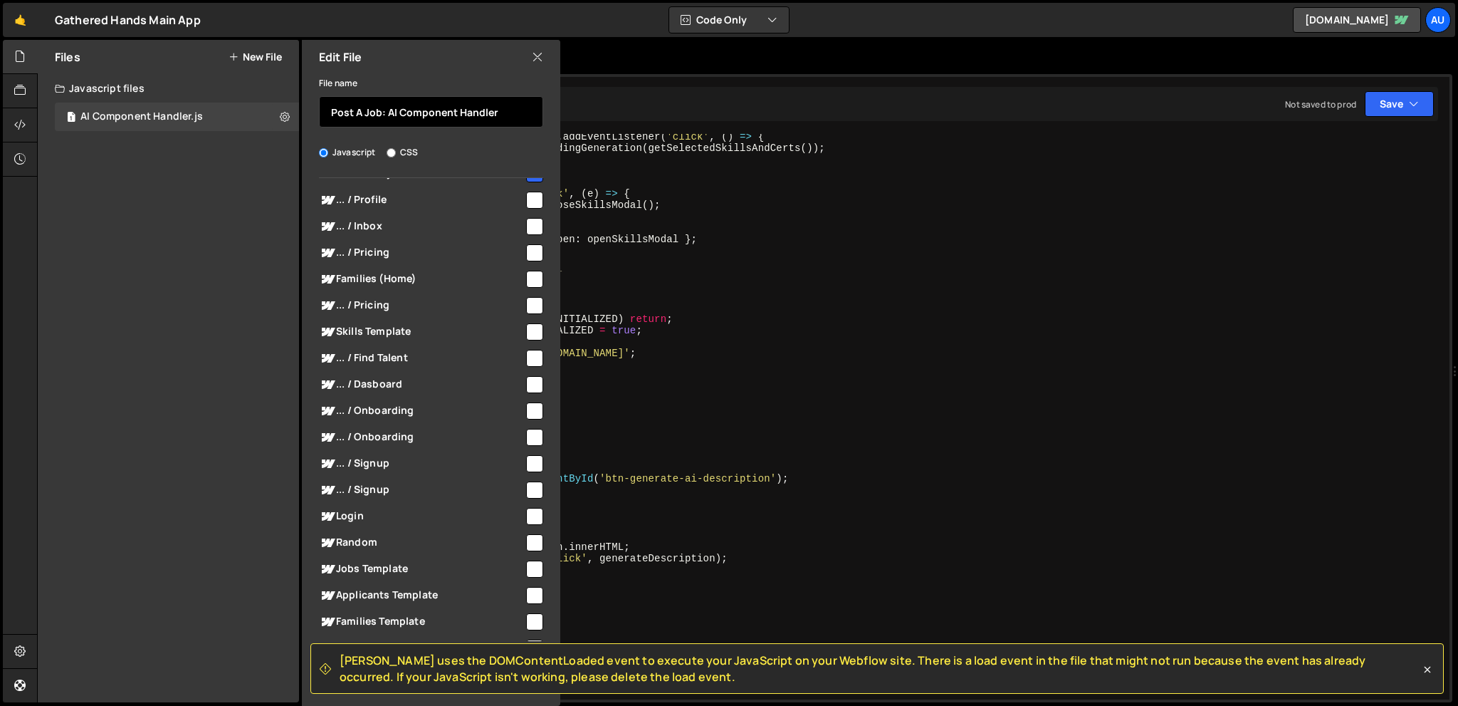
scroll to position [519, 0]
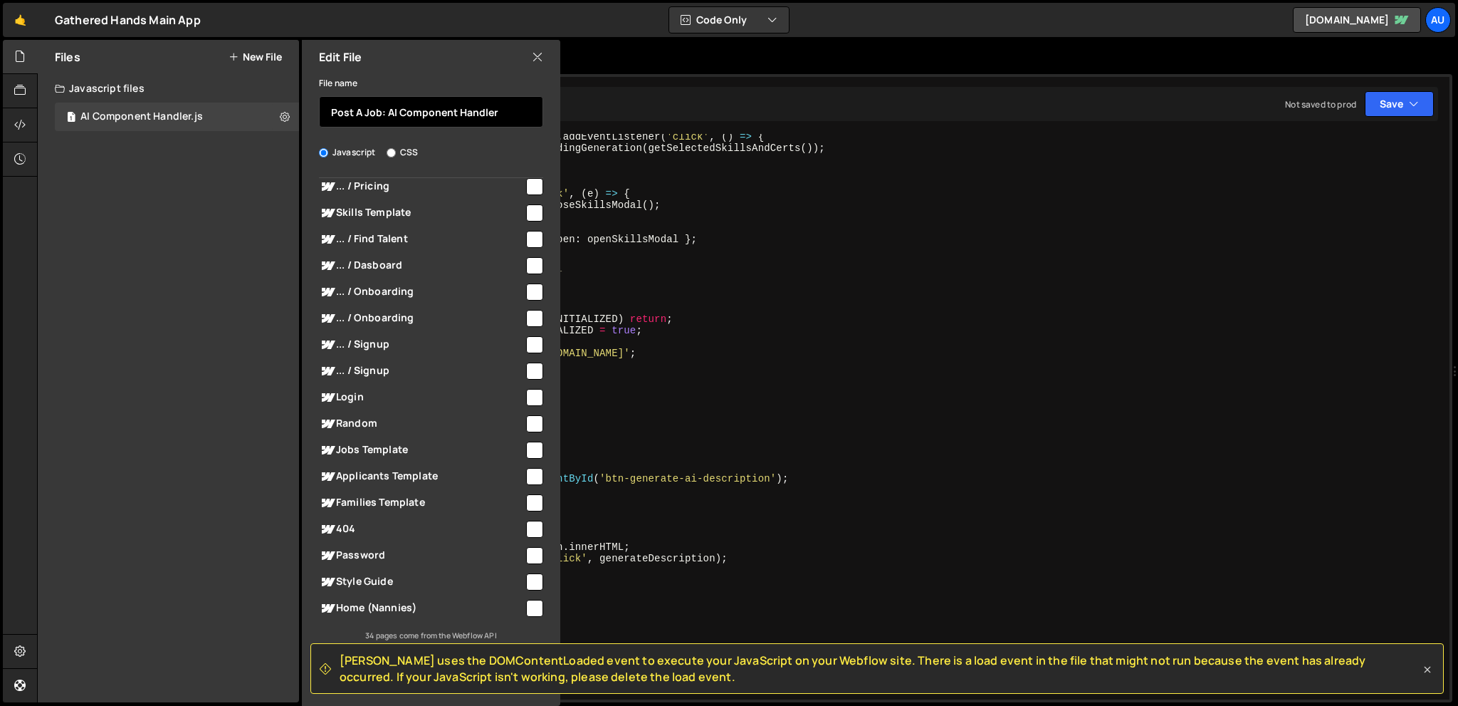
type input "Post A Job: AI Component Handler"
click at [1425, 671] on icon at bounding box center [1428, 669] width 6 height 6
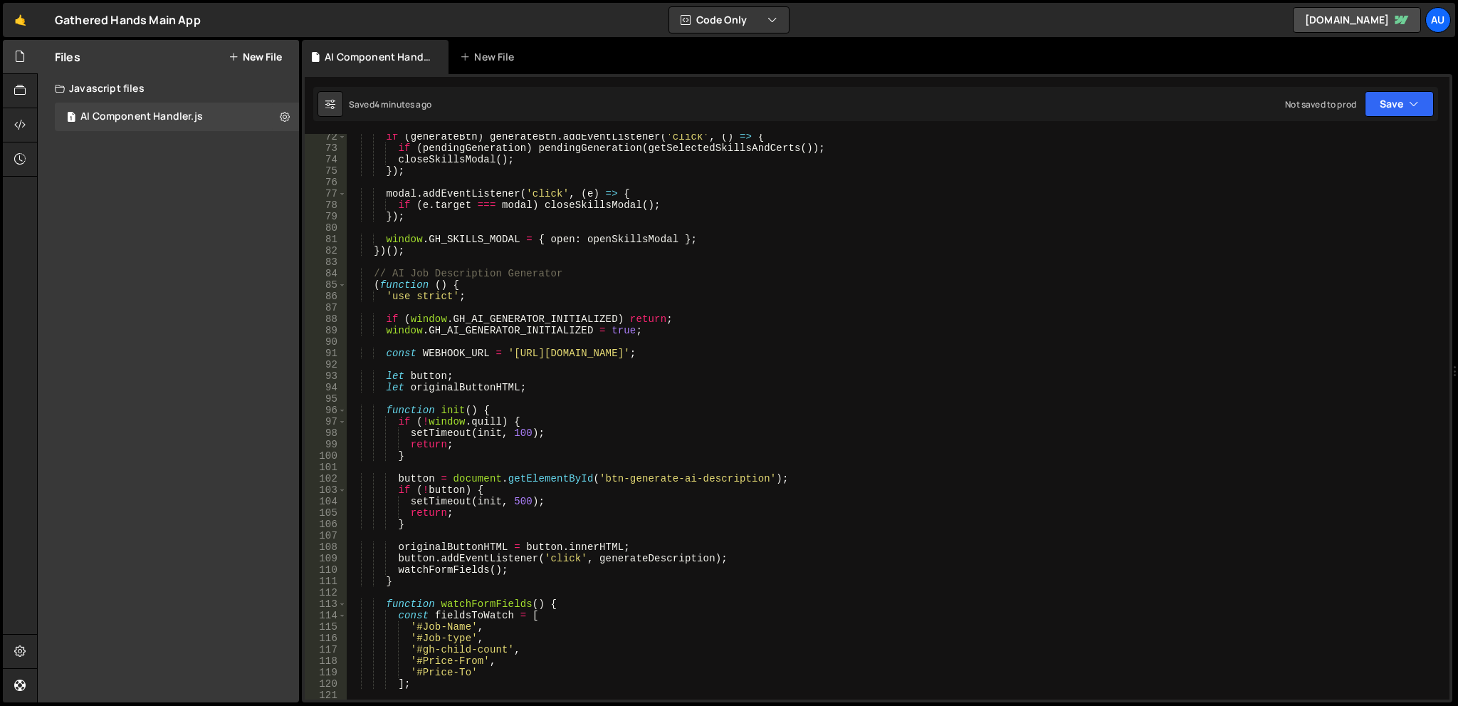
click at [240, 202] on div "Files New File Create your first file Get started by starting a Javascript or C…" at bounding box center [168, 371] width 261 height 662
click at [837, 345] on div "if ( generateBtn ) generateBtn . addEventListener ( 'click' , ( ) => { if ( pen…" at bounding box center [895, 425] width 1097 height 588
type textarea "/script>"
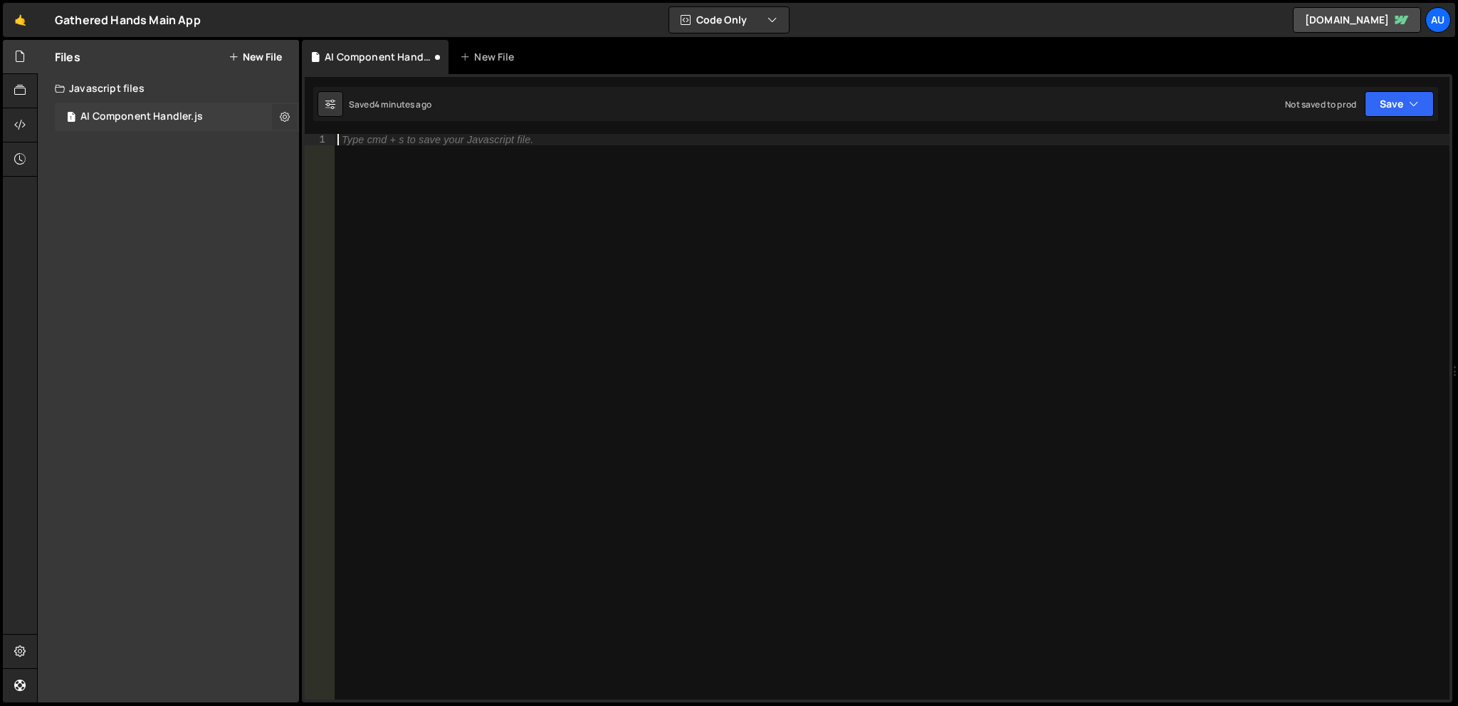
click at [288, 120] on icon at bounding box center [285, 117] width 10 height 14
type input "AI Component Handler"
radio input "true"
checkbox input "true"
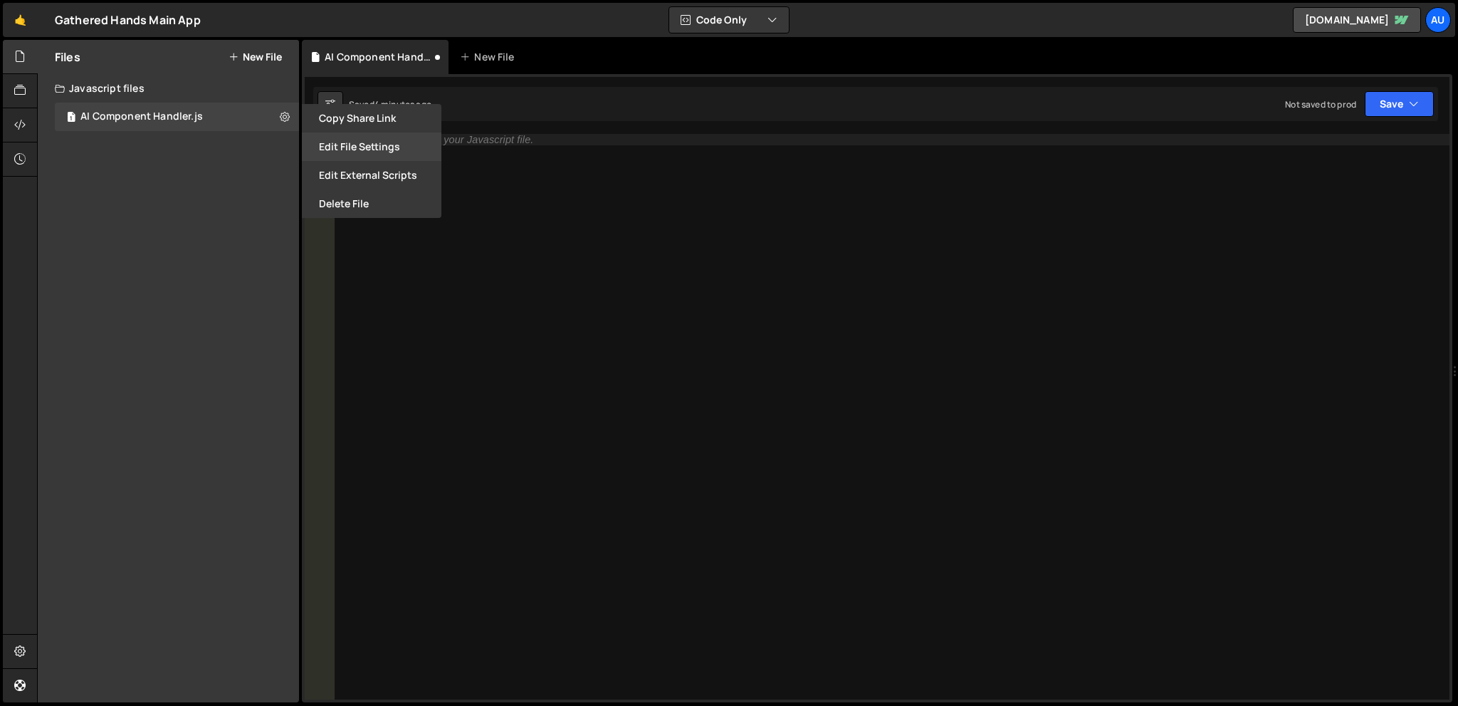
click at [349, 148] on button "Edit File Settings" at bounding box center [372, 146] width 140 height 28
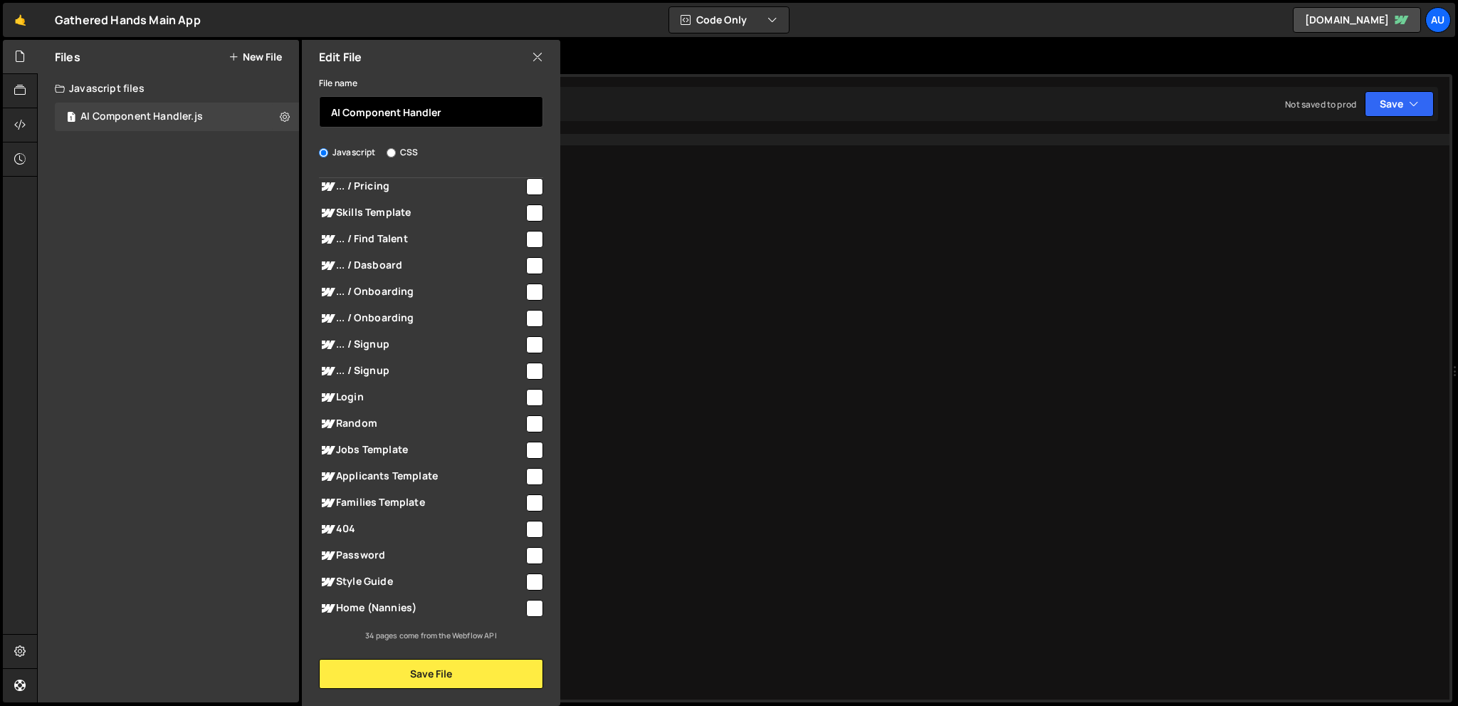
click at [464, 118] on input "AI Component Handler" at bounding box center [431, 111] width 224 height 31
type input "A"
type input "Post a Job - AI component handler"
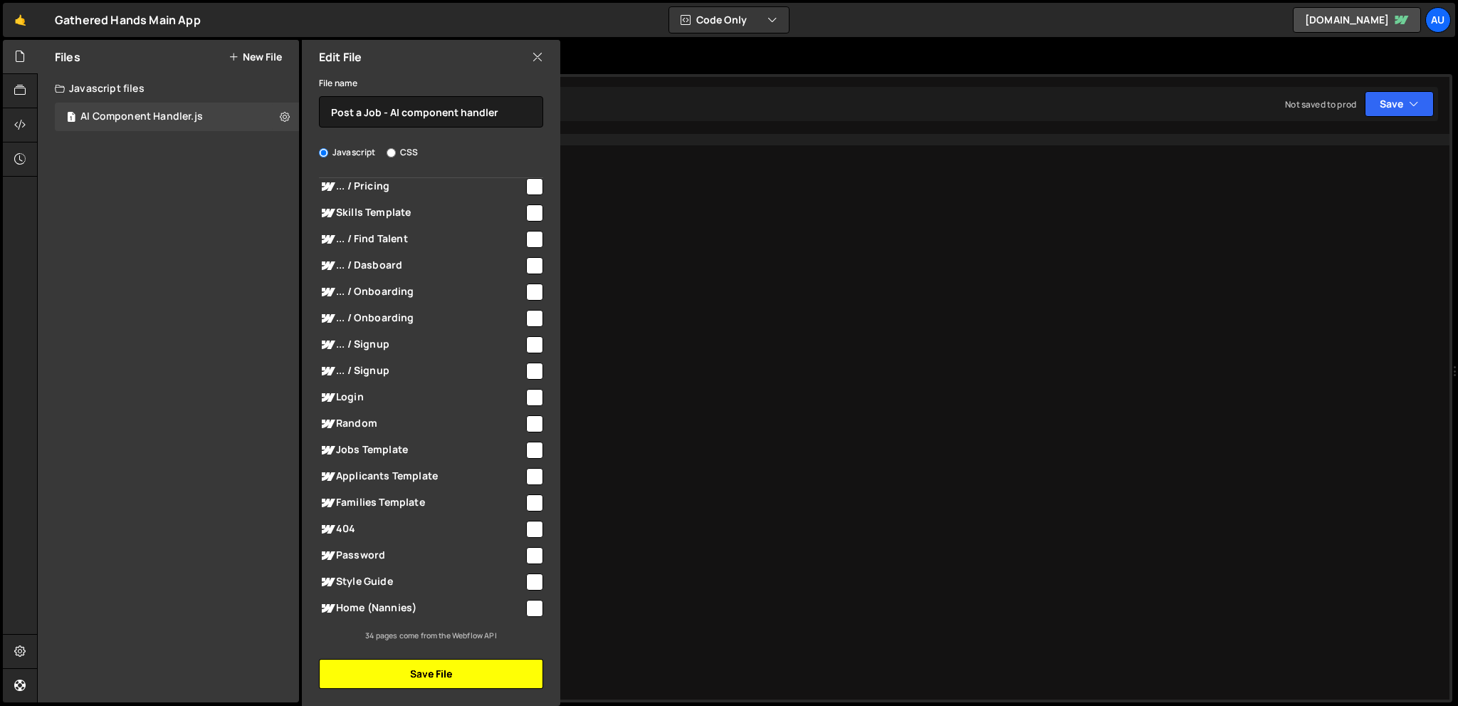
click at [467, 669] on button "Save File" at bounding box center [431, 674] width 224 height 30
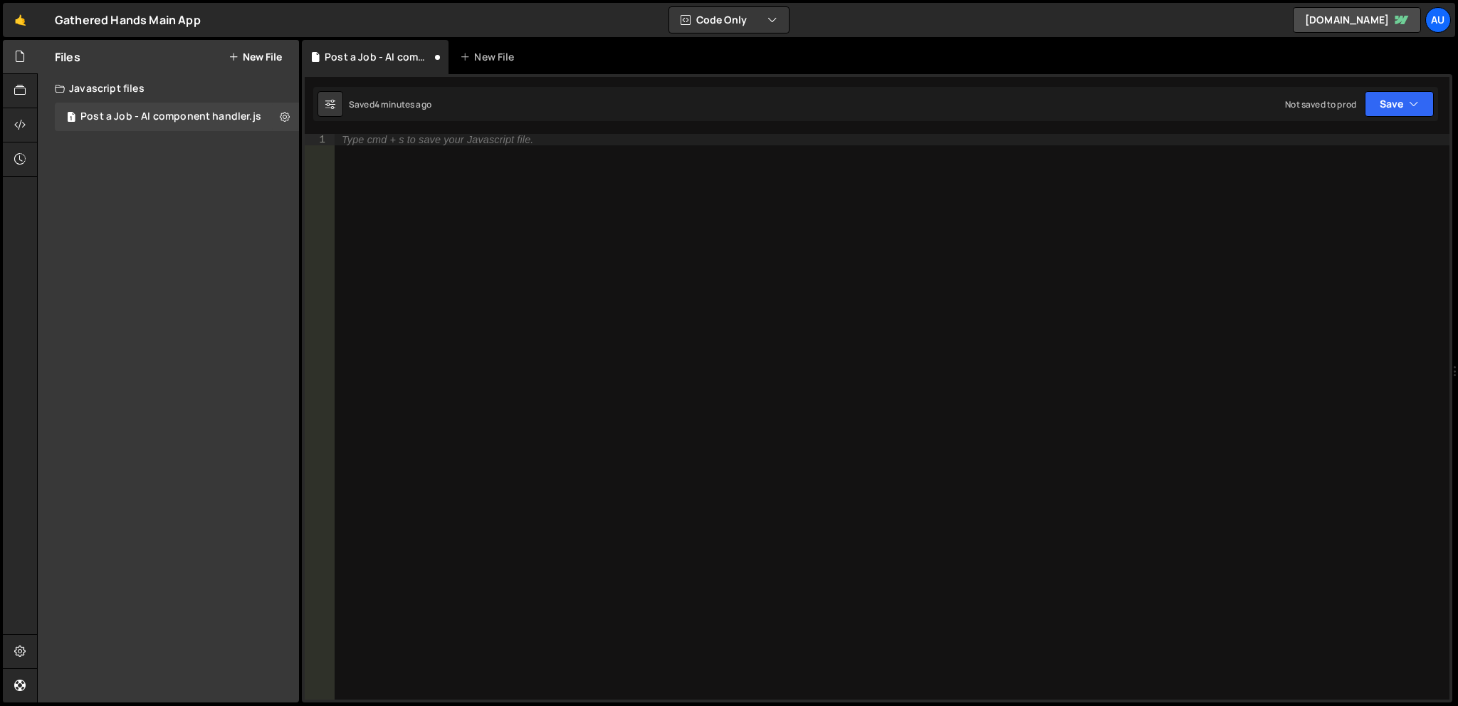
click at [546, 319] on div "Type cmd + s to save your Javascript file." at bounding box center [892, 428] width 1115 height 588
click at [459, 293] on div "Type cmd + s to save your Javascript file." at bounding box center [892, 428] width 1115 height 588
click at [590, 216] on div "Type cmd + s to save your Javascript file." at bounding box center [892, 428] width 1115 height 588
paste textarea "familyBio = member.data.customFields['bio'] ||"
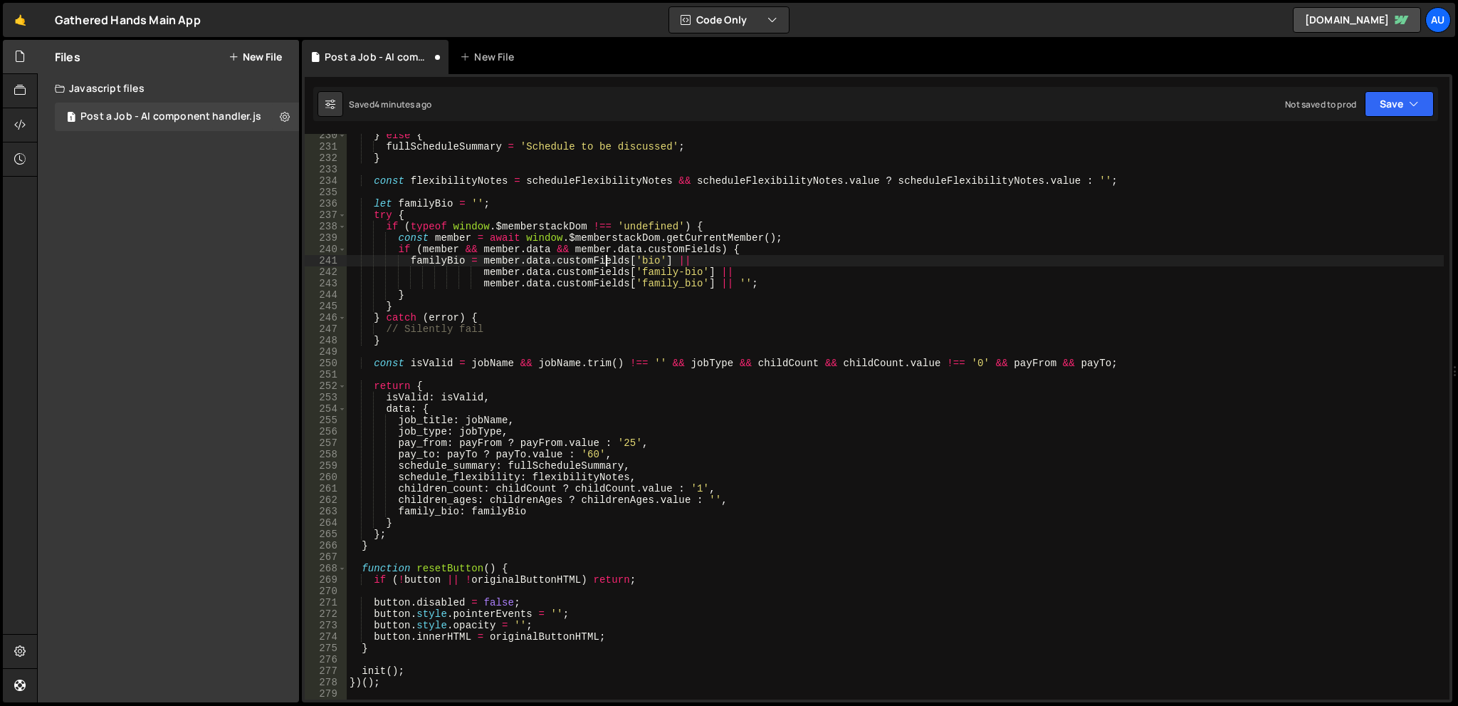
click at [606, 263] on div "} else { fullScheduleSummary = 'Schedule to be discussed' ; } const flexibility…" at bounding box center [895, 424] width 1097 height 588
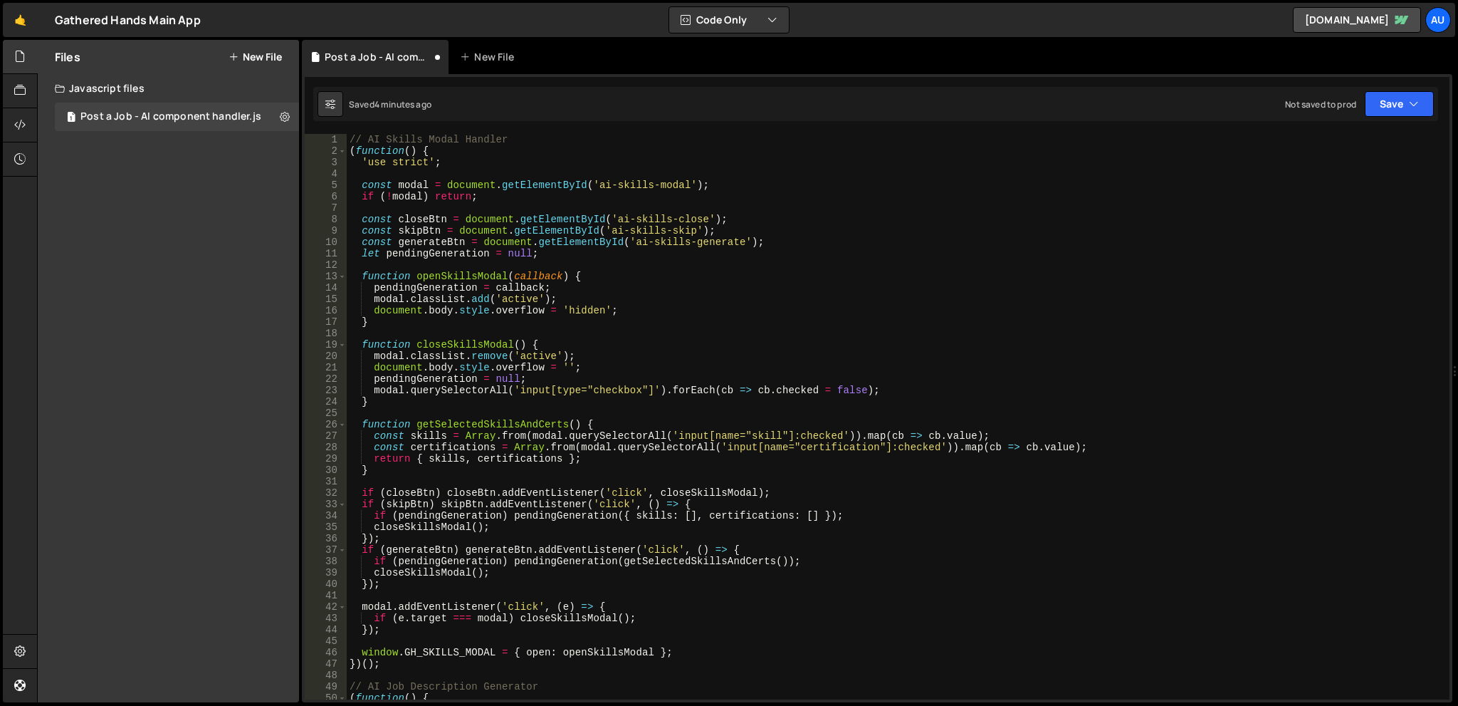
scroll to position [0, 0]
click at [537, 152] on div "// AI Skills Modal Handler ( function ( ) { 'use strict' ; const modal = docume…" at bounding box center [895, 428] width 1097 height 588
click at [607, 148] on div "// AI Skills Modal Handler ( function ( ) { 'use strict' ; const modal = docume…" at bounding box center [895, 428] width 1097 height 588
click at [1406, 100] on button "Save" at bounding box center [1399, 104] width 69 height 26
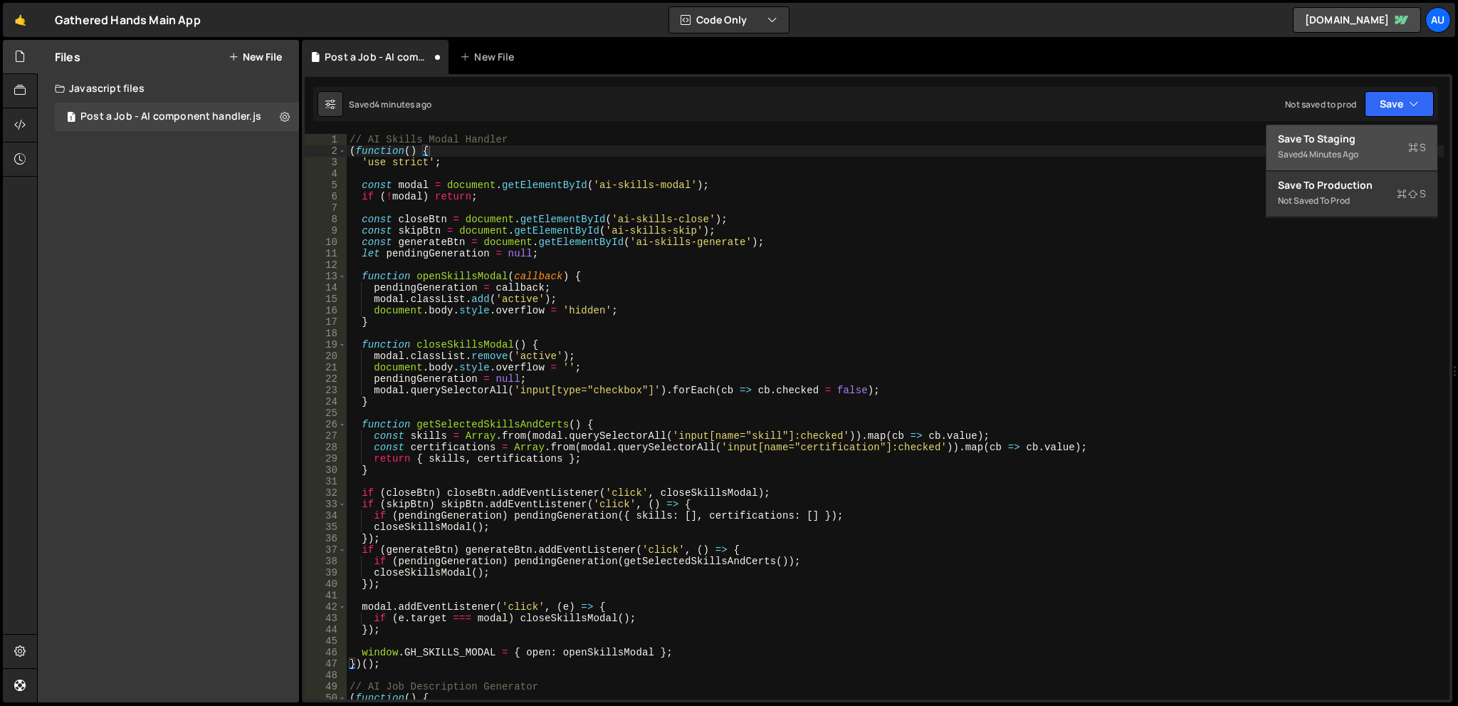
click at [1336, 158] on div "4 minutes ago" at bounding box center [1331, 154] width 56 height 12
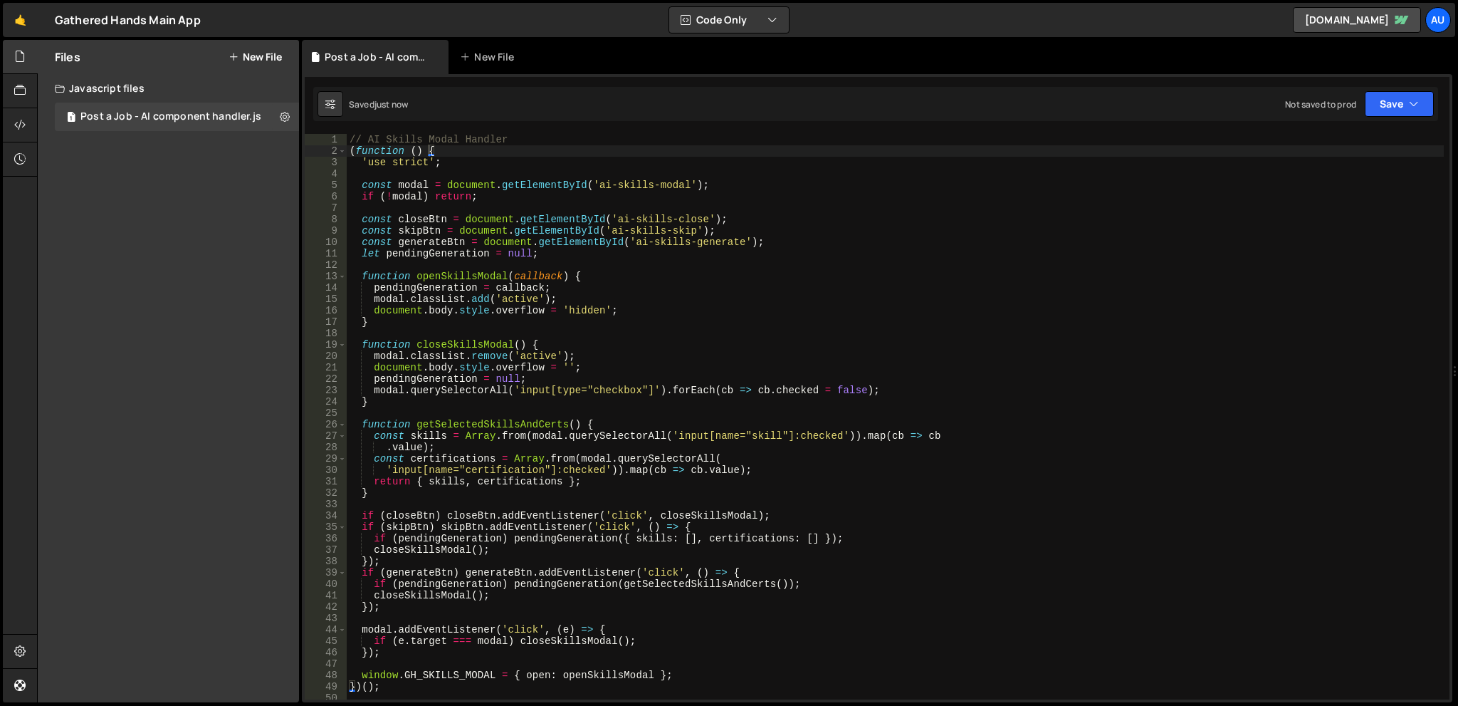
click at [860, 201] on div "// AI Skills Modal Handler ( function ( ) { 'use strict' ; const modal = docume…" at bounding box center [895, 428] width 1097 height 588
click at [247, 260] on div "Files New File Create your first file Get started by starting a Javascript or C…" at bounding box center [168, 371] width 261 height 662
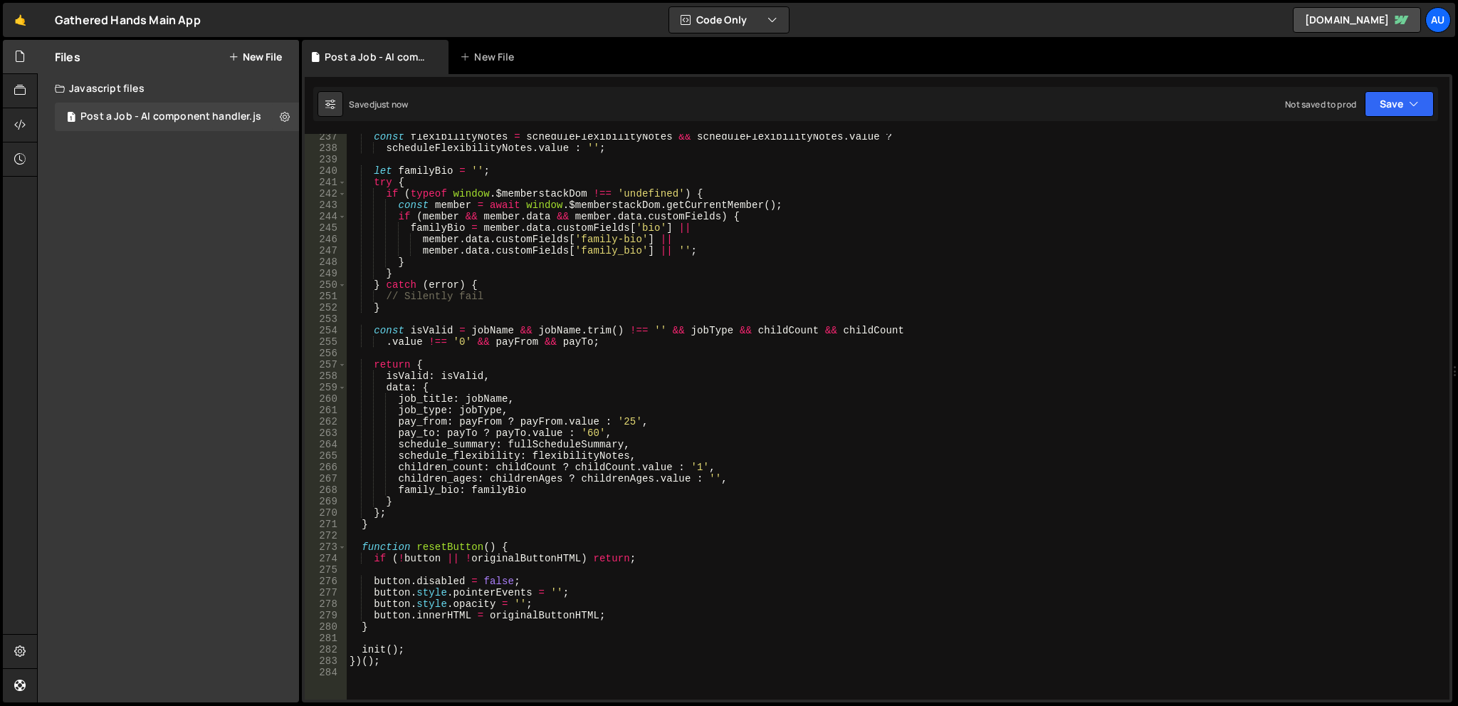
scroll to position [2691, 0]
type textarea "job_title: jobName,"
click at [733, 395] on div "const flexibilityNotes = scheduleFlexibilityNotes && scheduleFlexibilityNotes .…" at bounding box center [895, 425] width 1097 height 588
click at [212, 203] on div "Files New File Create your first file Get started by starting a Javascript or C…" at bounding box center [168, 371] width 261 height 662
click at [260, 58] on button "New File" at bounding box center [255, 56] width 53 height 11
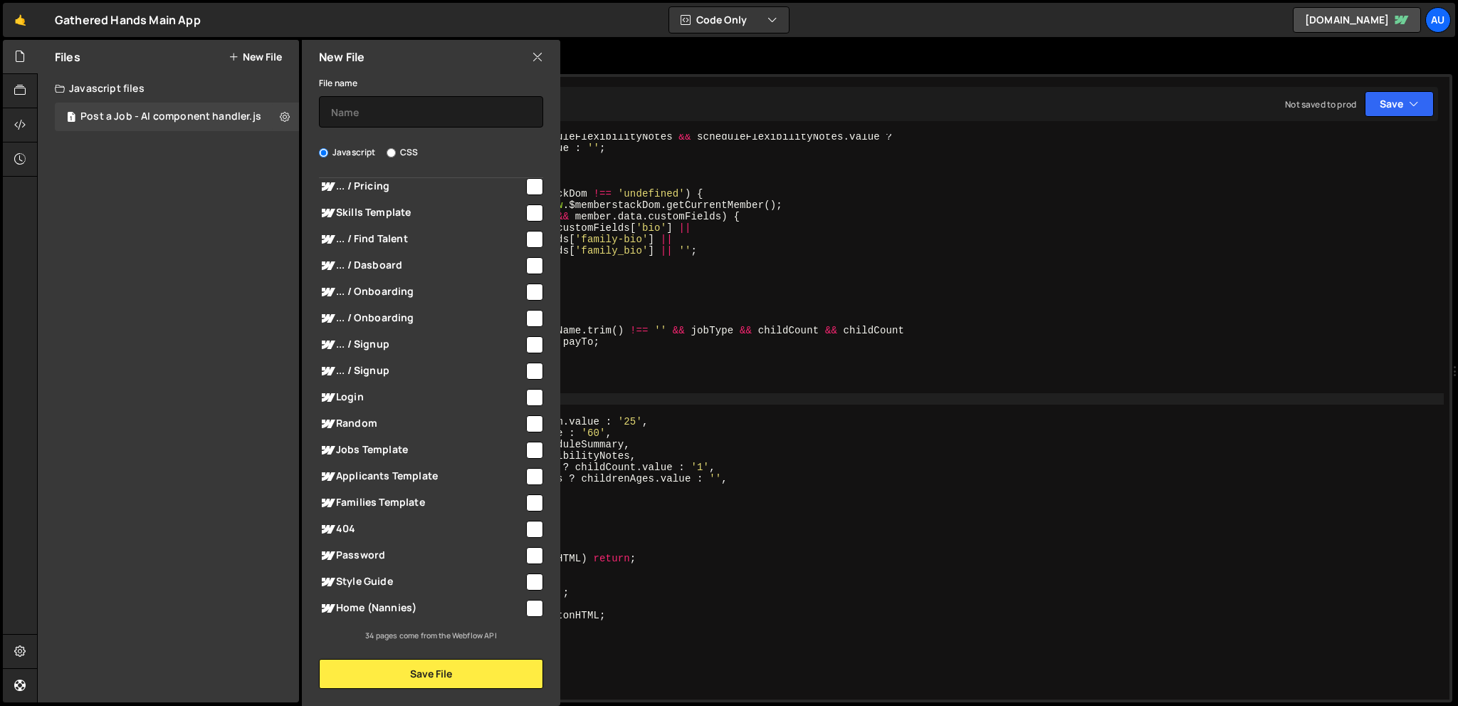
drag, startPoint x: 398, startPoint y: 141, endPoint x: 396, endPoint y: 150, distance: 9.5
click at [396, 148] on div "File name Javascript CSS Global (All Pages) Save File" at bounding box center [431, 381] width 258 height 614
click at [394, 154] on input "CSS" at bounding box center [391, 152] width 9 height 9
radio input "true"
click at [372, 121] on input "text" at bounding box center [431, 111] width 224 height 31
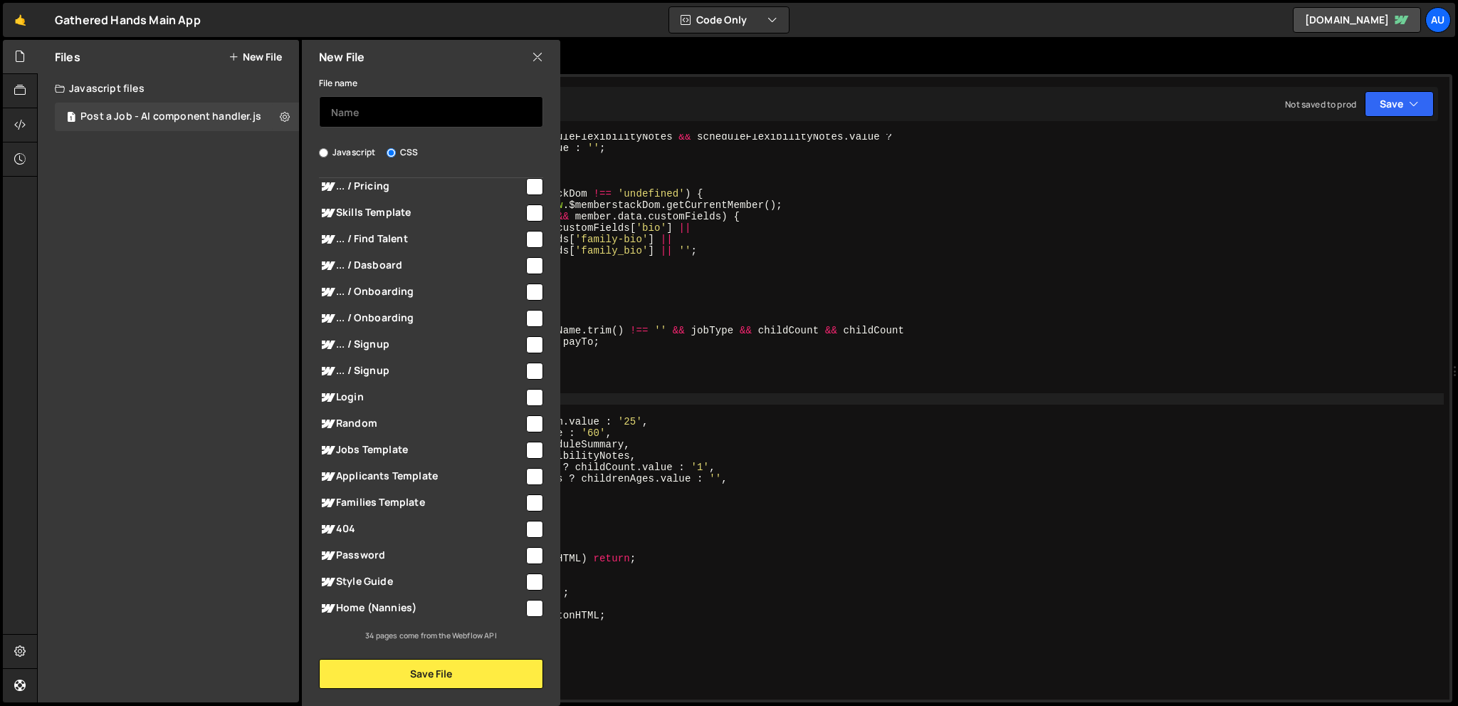
click at [467, 110] on input "text" at bounding box center [431, 111] width 224 height 31
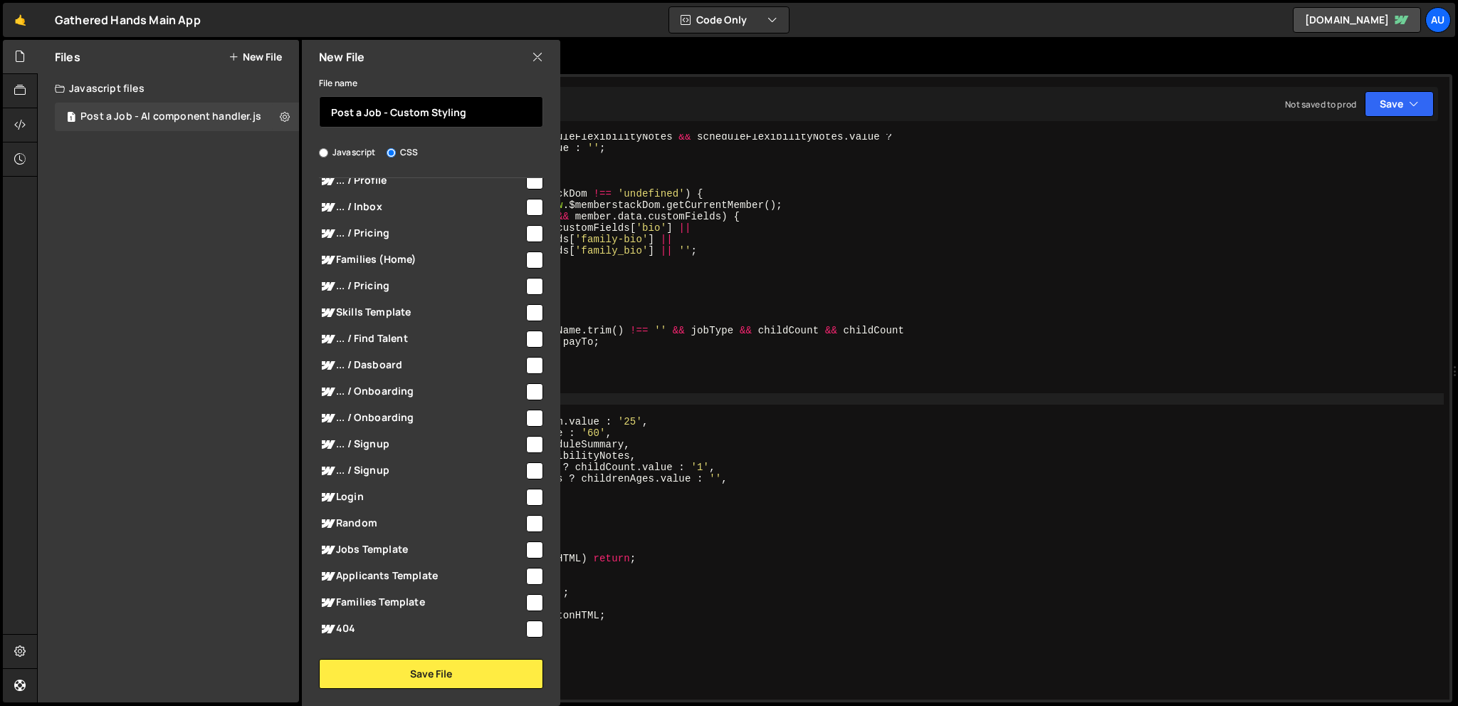
scroll to position [305, 0]
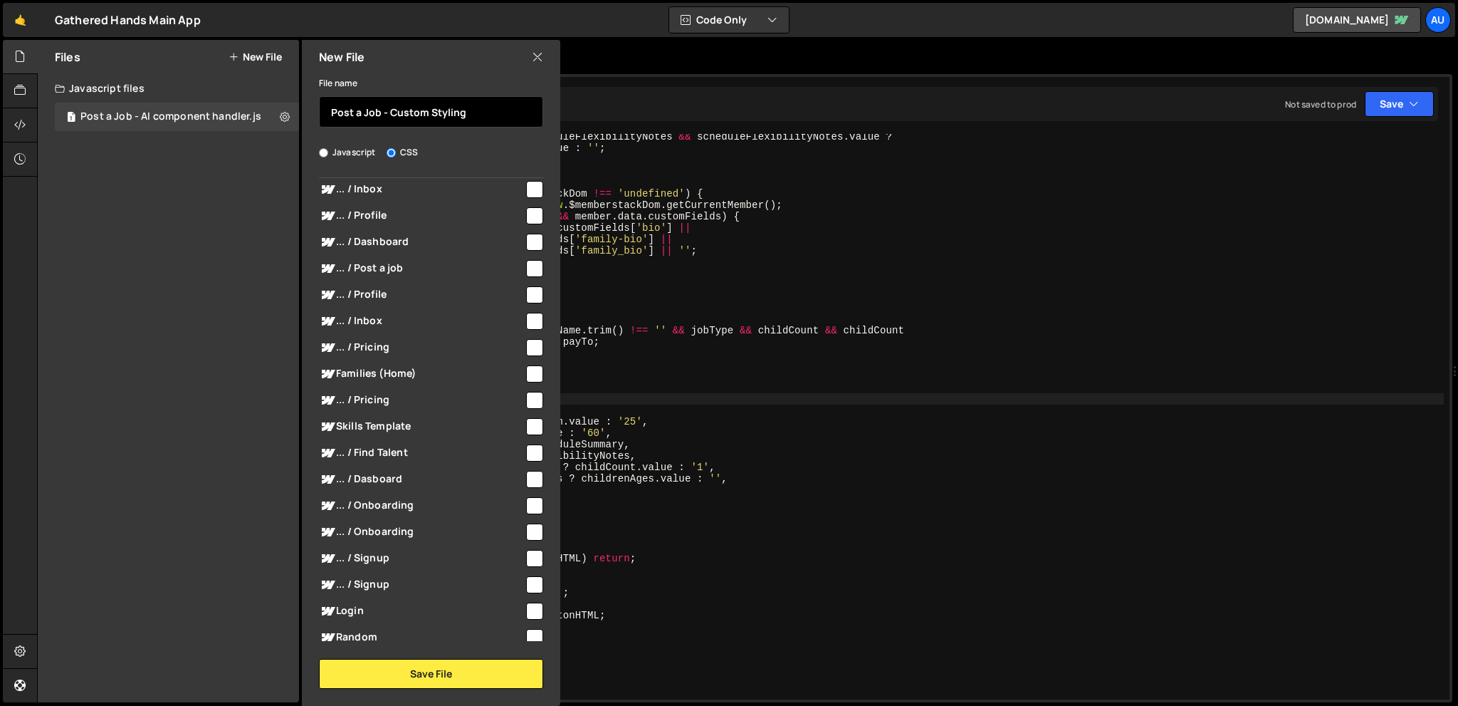
type input "Post a Job - Custom Styling"
click at [532, 271] on input "checkbox" at bounding box center [534, 268] width 17 height 17
checkbox input "true"
click at [439, 657] on div "File name Post a Job - Custom Styling Javascript CSS Global (All Pages) Save Fi…" at bounding box center [431, 381] width 258 height 614
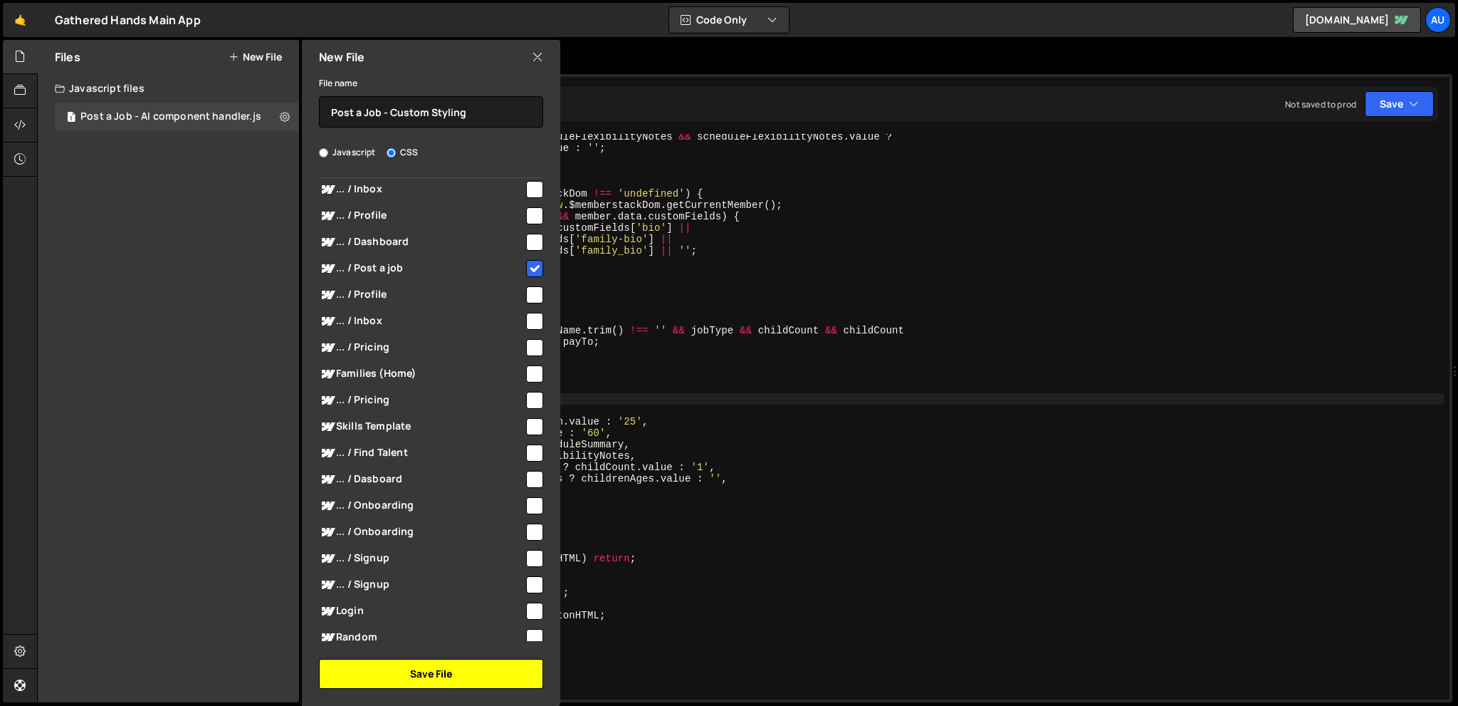
click at [437, 669] on button "Save File" at bounding box center [431, 674] width 224 height 30
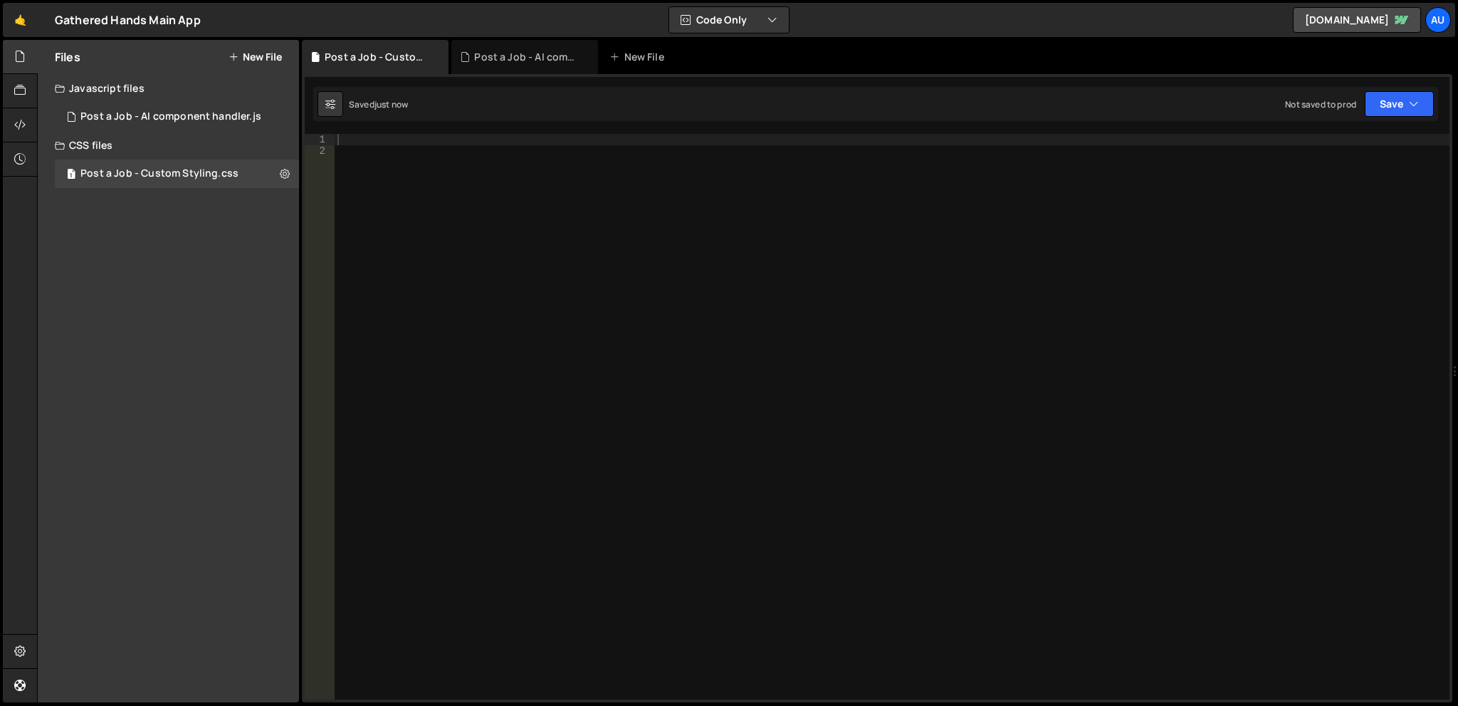
click at [202, 223] on div "Files New File Create your first file Get started by starting a Javascript or C…" at bounding box center [168, 371] width 261 height 662
click at [168, 126] on div "1 Post a Job - AI component handler.js 0" at bounding box center [179, 117] width 249 height 28
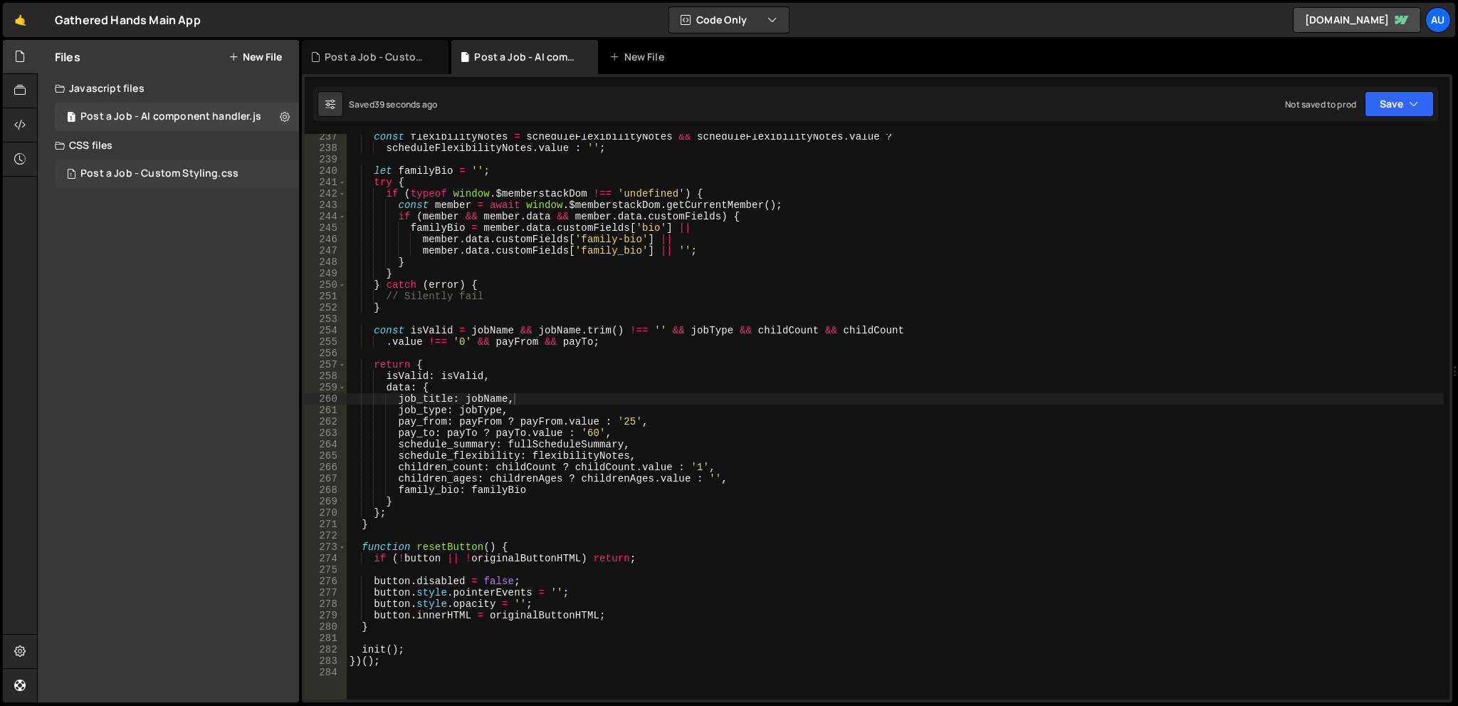
click at [147, 176] on div "Post a Job - Custom Styling.css" at bounding box center [159, 173] width 158 height 13
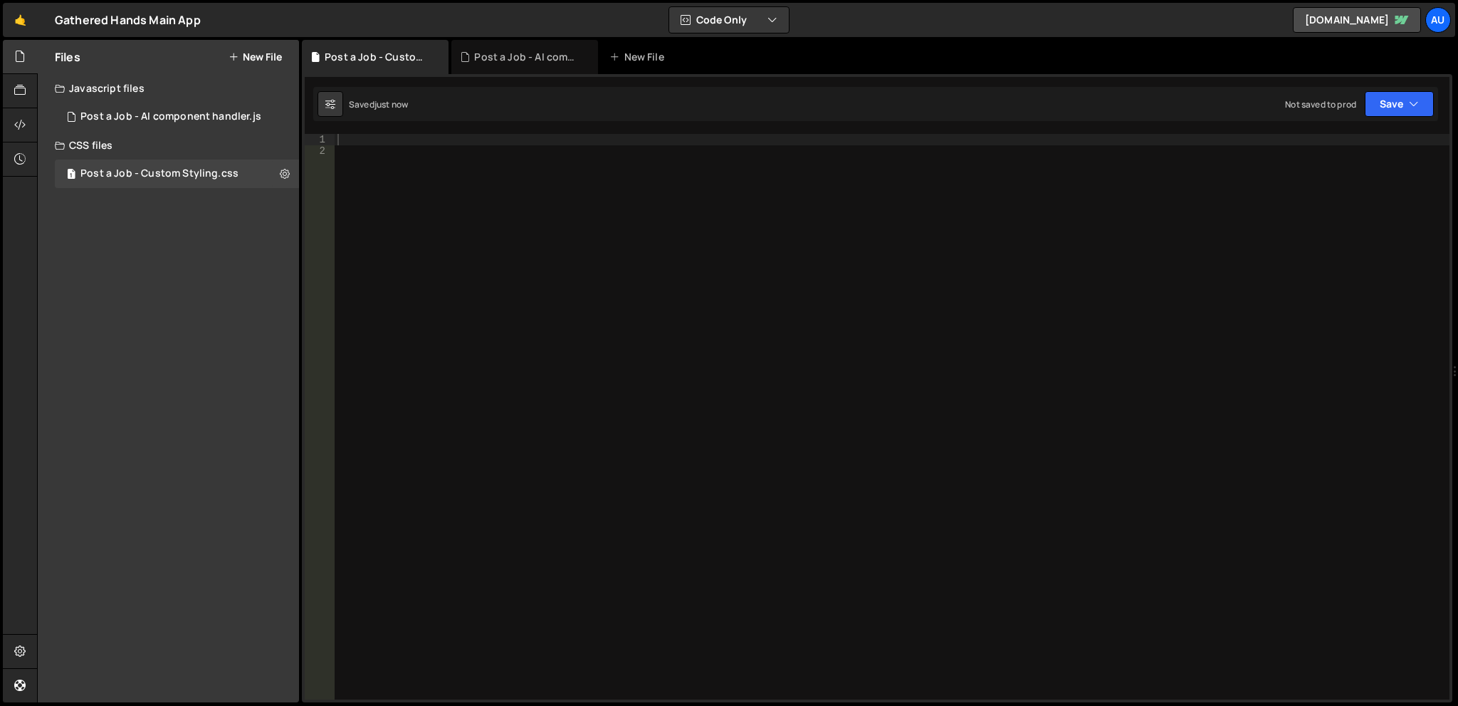
click at [664, 234] on div at bounding box center [892, 428] width 1115 height 588
click at [659, 174] on div at bounding box center [892, 428] width 1115 height 588
click at [396, 139] on div at bounding box center [892, 428] width 1115 height 588
paste textarea "animation: spin 0.8s linear infinite;"
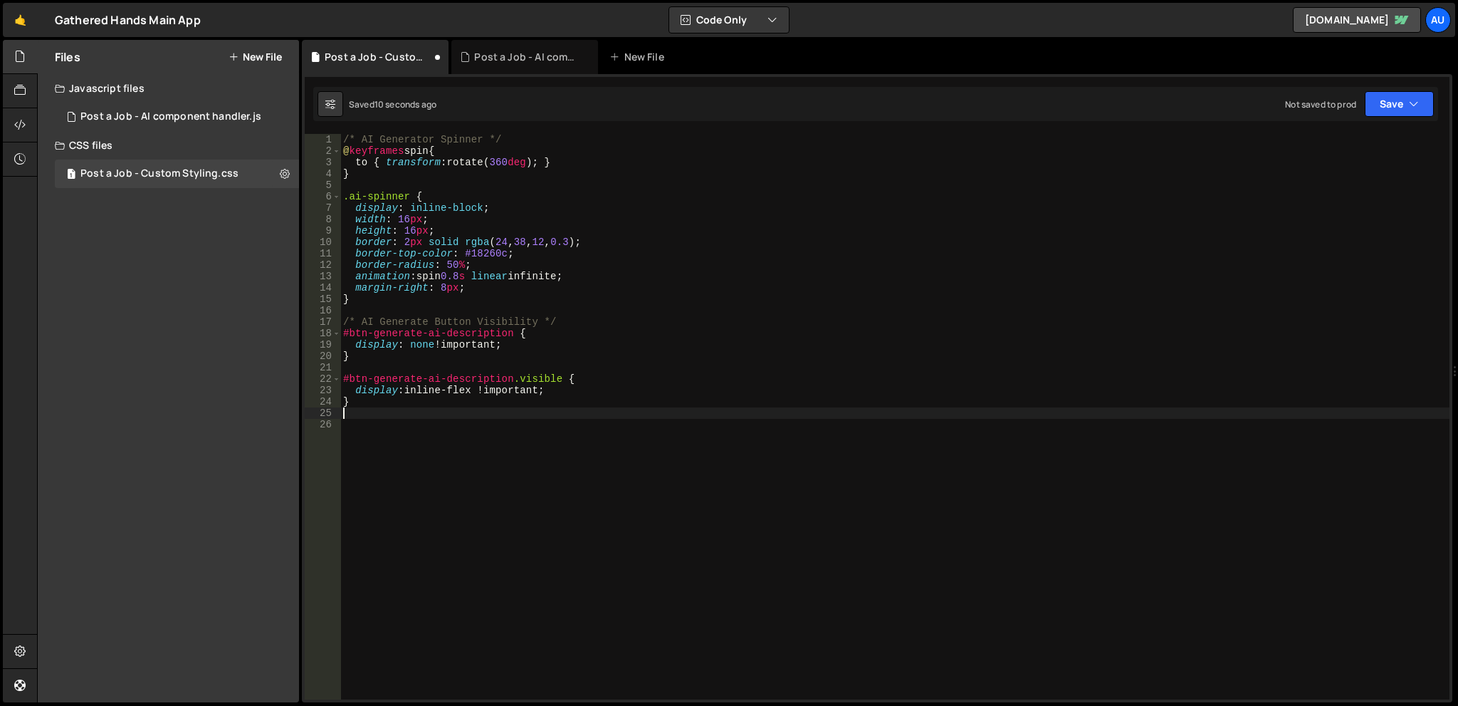
click at [1026, 271] on div "/* AI Generator Spinner */ @ keyframes spin { to { transform : rotate( 360 deg …" at bounding box center [894, 425] width 1109 height 582
click at [1401, 106] on button "Save" at bounding box center [1399, 104] width 69 height 26
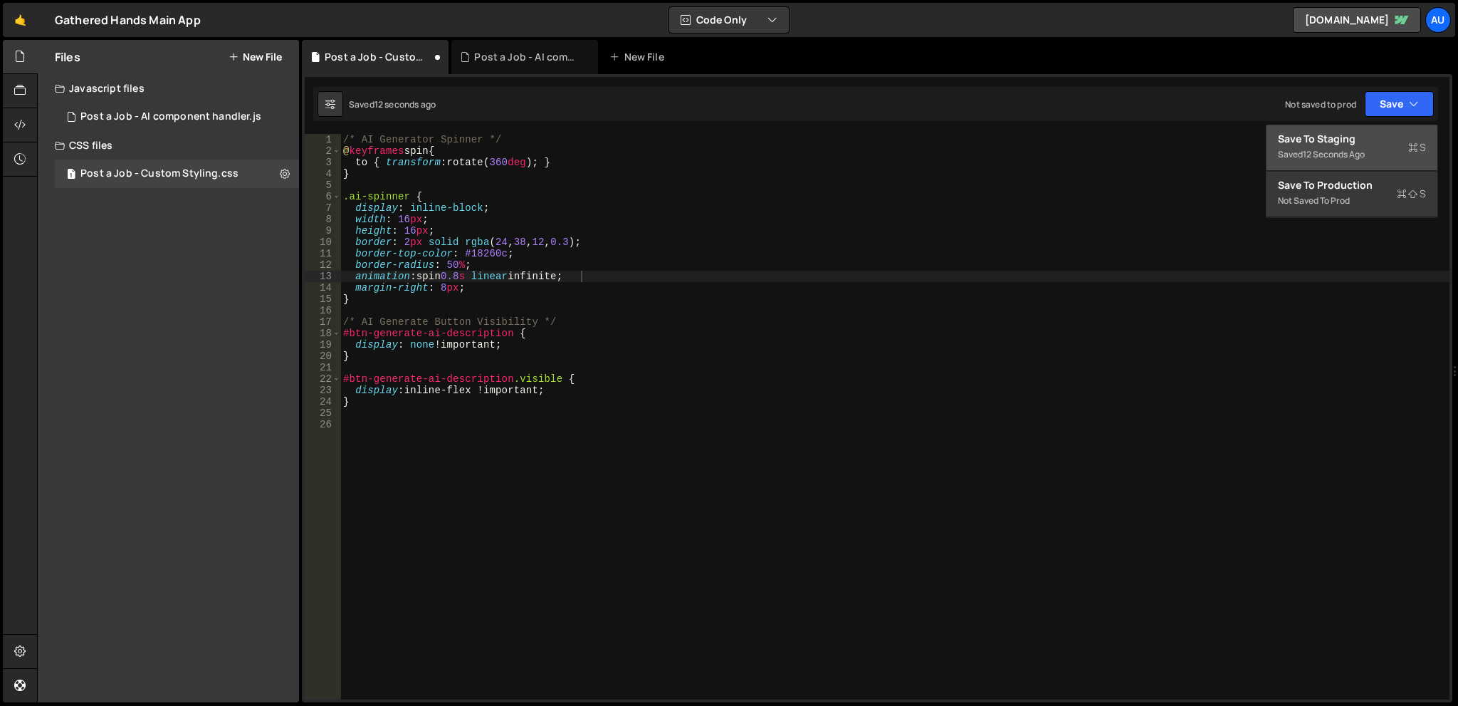
click at [1359, 150] on div "12 seconds ago" at bounding box center [1334, 154] width 62 height 12
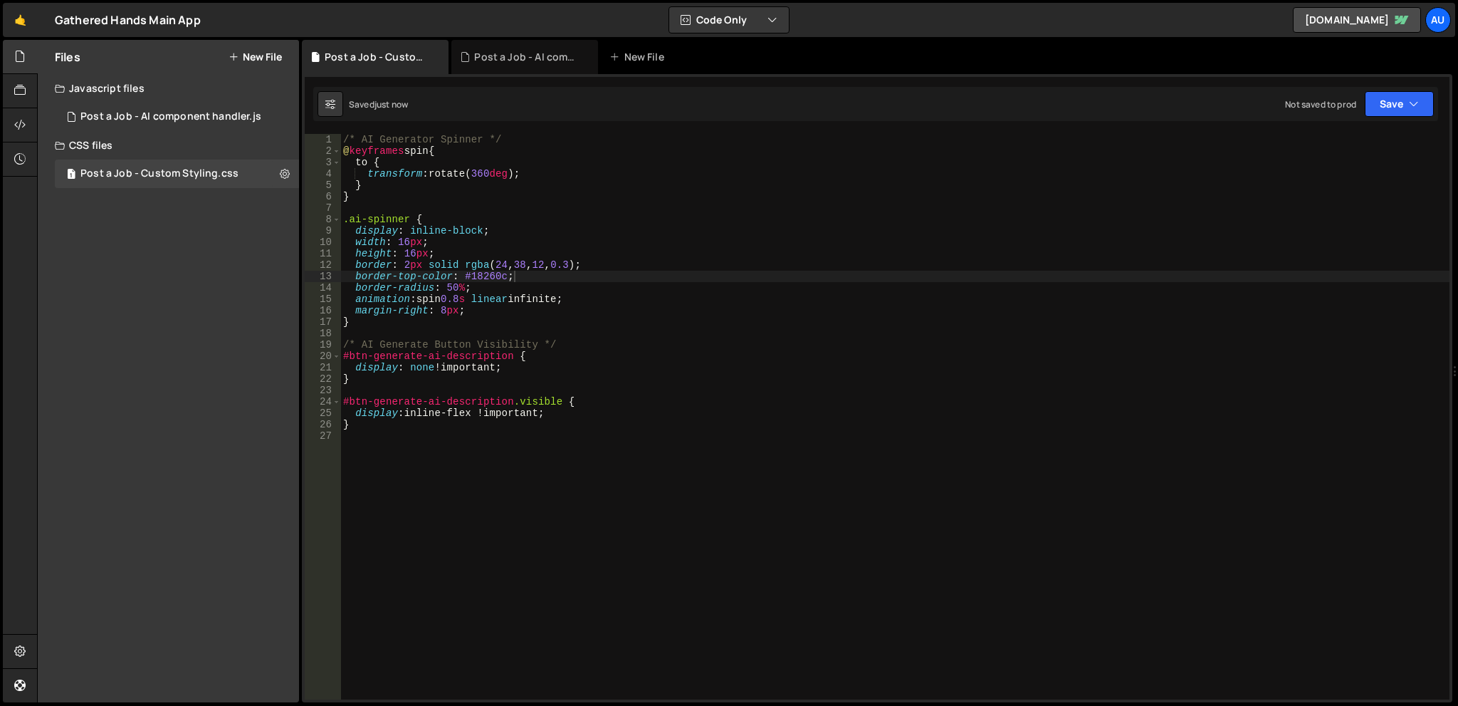
type textarea "}"
click at [1076, 319] on div "/* AI Generator Spinner */ @ keyframes spin { to { transform : rotate( 360 deg …" at bounding box center [894, 425] width 1109 height 582
click at [537, 53] on div "Post a Job - AI component handler.js" at bounding box center [527, 57] width 107 height 14
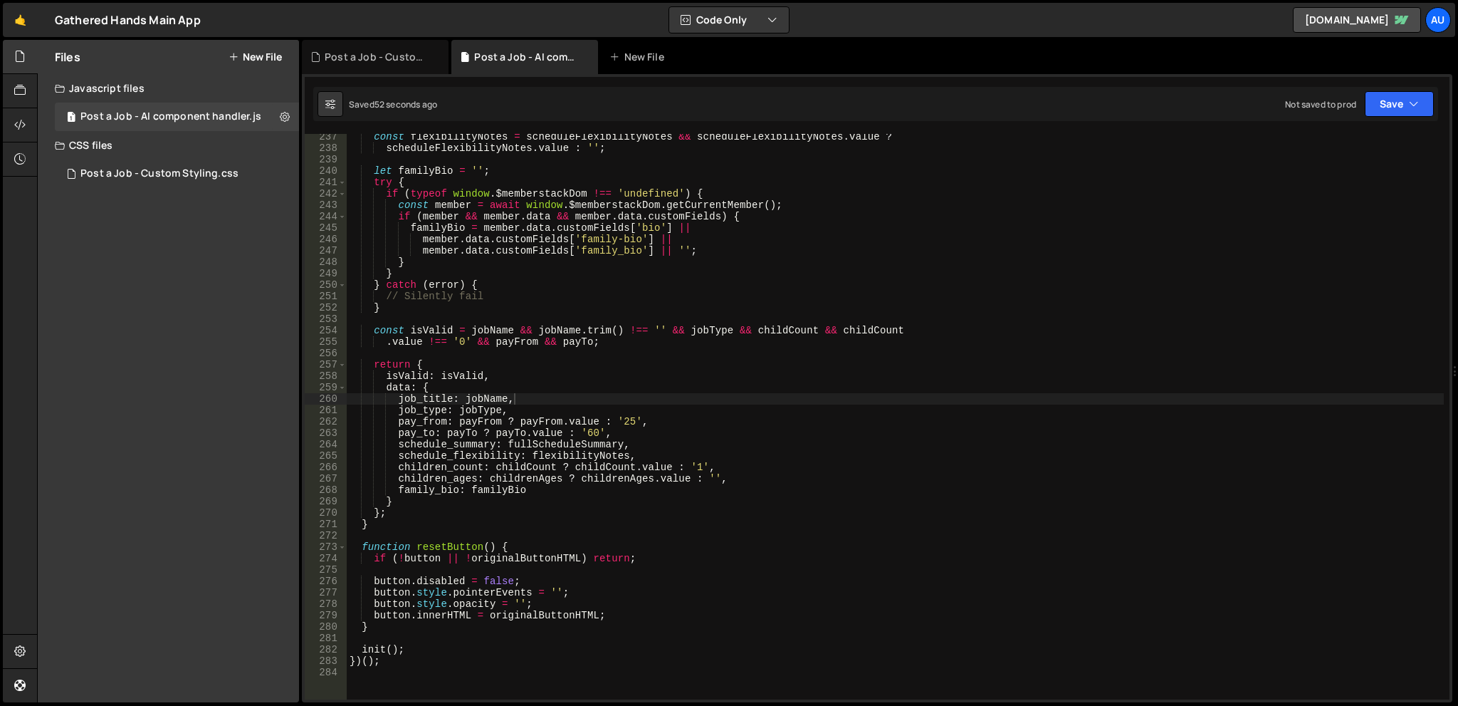
click at [189, 423] on div "Files New File Create your first file Get started by starting a Javascript or C…" at bounding box center [168, 371] width 261 height 662
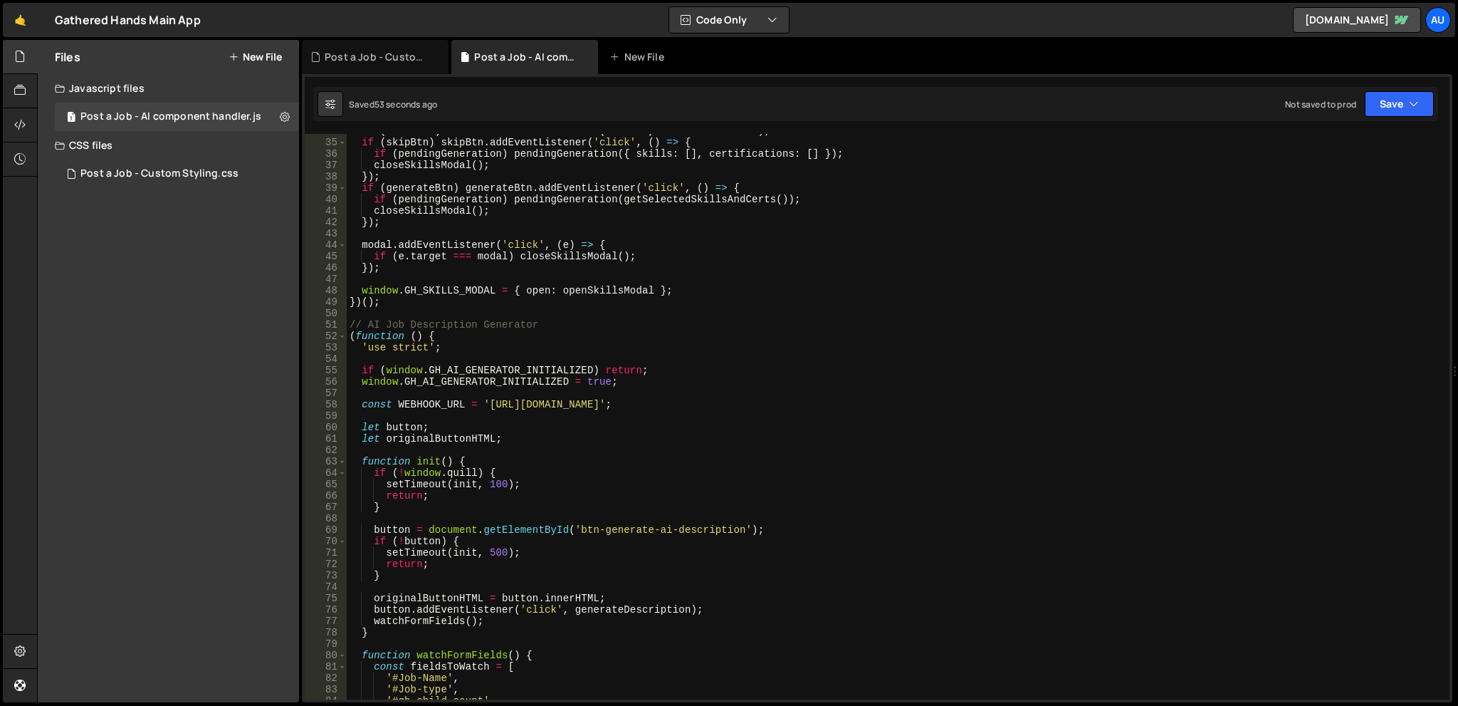
scroll to position [0, 0]
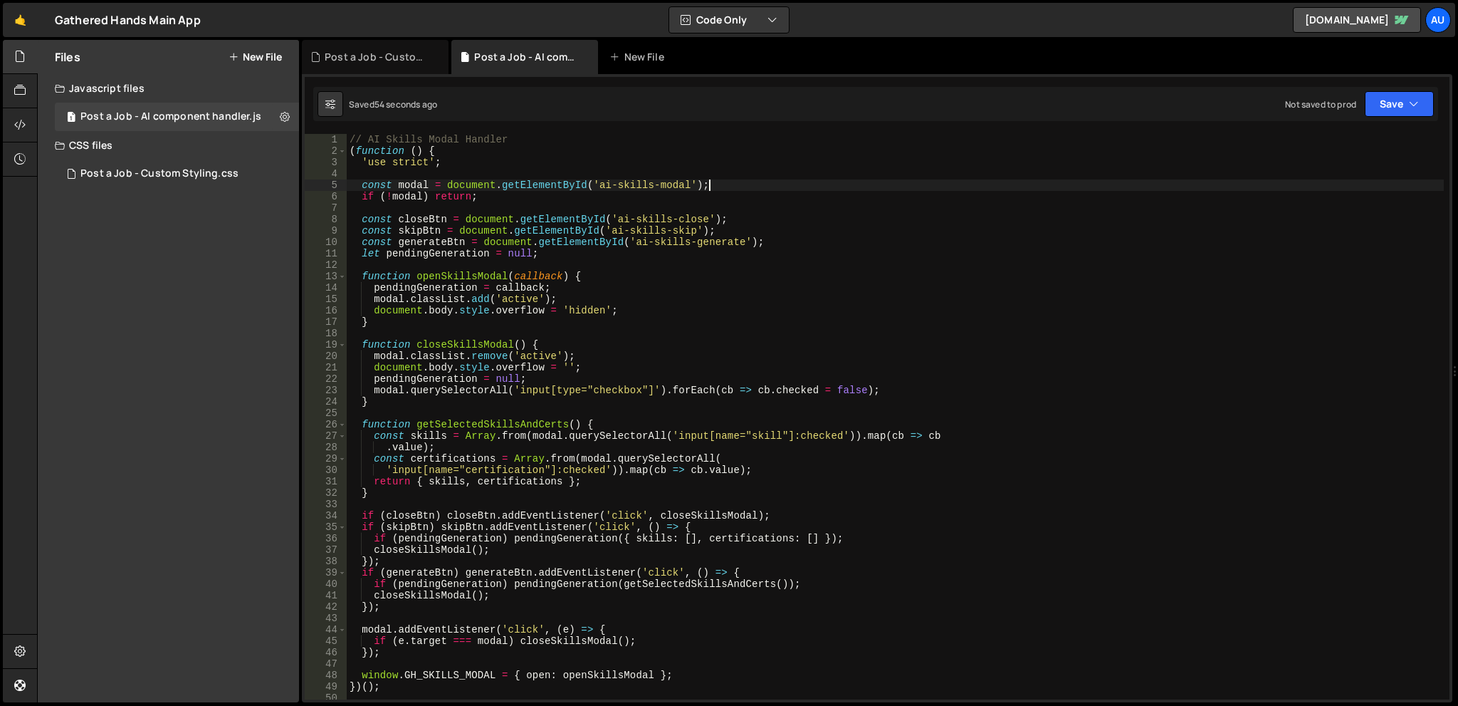
click at [746, 187] on div "// AI Skills Modal Handler ( function ( ) { 'use strict' ; const modal = docume…" at bounding box center [895, 428] width 1097 height 588
click at [609, 142] on div "// AI Skills Modal Handler ( function ( ) { 'use strict' ; const modal = docume…" at bounding box center [895, 428] width 1097 height 588
click at [386, 51] on div "Post a Job - Custom Styling.css" at bounding box center [378, 57] width 107 height 14
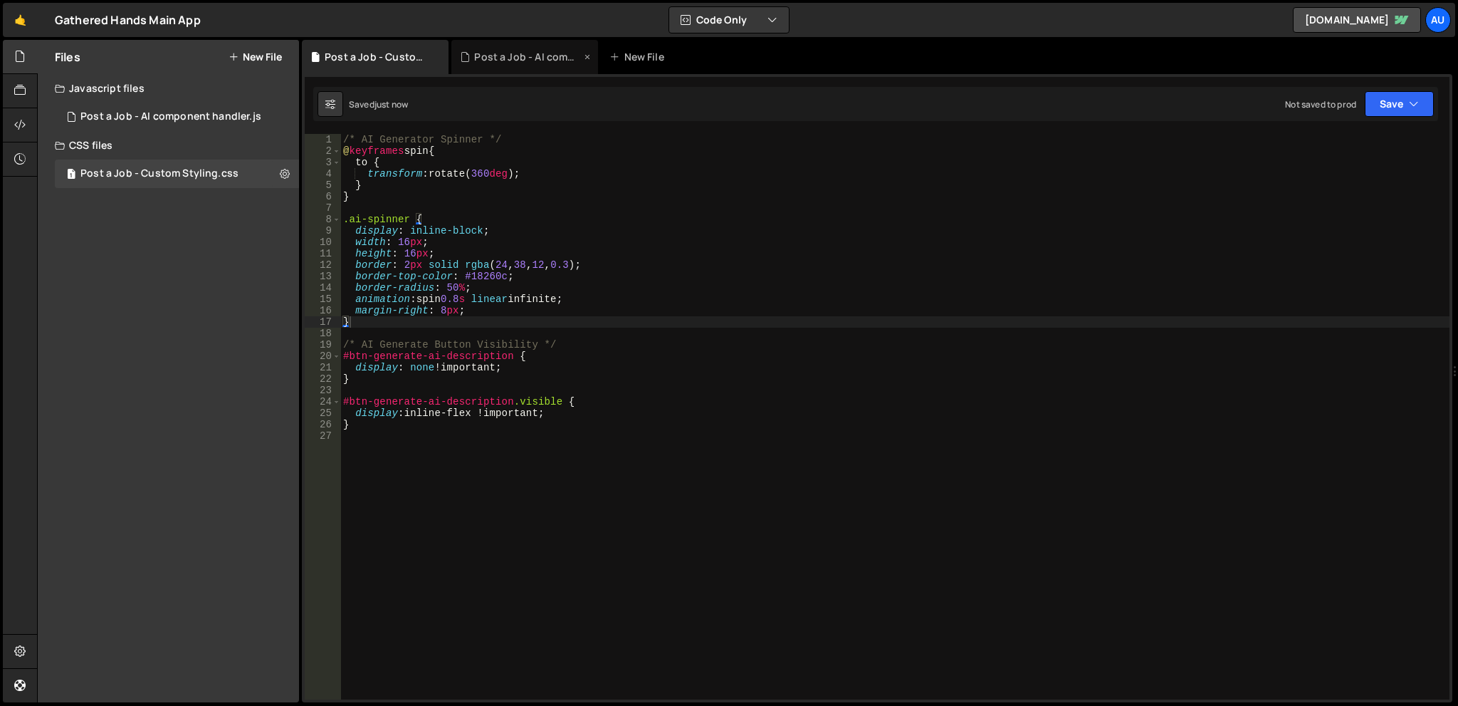
click at [486, 56] on div "Post a Job - AI component handler.js" at bounding box center [527, 57] width 107 height 14
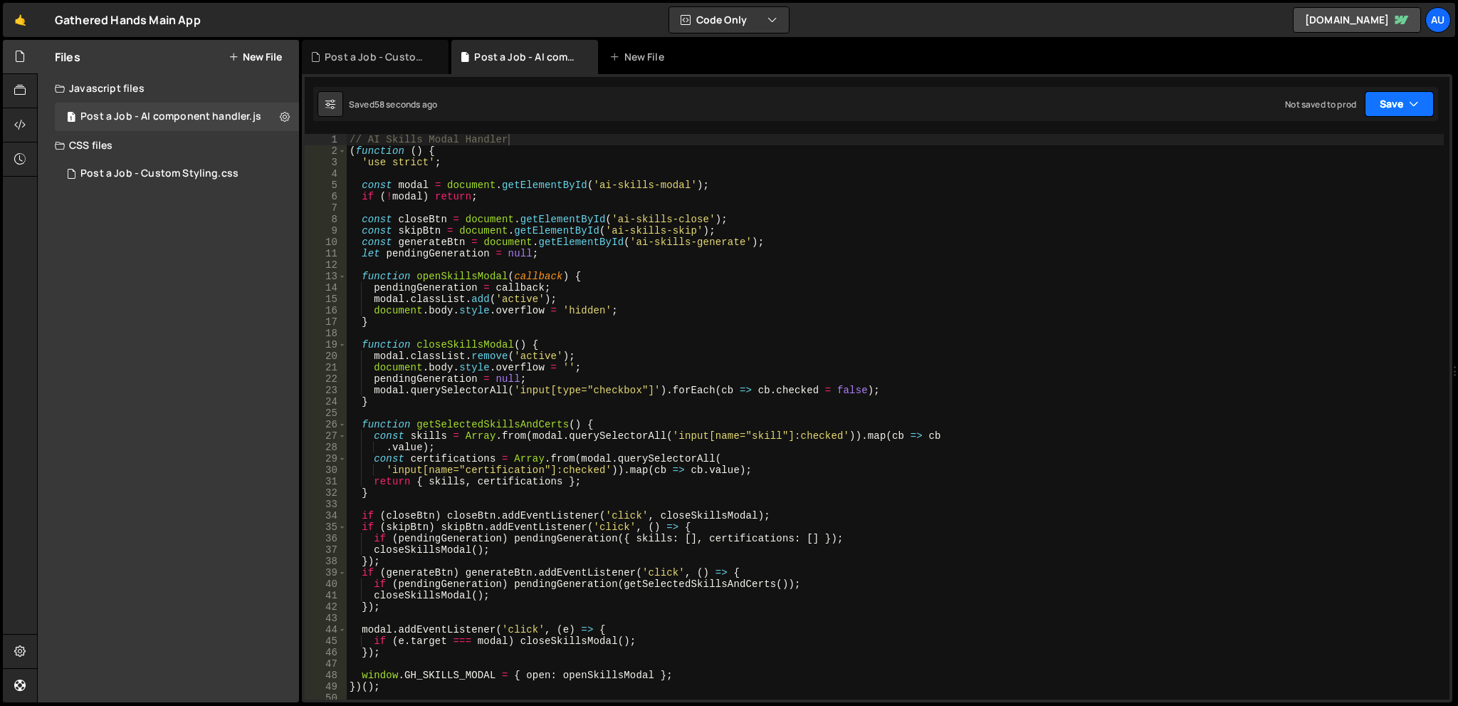
click at [1383, 113] on button "Save" at bounding box center [1399, 104] width 69 height 26
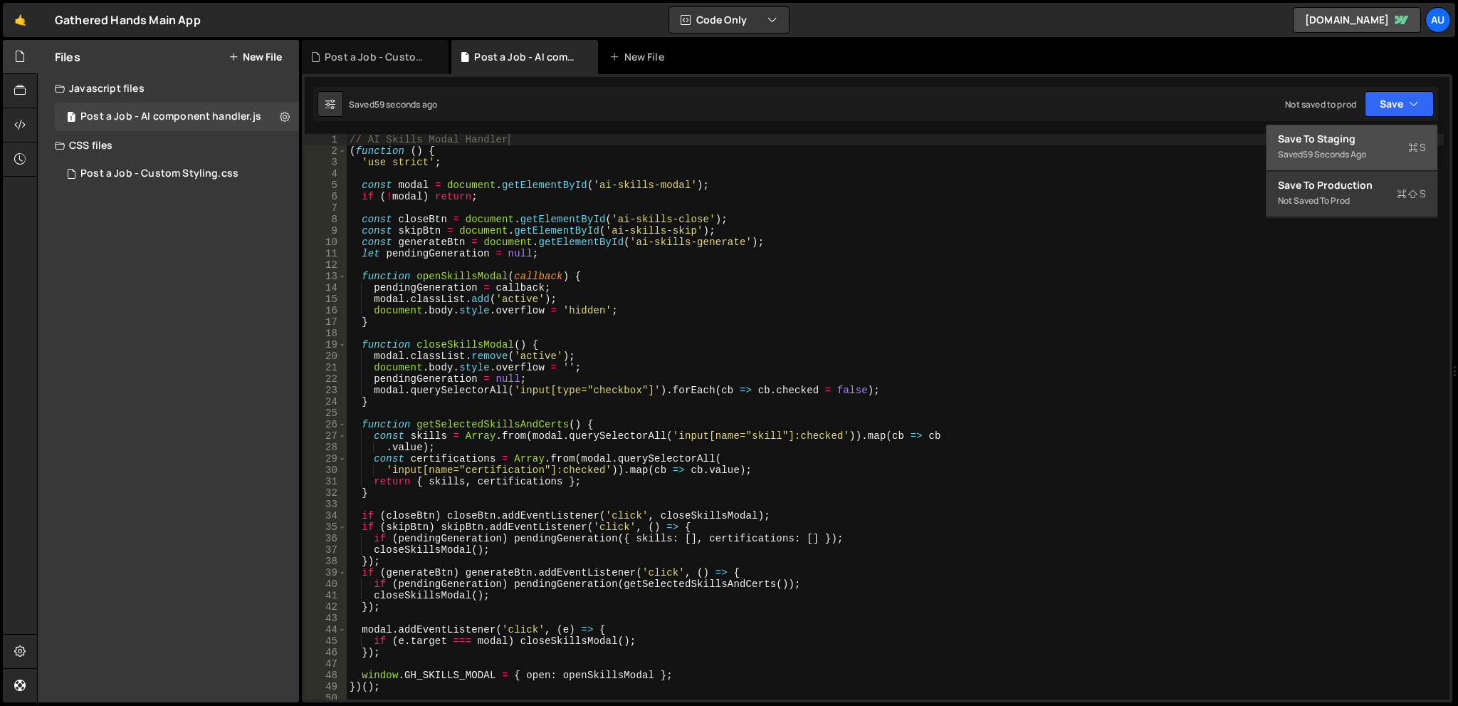
click at [1372, 144] on div "Save to Staging S" at bounding box center [1352, 139] width 148 height 14
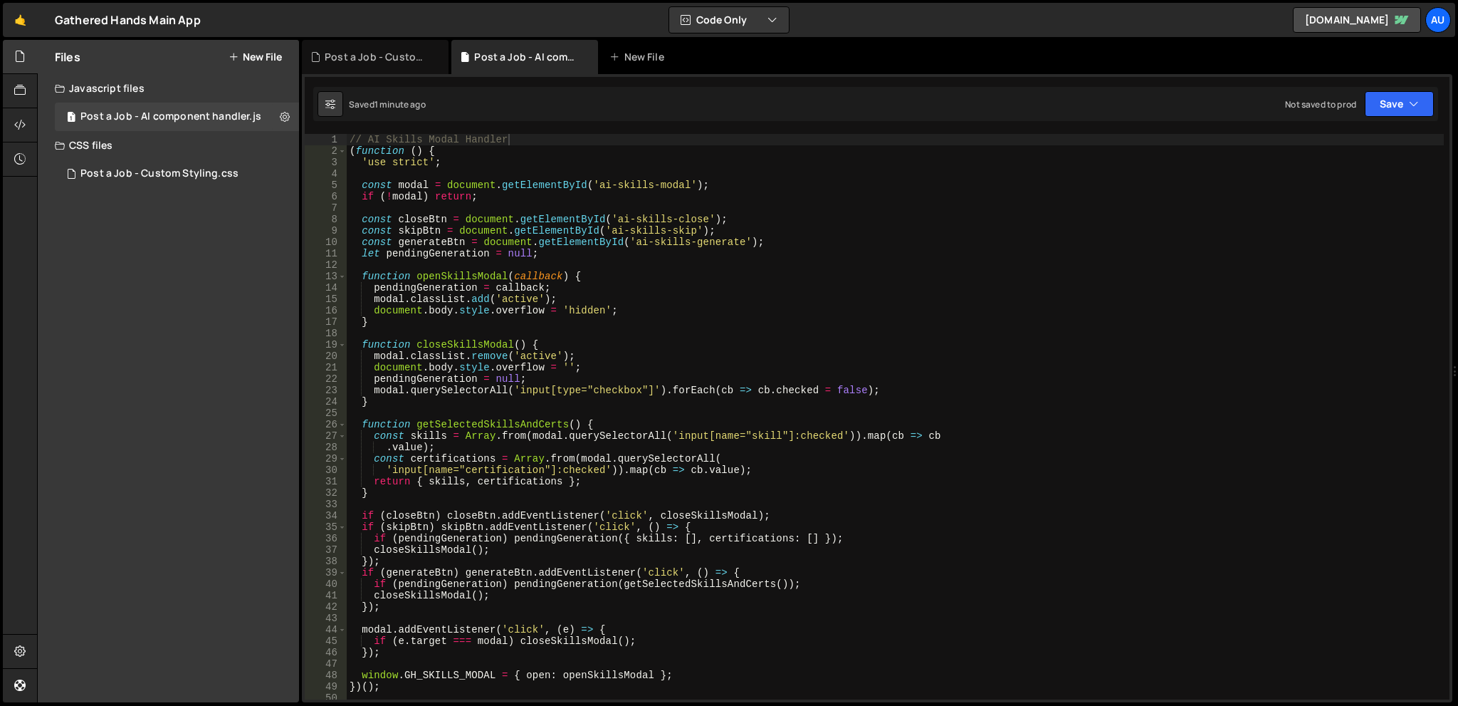
click at [212, 235] on div "Files New File Create your first file Get started by starting a Javascript or C…" at bounding box center [168, 371] width 261 height 662
click at [212, 236] on div "Files New File Create your first file Get started by starting a Javascript or C…" at bounding box center [168, 371] width 261 height 662
click at [113, 220] on div "Files New File Create your first file Get started by starting a Javascript or C…" at bounding box center [168, 371] width 261 height 662
click at [721, 224] on div "// AI Skills Modal Handler ( function ( ) { 'use strict' ; const modal = docume…" at bounding box center [895, 428] width 1097 height 588
click at [743, 281] on div "// AI Skills Modal Handler ( function ( ) { 'use strict' ; const modal = docume…" at bounding box center [895, 428] width 1097 height 588
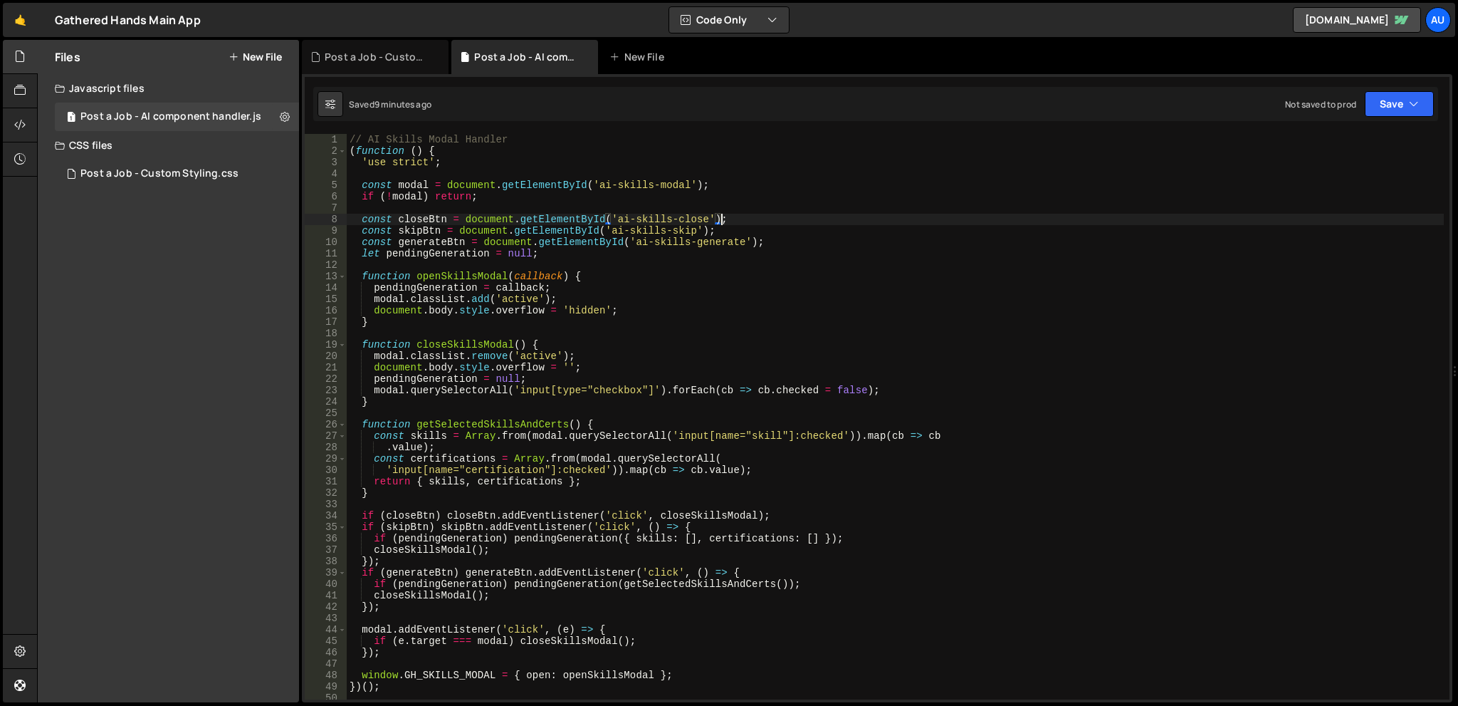
type textarea "function openSkillsModal(callback) {"
click at [802, 213] on div "// AI Skills Modal Handler ( function ( ) { 'use strict' ; const modal = docume…" at bounding box center [895, 428] width 1097 height 588
click at [789, 239] on div "// AI Skills Modal Handler ( function ( ) { 'use strict' ; const modal = docume…" at bounding box center [895, 428] width 1097 height 588
click at [609, 153] on div "// AI Skills Modal Handler ( function ( ) { 'use strict' ; const modal = docume…" at bounding box center [895, 428] width 1097 height 588
click at [613, 165] on div "// AI Skills Modal Handler ( function ( ) { 'use strict' ; const modal = docume…" at bounding box center [895, 428] width 1097 height 588
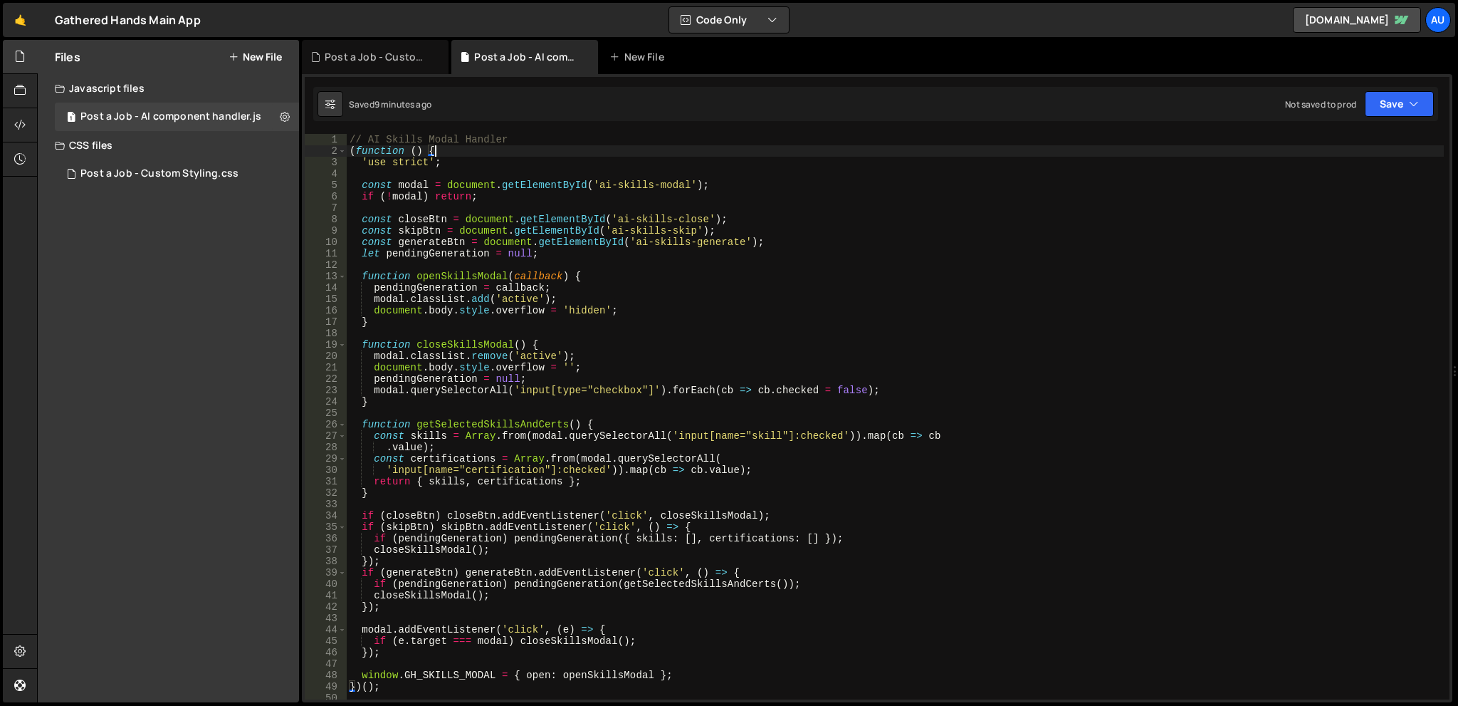
type textarea "'use strict';"
click at [695, 170] on div "// AI Skills Modal Handler ( function ( ) { 'use strict' ; const modal = docume…" at bounding box center [895, 428] width 1097 height 588
click at [917, 233] on div "// AI Skills Modal Handler ( function ( ) { 'use strict' ; const modal = docume…" at bounding box center [895, 428] width 1097 height 588
click at [886, 248] on div "// AI Skills Modal Handler ( function ( ) { 'use strict' ; const modal = docume…" at bounding box center [895, 428] width 1097 height 588
type textarea "let pendingGeneration = null;"
